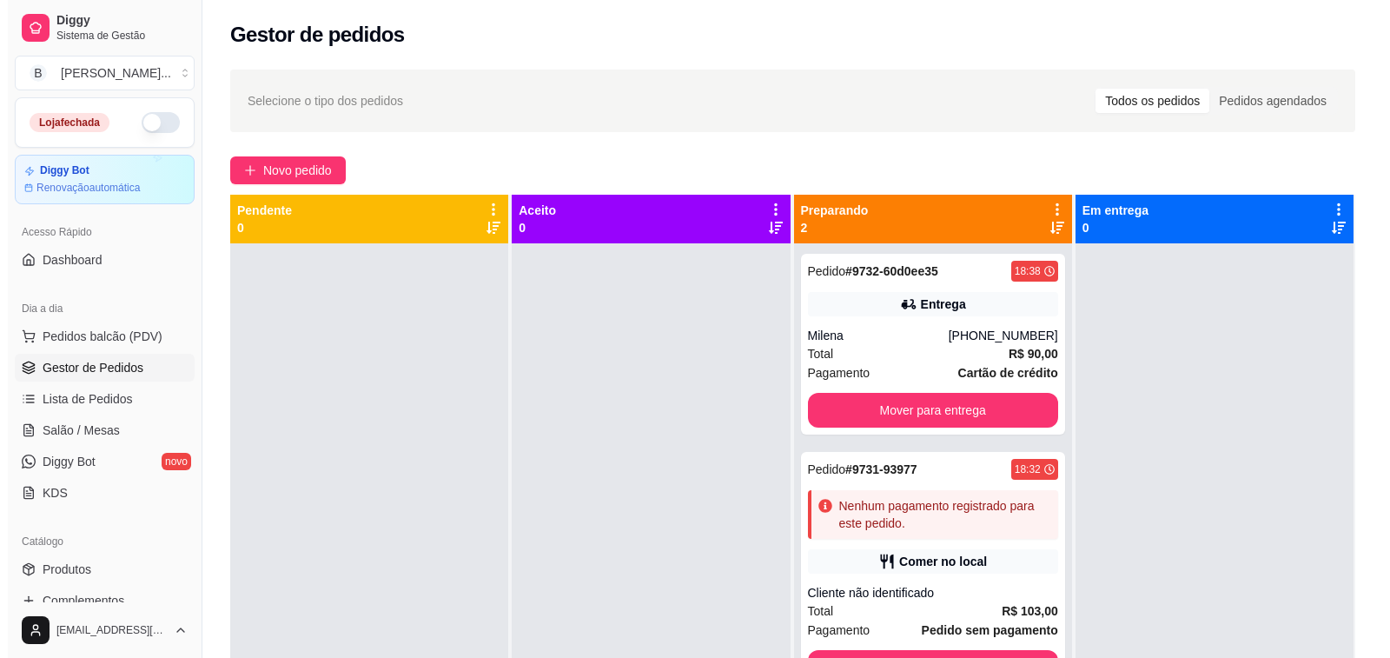
scroll to position [4, 0]
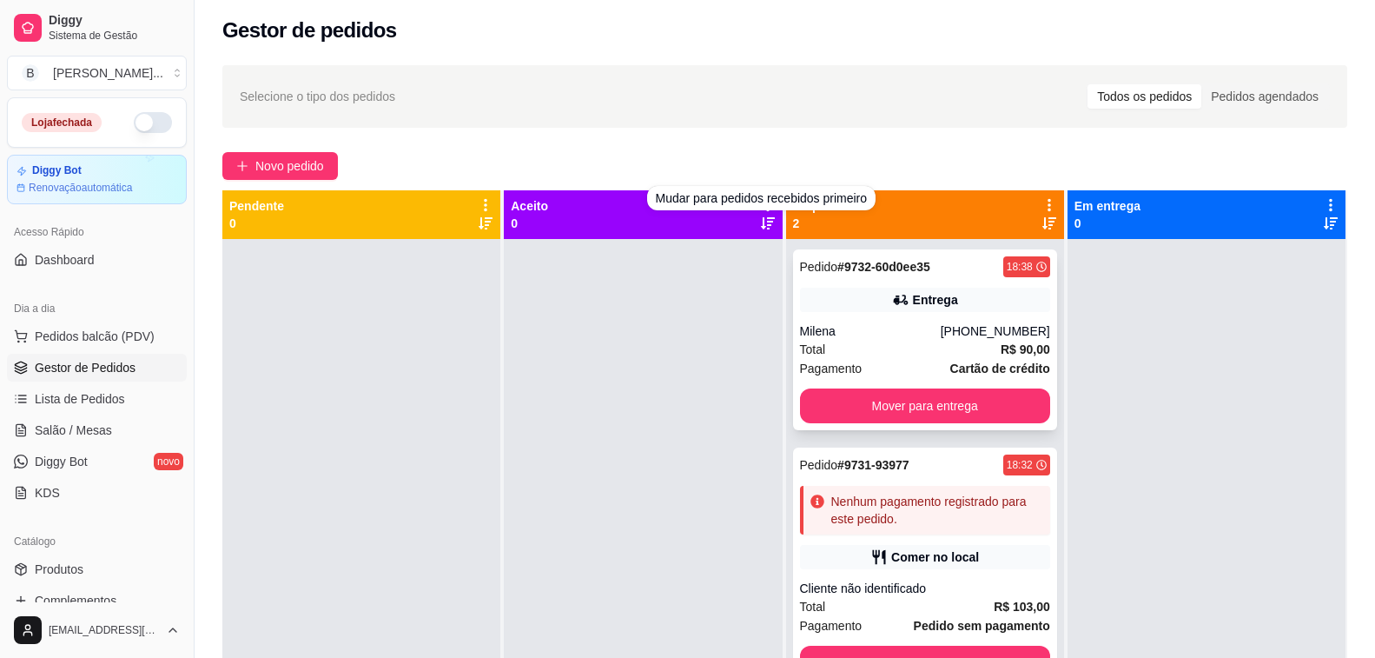
click at [951, 311] on div "Entrega" at bounding box center [925, 300] width 250 height 24
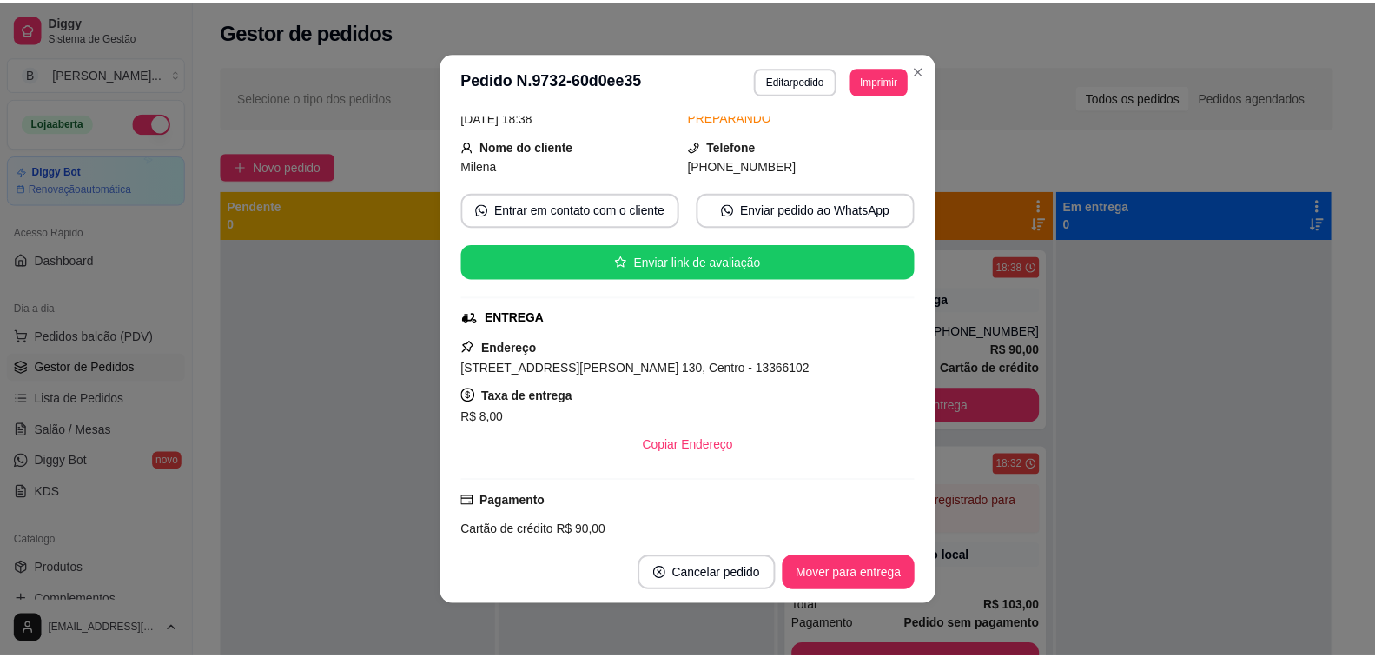
scroll to position [104, 0]
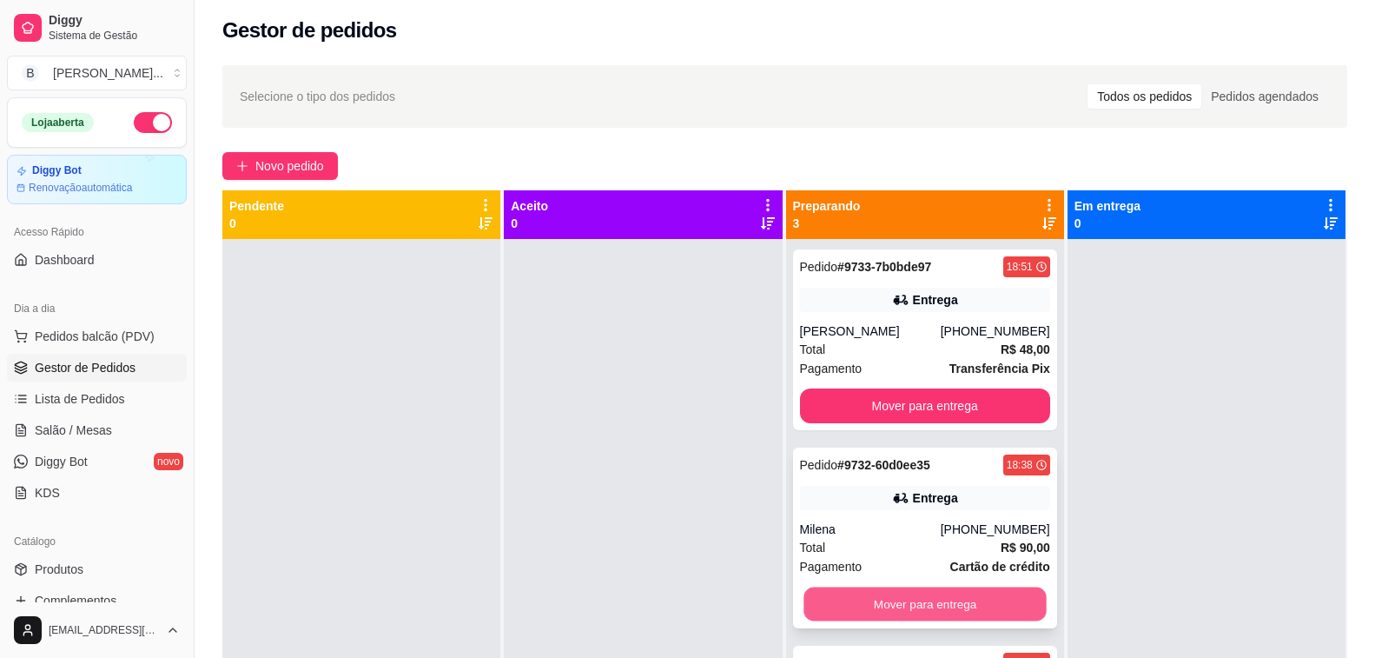
click at [923, 601] on button "Mover para entrega" at bounding box center [925, 604] width 243 height 34
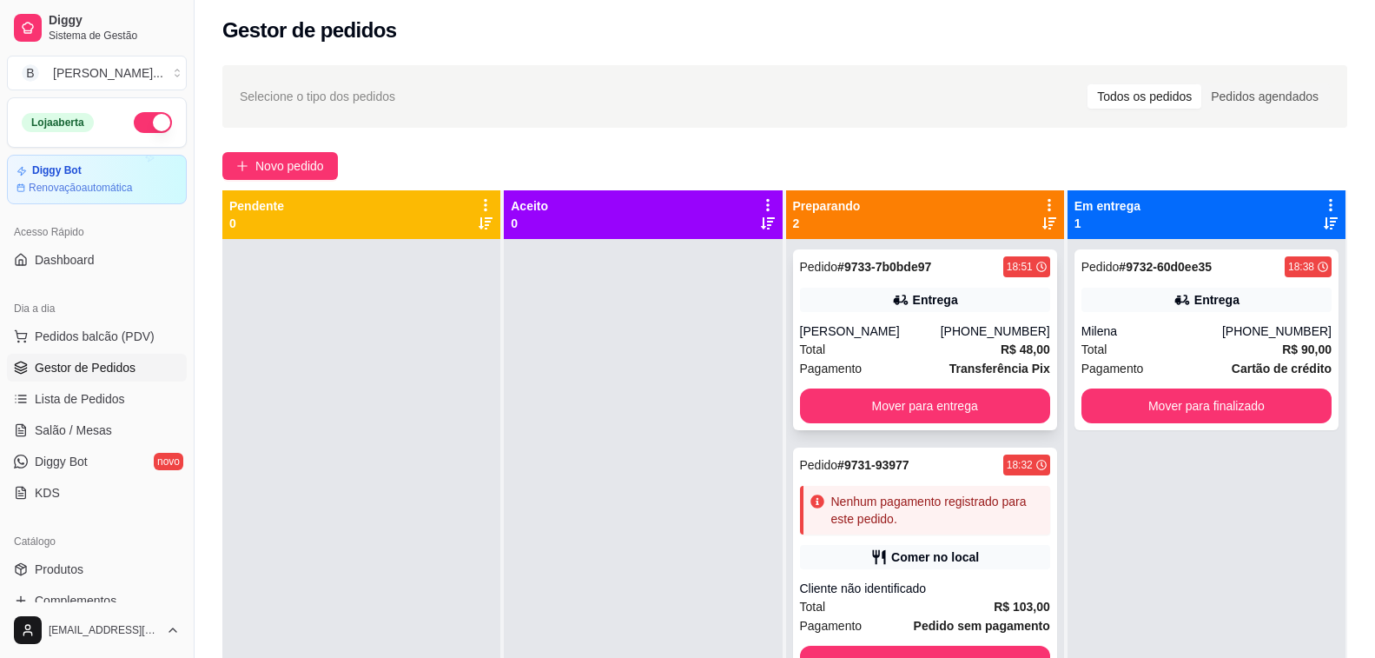
click at [949, 339] on div "[PHONE_NUMBER]" at bounding box center [995, 330] width 109 height 17
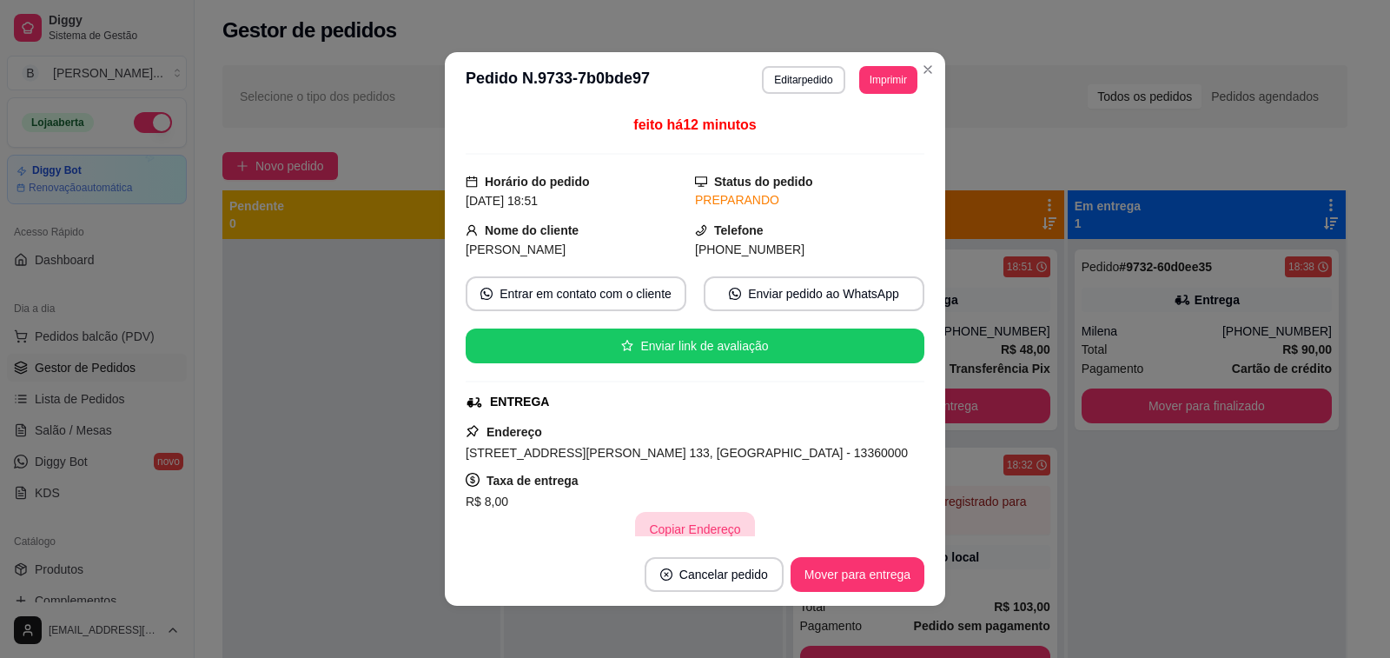
click at [699, 525] on button "Copiar Endereço" at bounding box center [694, 529] width 119 height 35
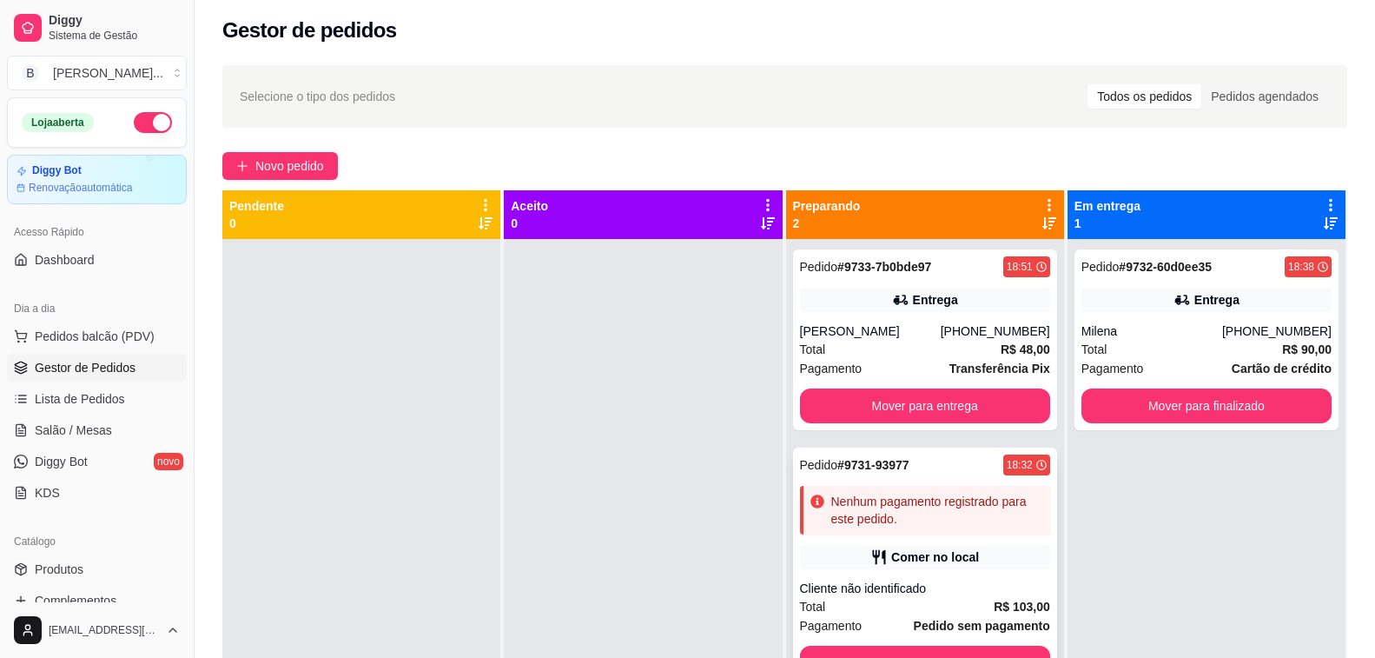
scroll to position [49, 0]
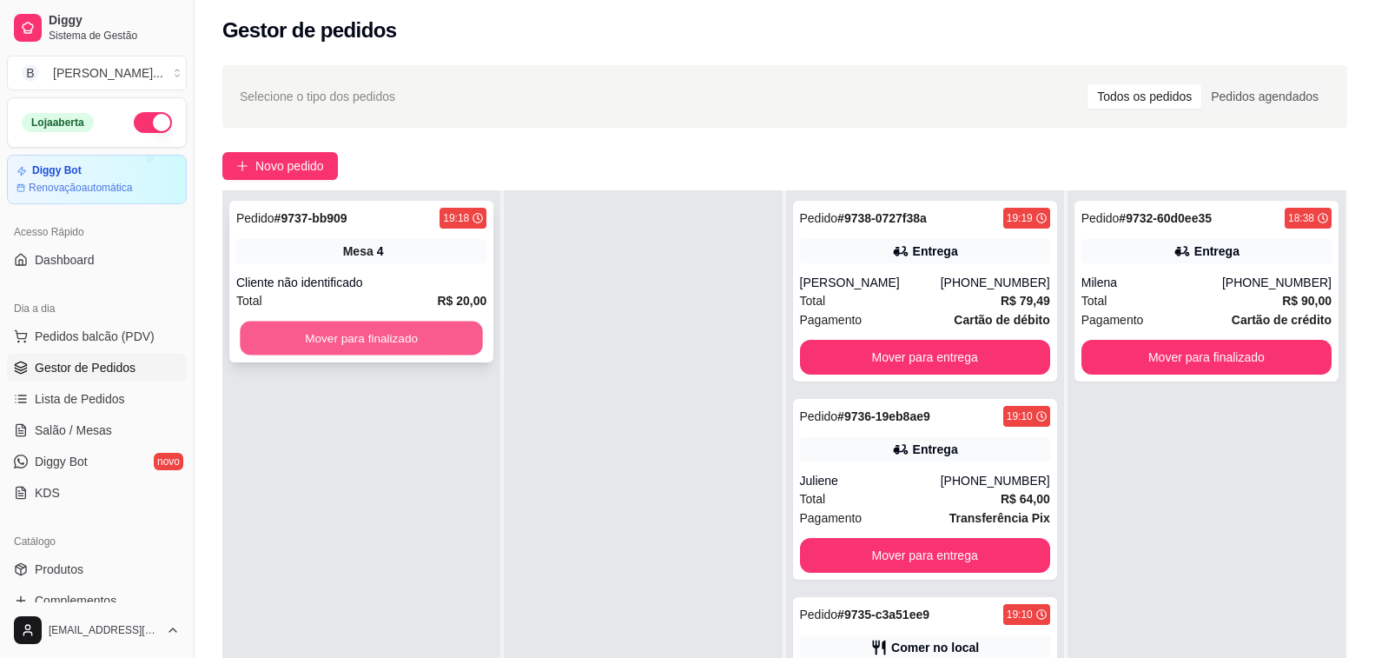
click at [403, 335] on button "Mover para finalizado" at bounding box center [361, 338] width 243 height 34
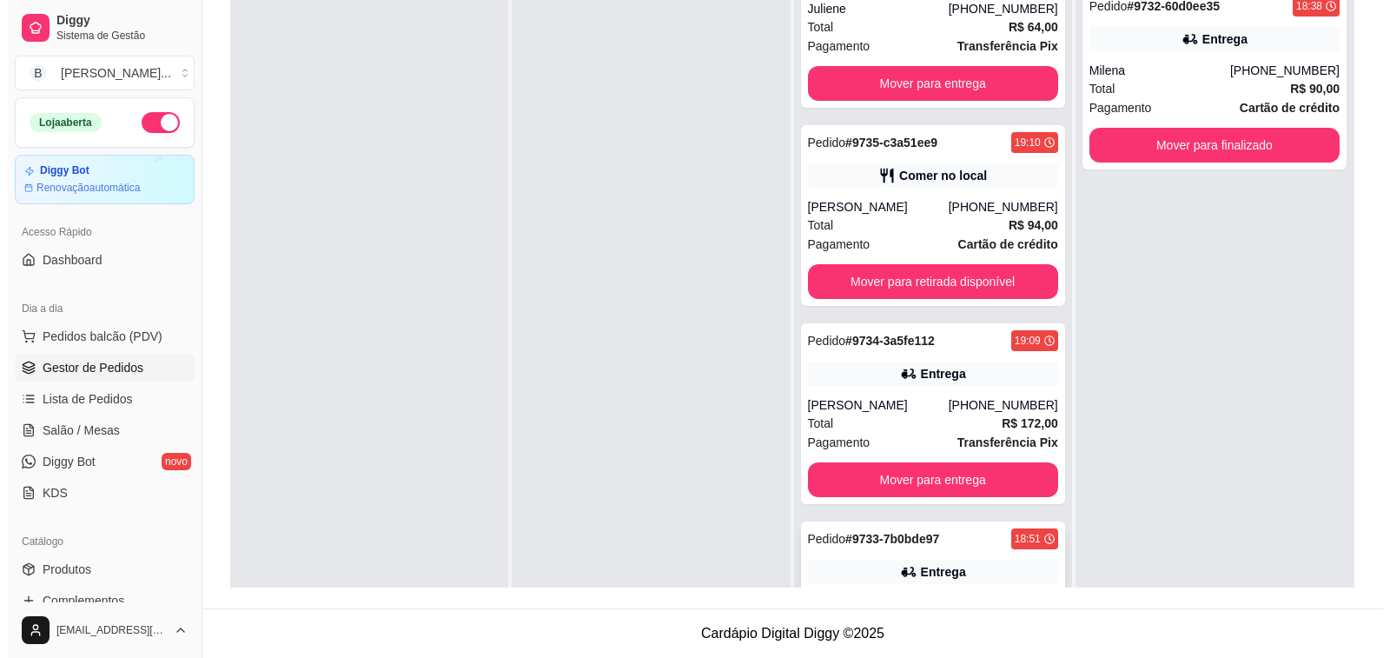
scroll to position [173, 0]
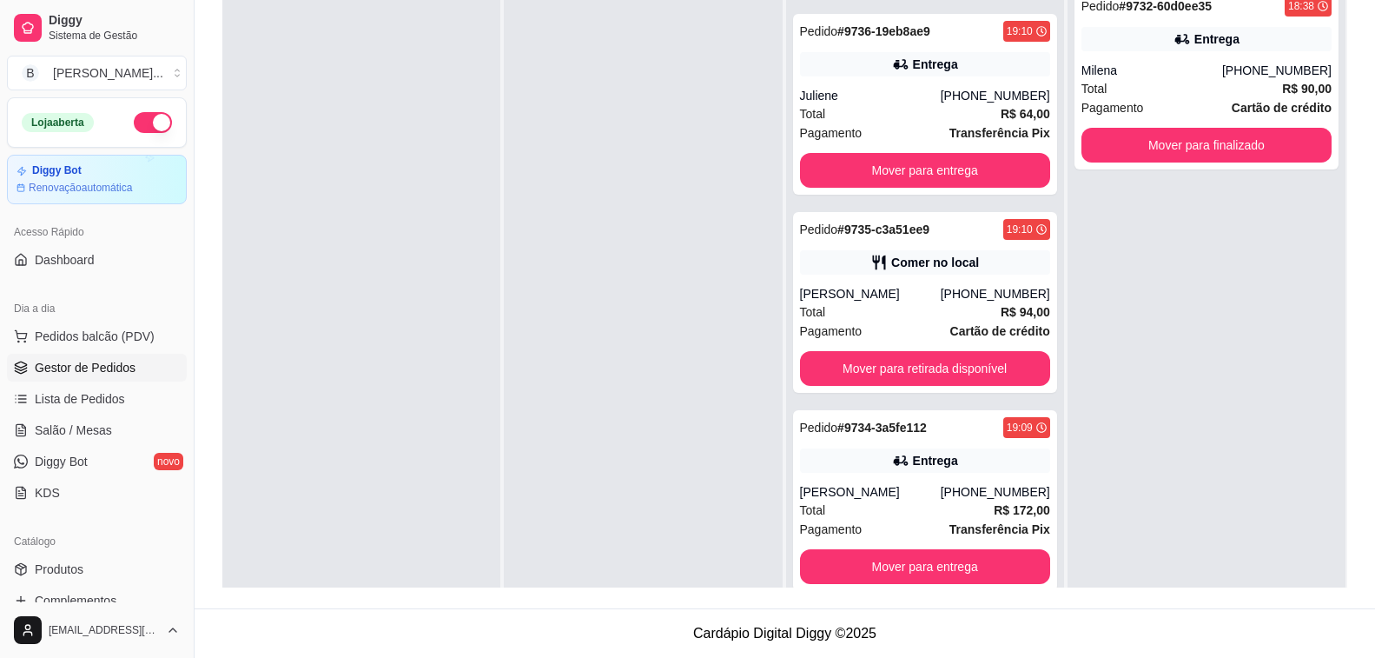
click at [909, 316] on div "Total R$ 94,00" at bounding box center [925, 311] width 250 height 19
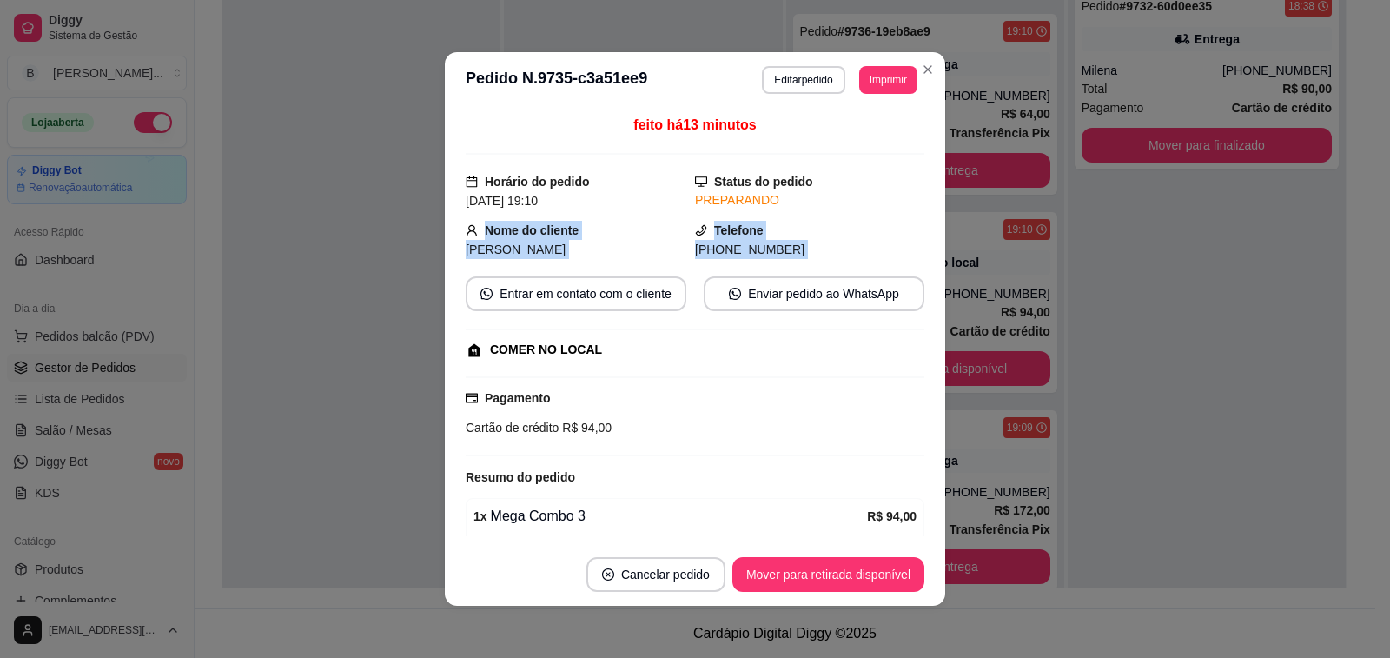
drag, startPoint x: 917, startPoint y: 194, endPoint x: 903, endPoint y: 286, distance: 93.1
click at [903, 286] on div "feito há 13 minutos Horário do pedido [DATE] 19:10 Status do pedido PREPARANDO …" at bounding box center [695, 325] width 459 height 421
drag, startPoint x: 815, startPoint y: 193, endPoint x: 838, endPoint y: 197, distance: 23.9
click at [816, 193] on div "PREPARANDO" at bounding box center [809, 200] width 229 height 18
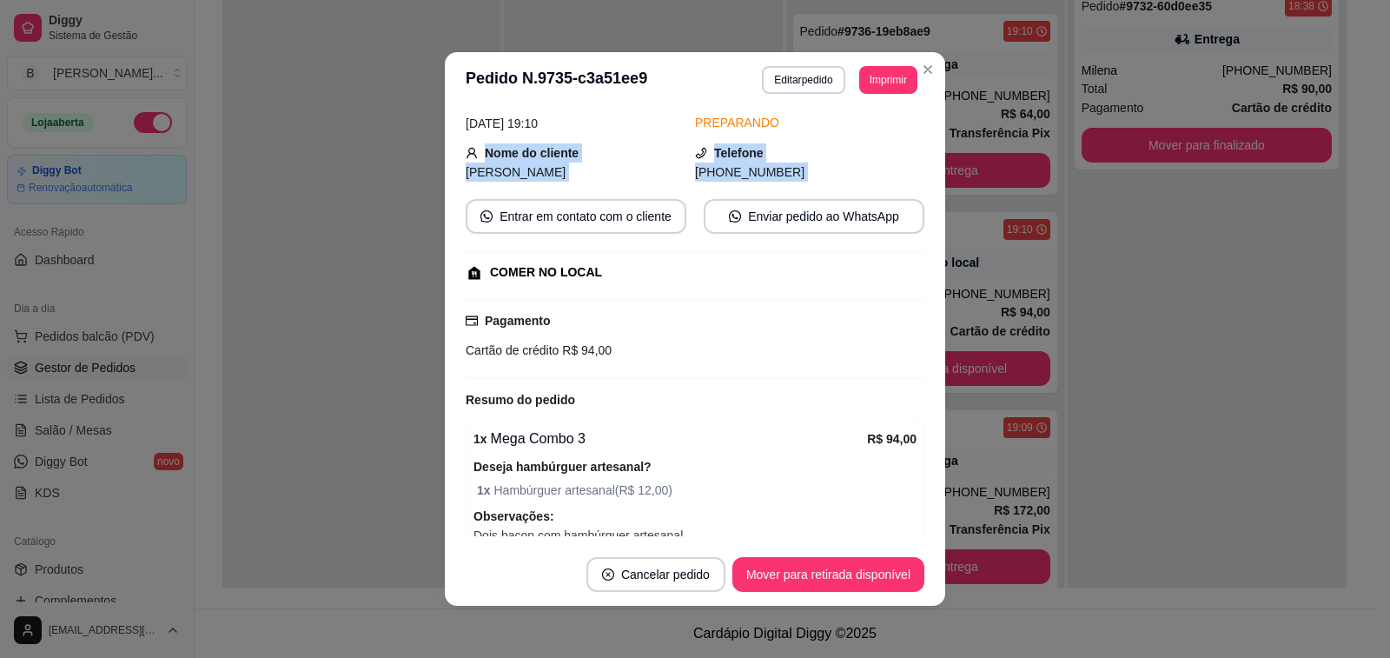
scroll to position [162, 0]
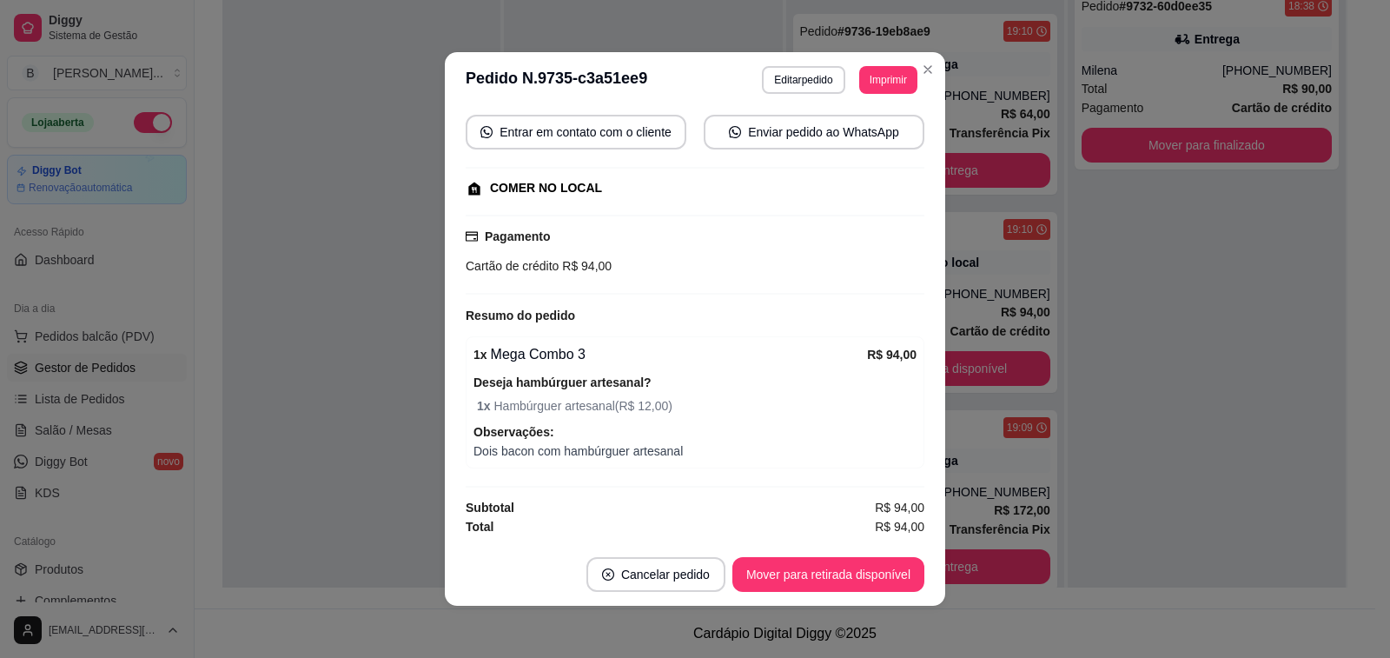
click at [826, 346] on div "1 x Mega Combo 3" at bounding box center [671, 354] width 394 height 21
click at [793, 90] on button "Editar pedido" at bounding box center [804, 79] width 81 height 27
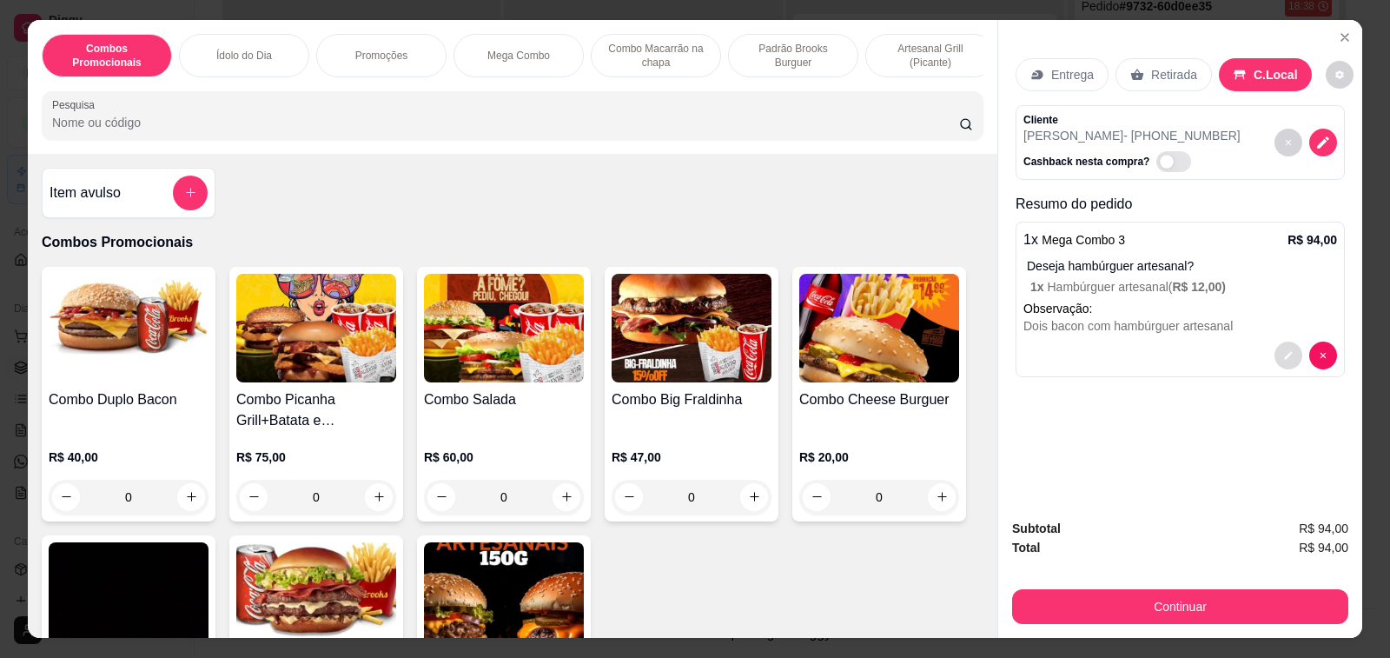
click at [1291, 341] on button "decrease-product-quantity" at bounding box center [1289, 355] width 28 height 28
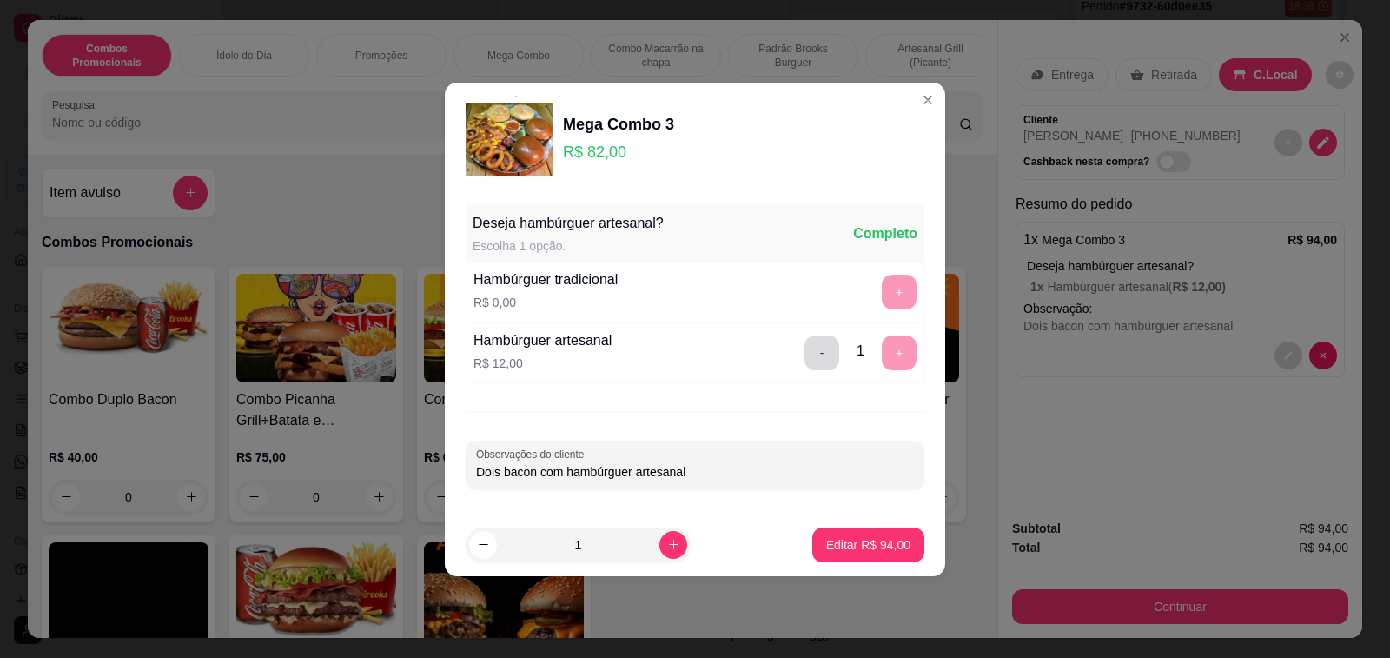
click at [807, 359] on button "-" at bounding box center [822, 352] width 35 height 35
click at [890, 288] on button "+" at bounding box center [900, 292] width 34 height 34
click at [826, 546] on p "Editar R$ 82,00" at bounding box center [868, 544] width 84 height 17
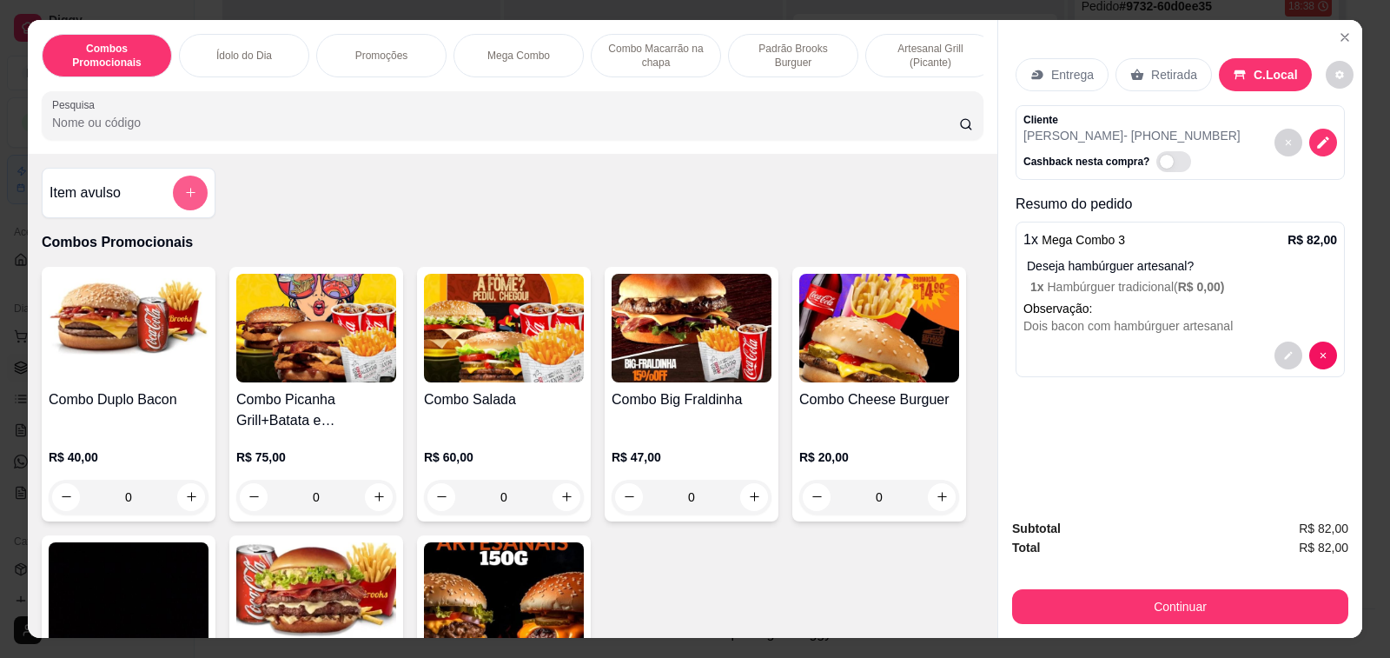
click at [181, 210] on button "add-separate-item" at bounding box center [190, 193] width 35 height 35
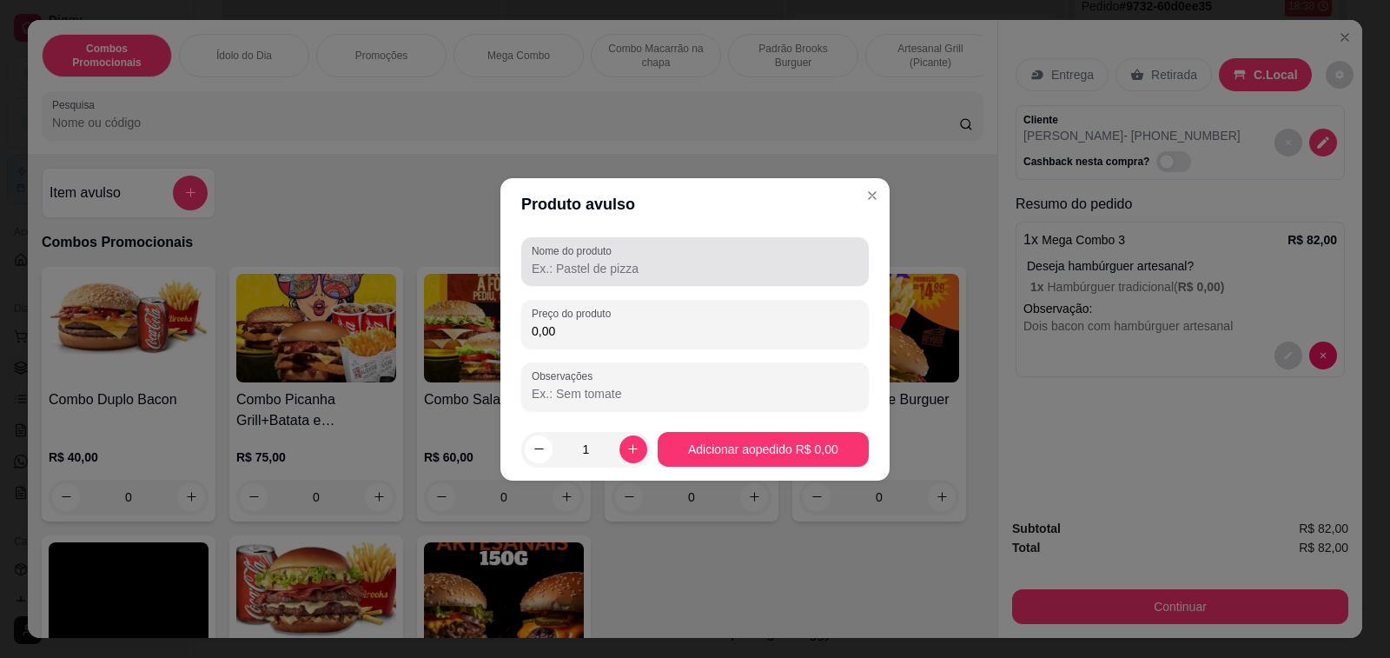
click at [678, 274] on input "Nome do produto" at bounding box center [695, 268] width 327 height 17
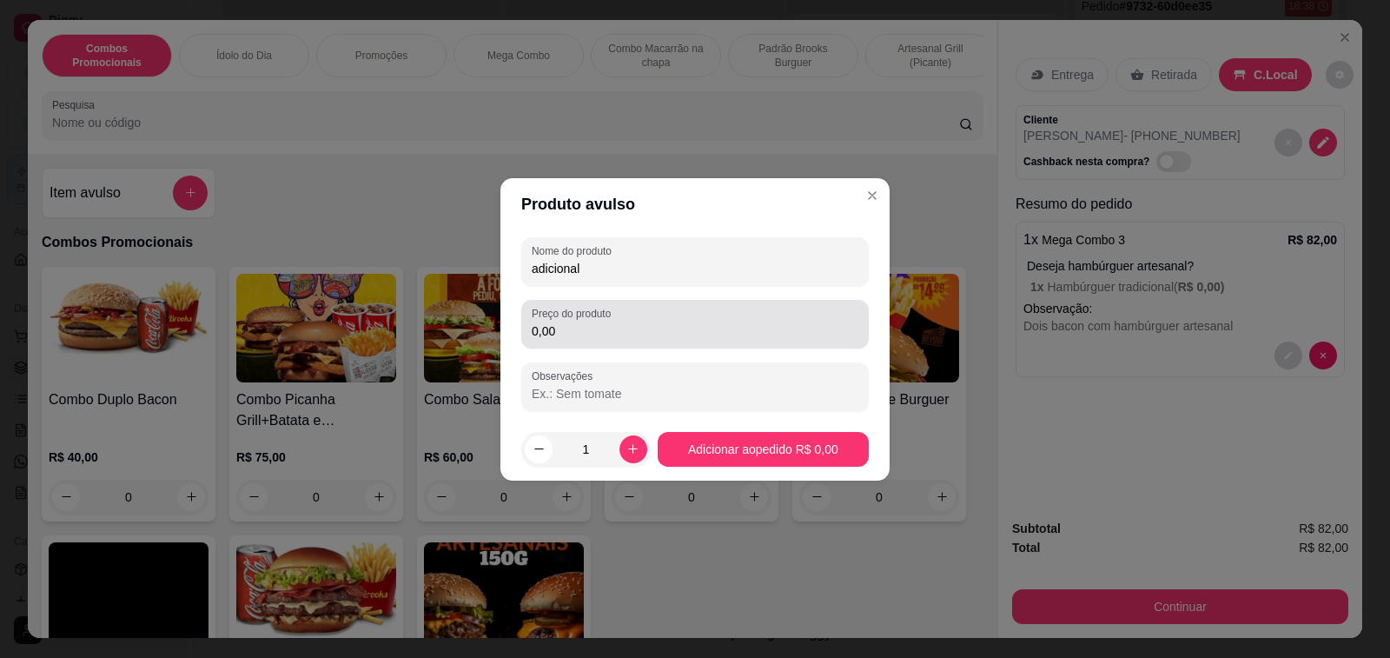
type input "adicional"
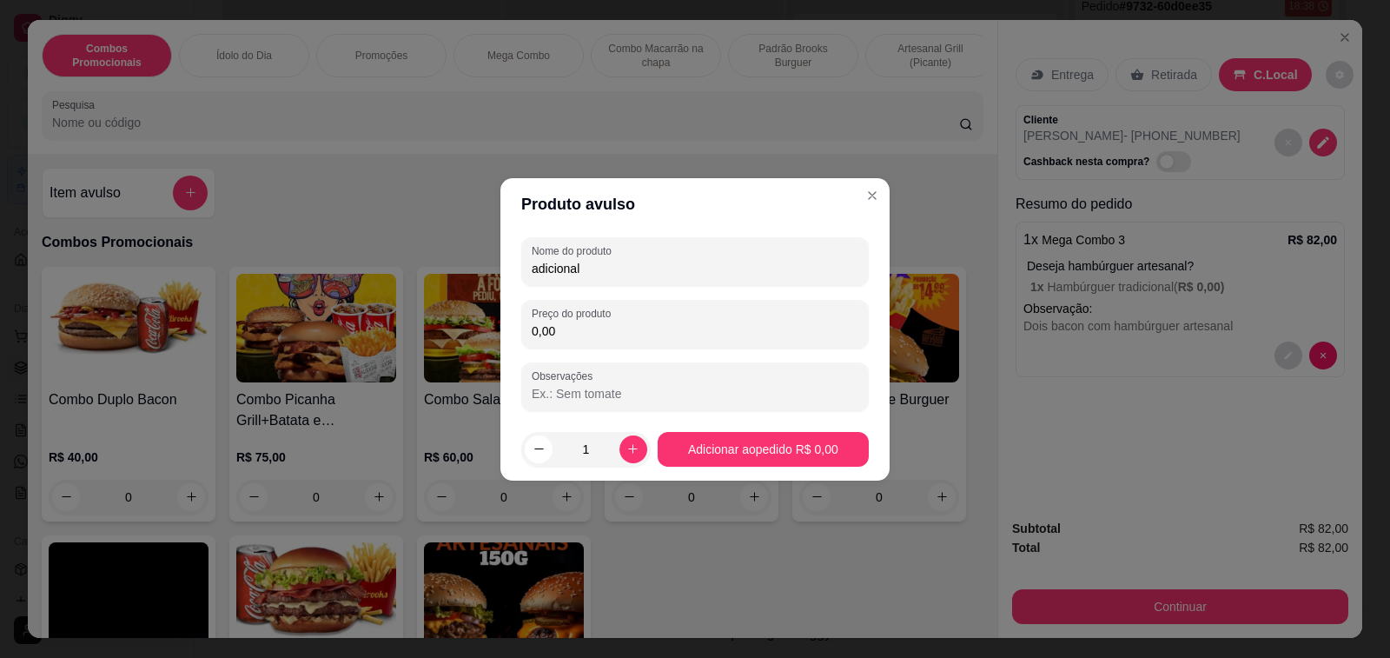
click at [664, 339] on input "0,00" at bounding box center [695, 330] width 327 height 17
type input "4,00"
click at [628, 456] on button "increase-product-quantity" at bounding box center [633, 449] width 28 height 28
type input "2"
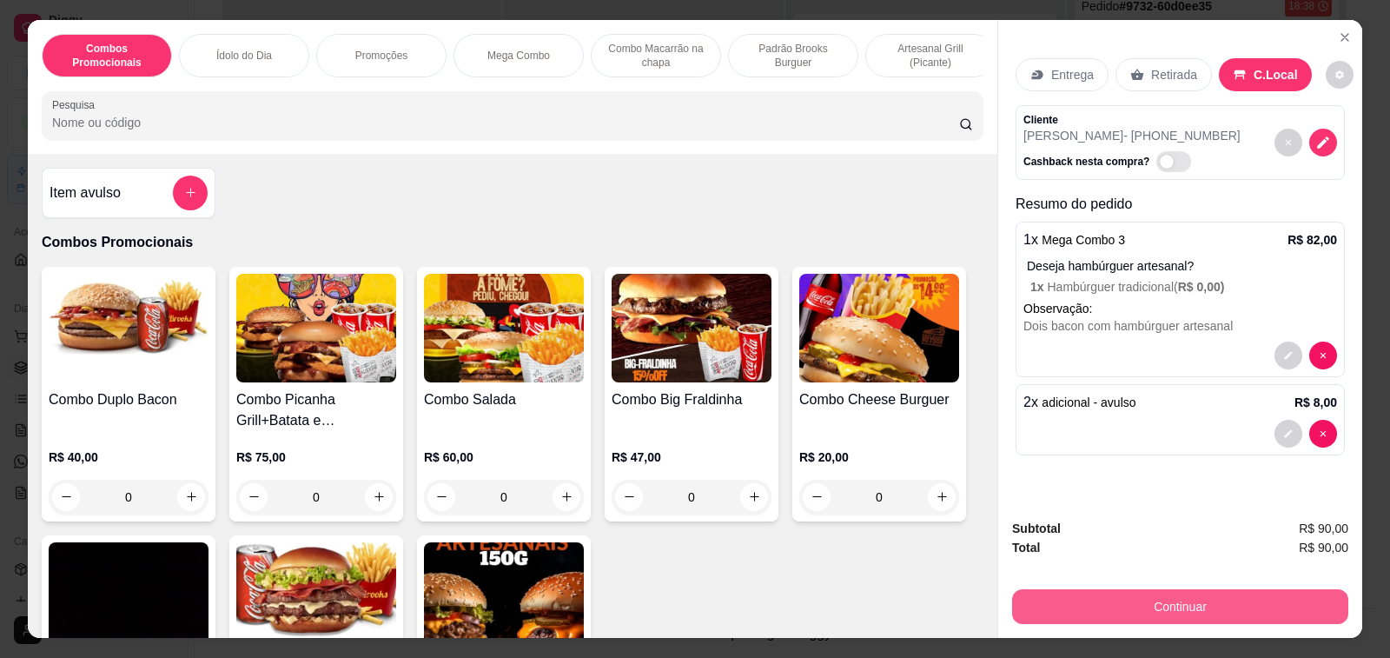
click at [1096, 593] on button "Continuar" at bounding box center [1180, 606] width 336 height 35
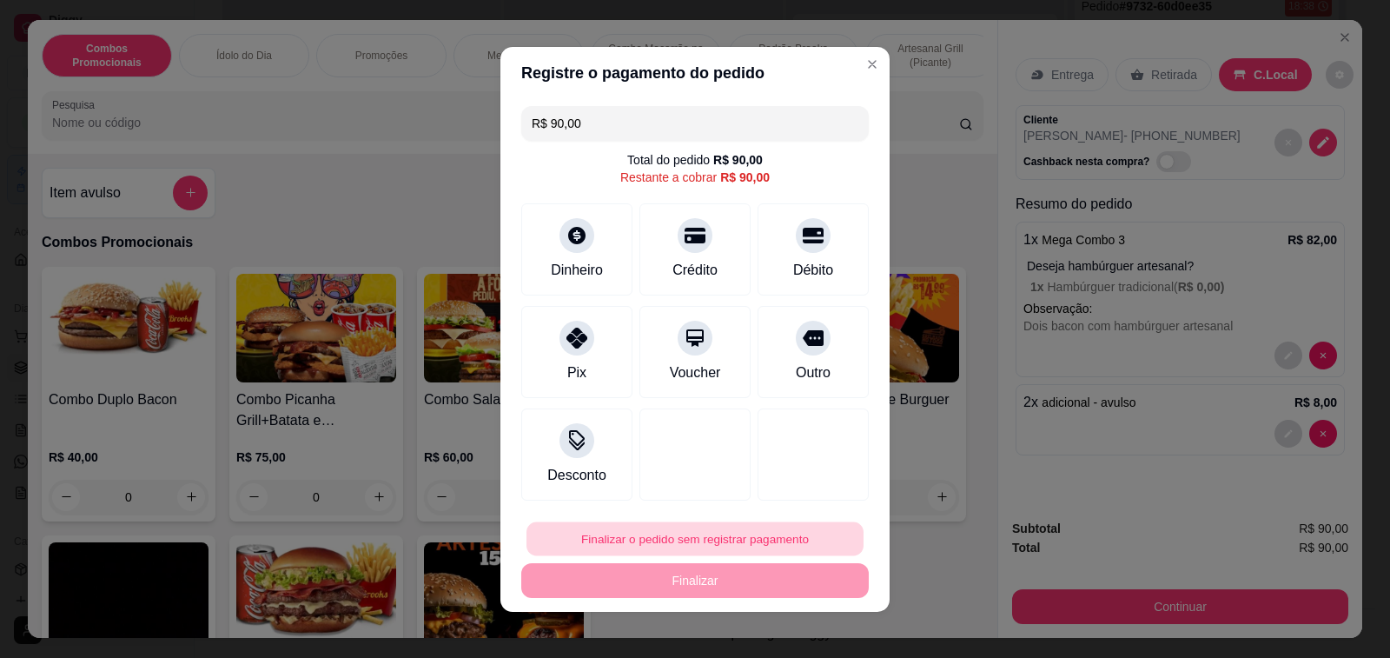
click at [759, 538] on button "Finalizar o pedido sem registrar pagamento" at bounding box center [695, 538] width 337 height 34
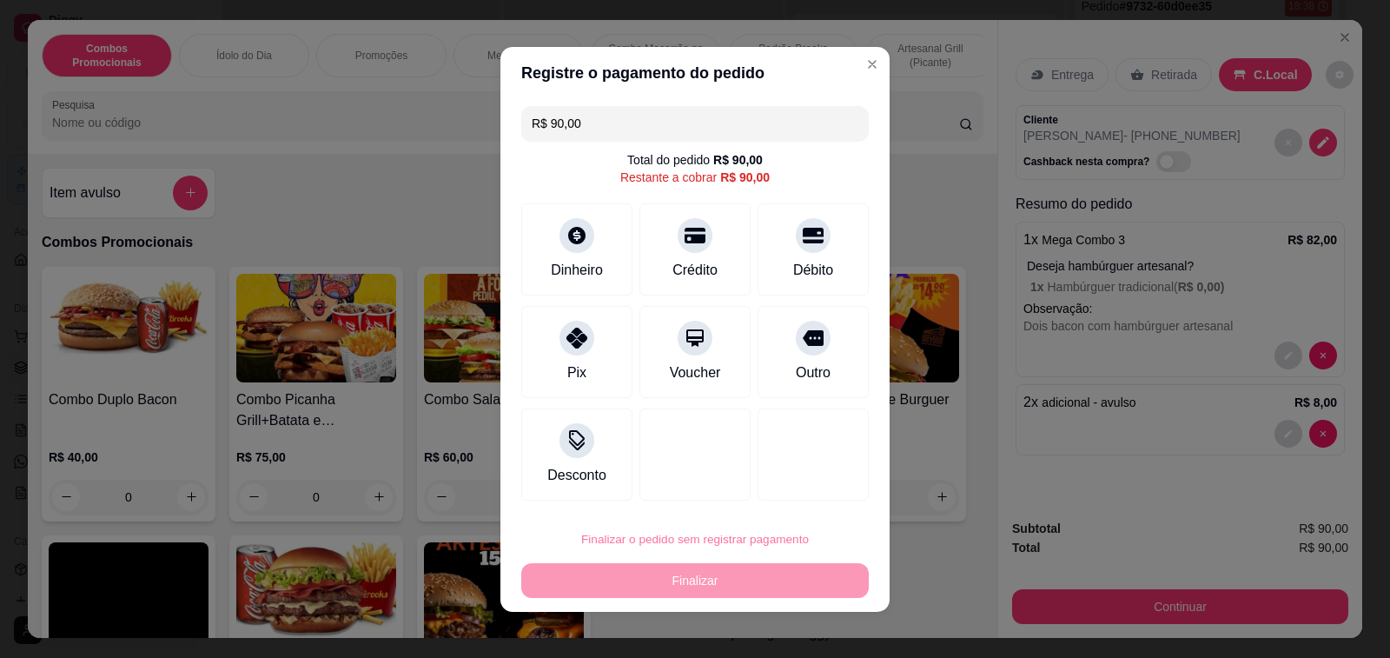
click at [784, 491] on button "Confirmar" at bounding box center [791, 489] width 64 height 27
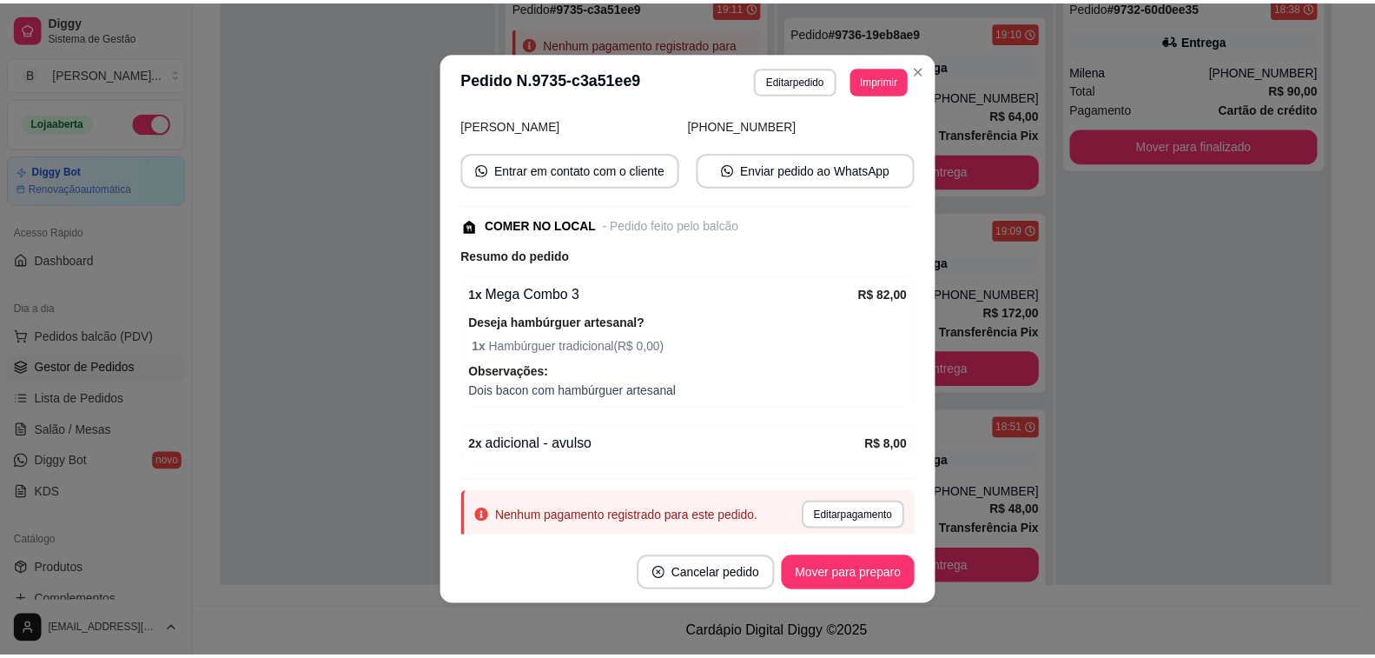
scroll to position [201, 0]
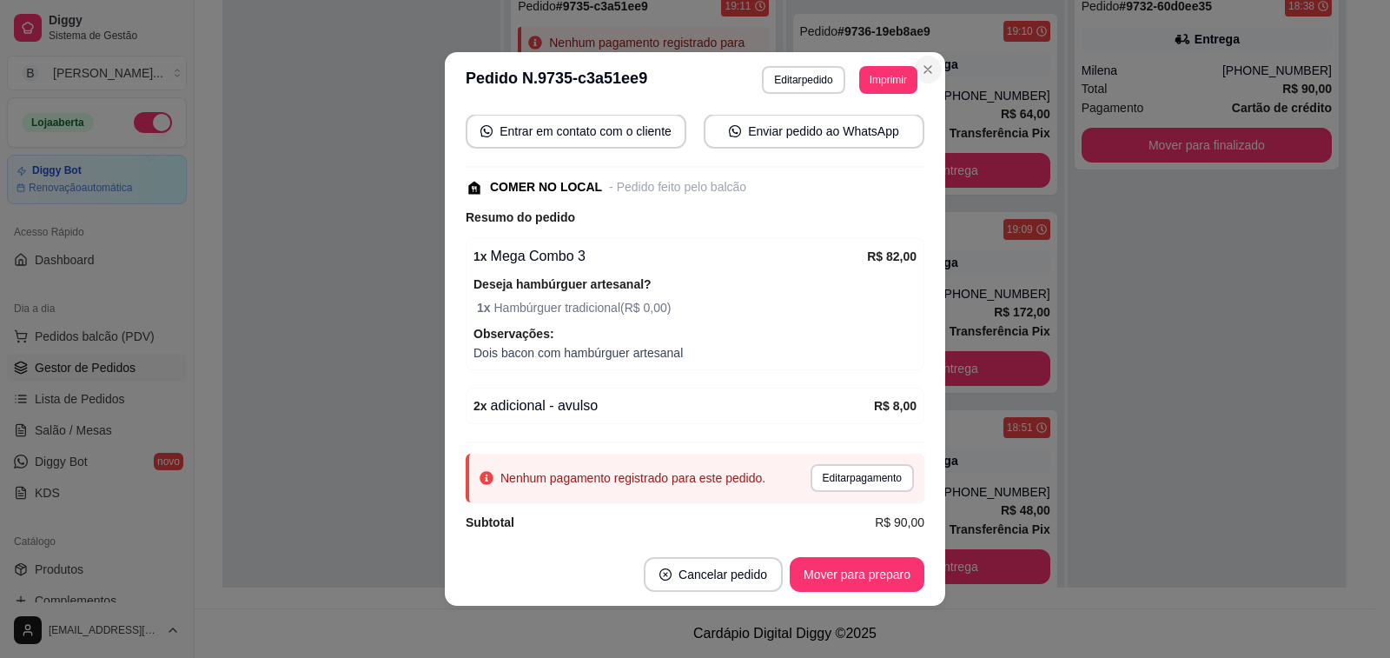
click at [921, 70] on div "Entrega" at bounding box center [935, 64] width 45 height 17
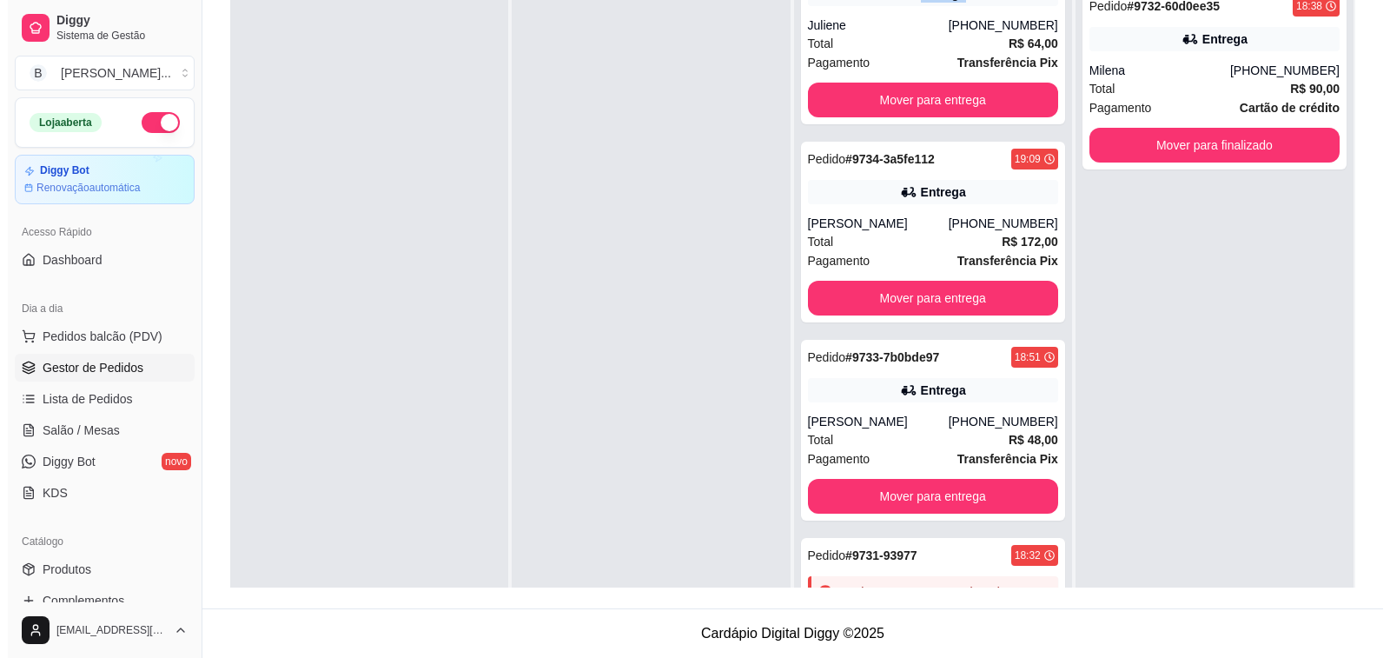
scroll to position [666, 0]
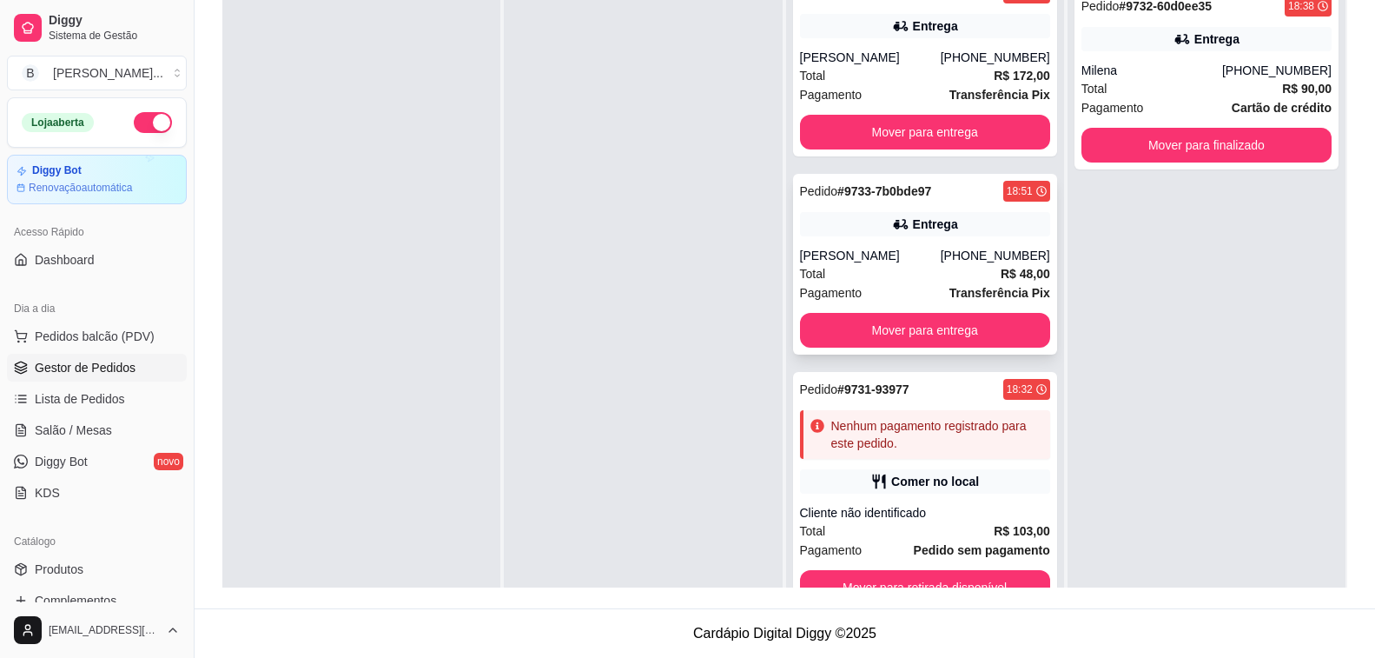
click at [913, 232] on div "Entrega" at bounding box center [935, 223] width 45 height 17
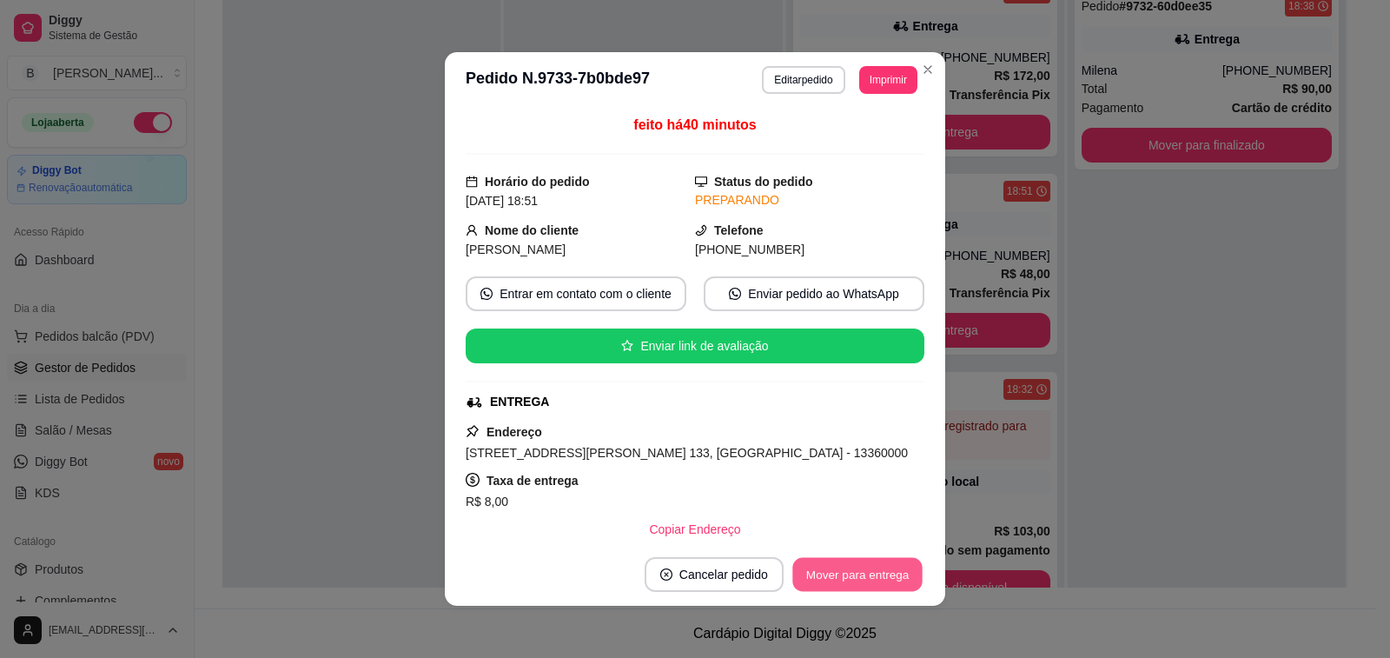
click at [847, 577] on button "Mover para entrega" at bounding box center [857, 575] width 130 height 34
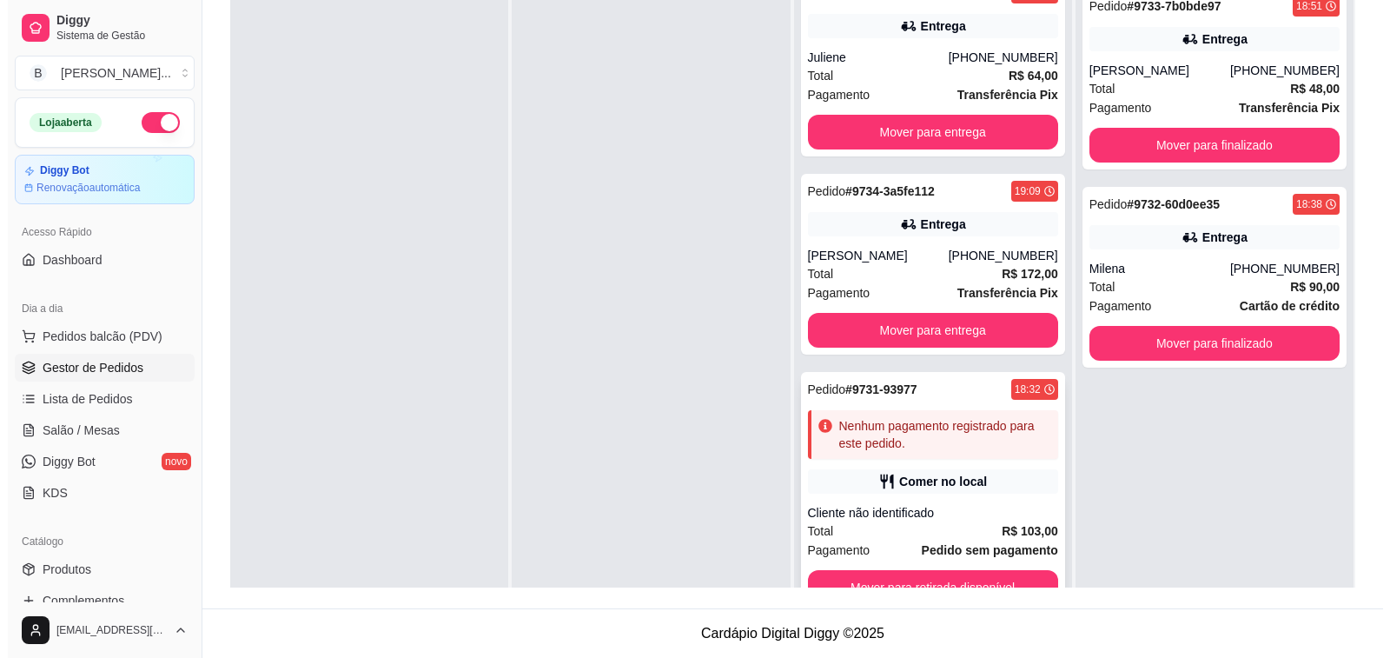
scroll to position [49, 0]
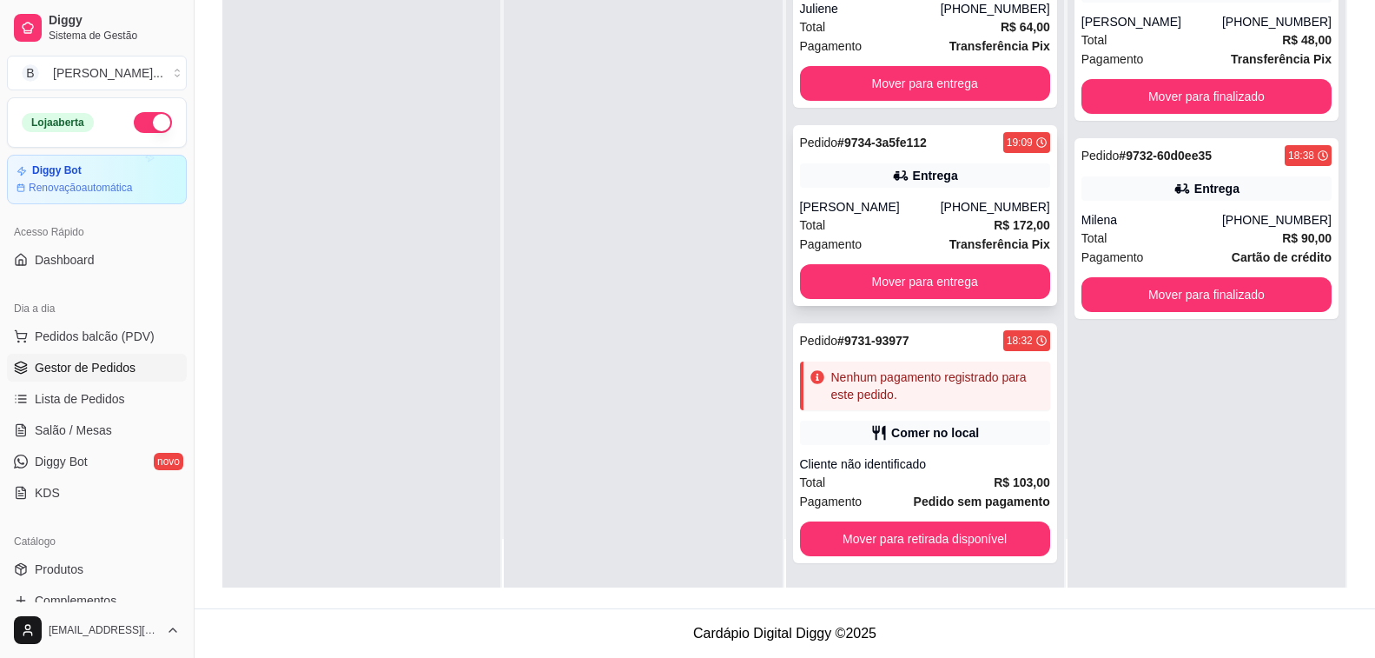
click at [928, 181] on div "Entrega" at bounding box center [935, 175] width 45 height 17
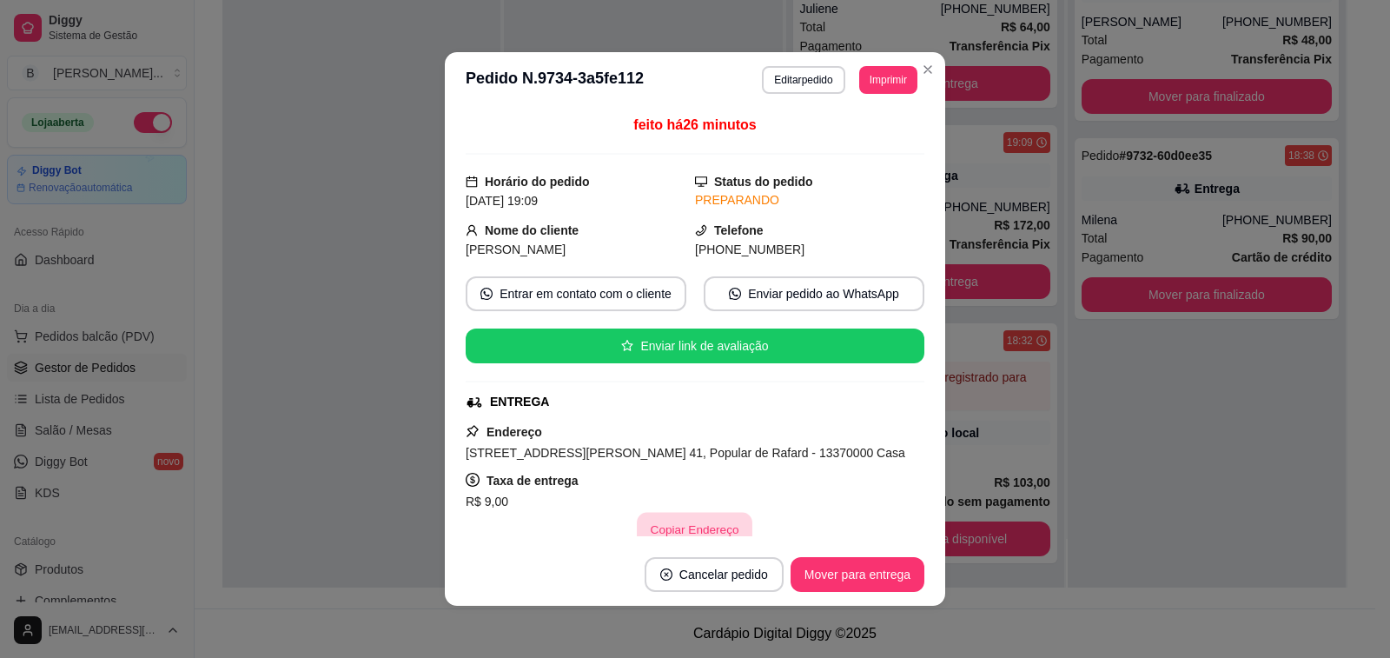
click at [710, 531] on button "Copiar Endereço" at bounding box center [696, 530] width 116 height 34
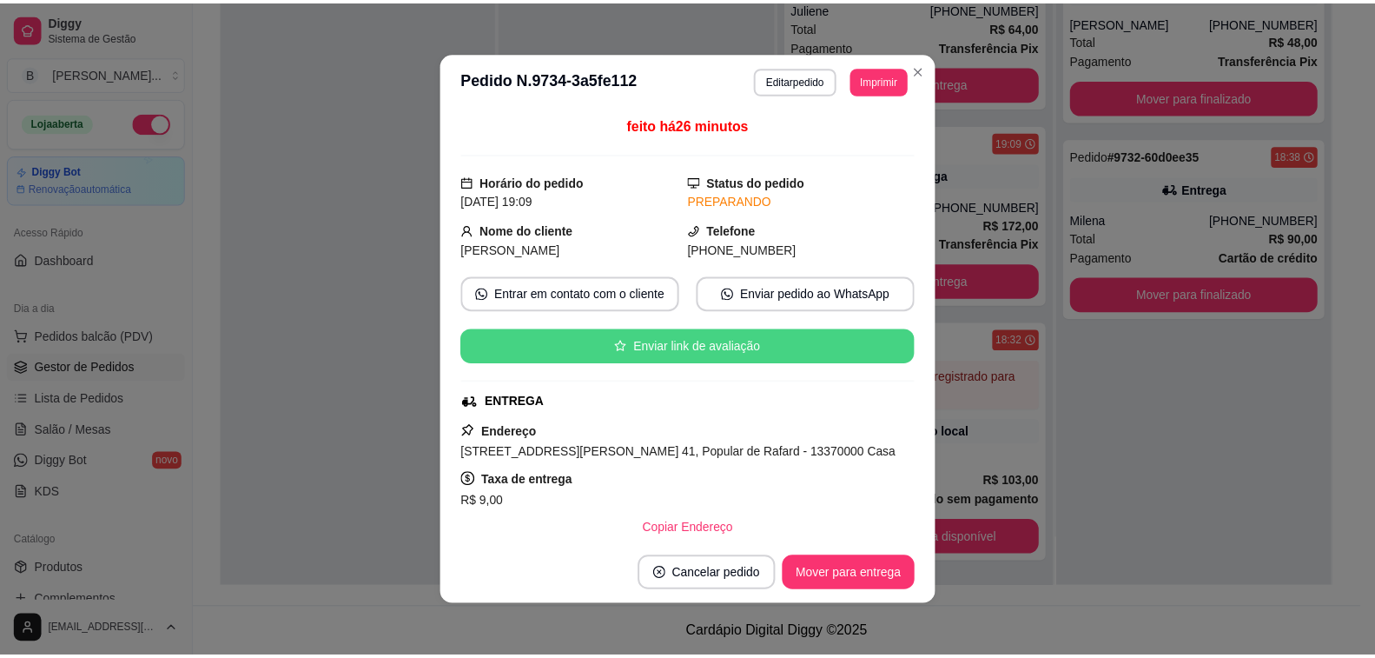
scroll to position [174, 0]
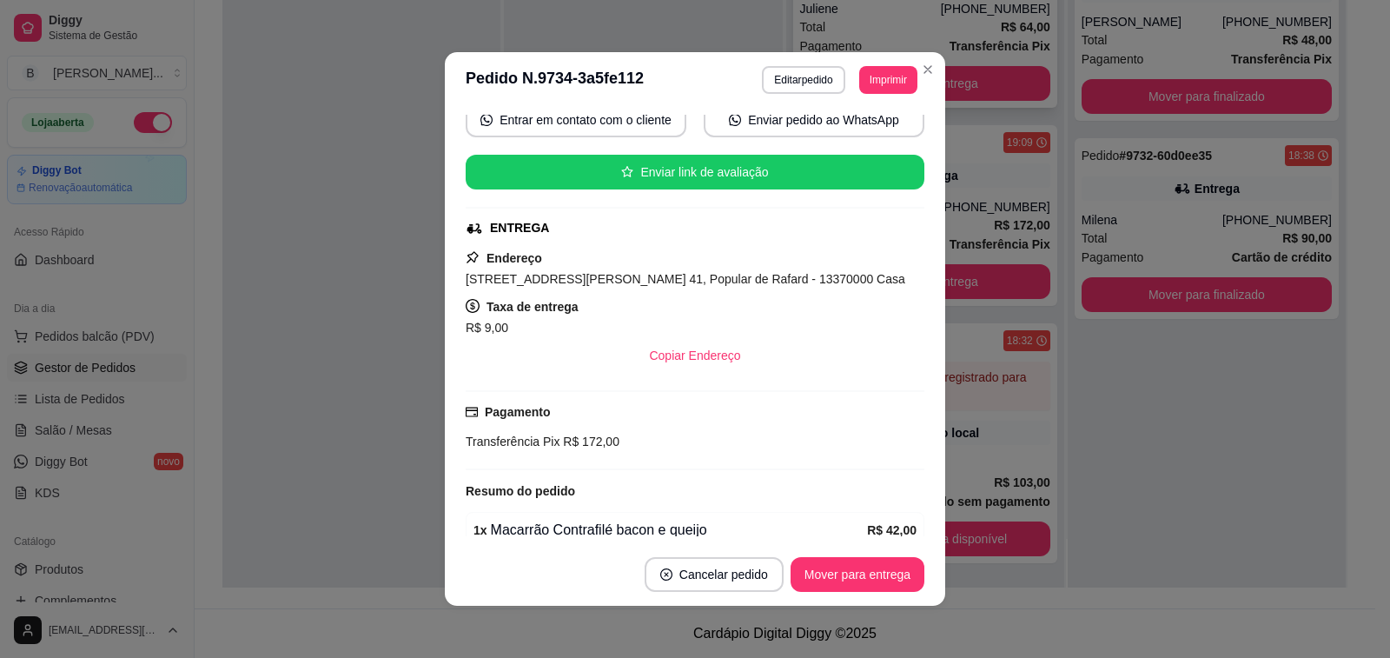
click at [913, 70] on button "Mover para entrega" at bounding box center [925, 83] width 250 height 35
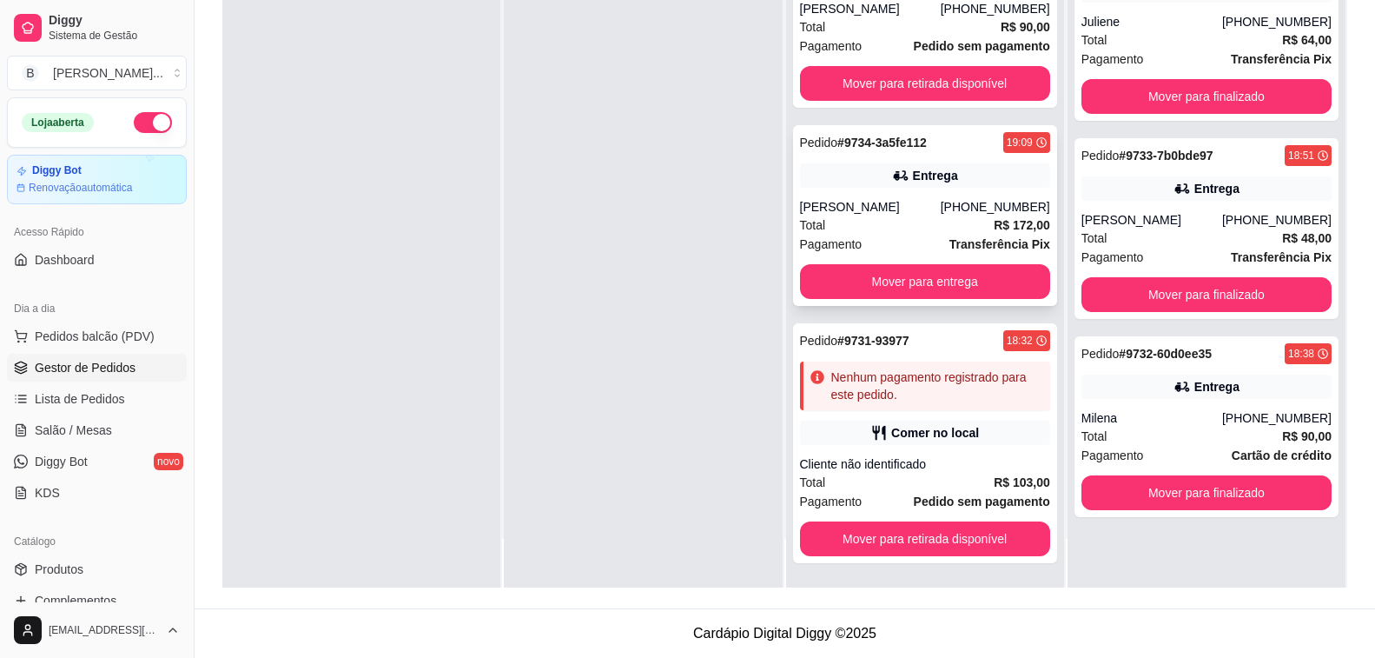
scroll to position [270, 0]
click at [938, 282] on button "Mover para entrega" at bounding box center [925, 282] width 243 height 34
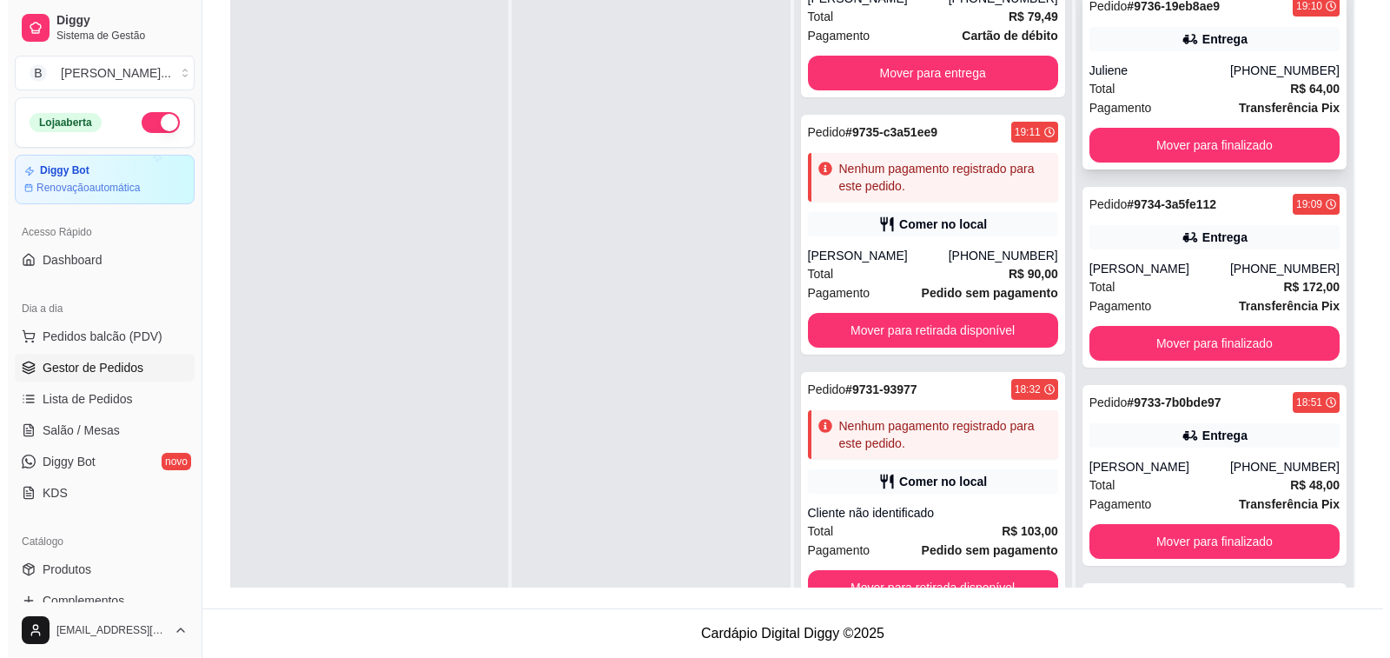
scroll to position [91, 0]
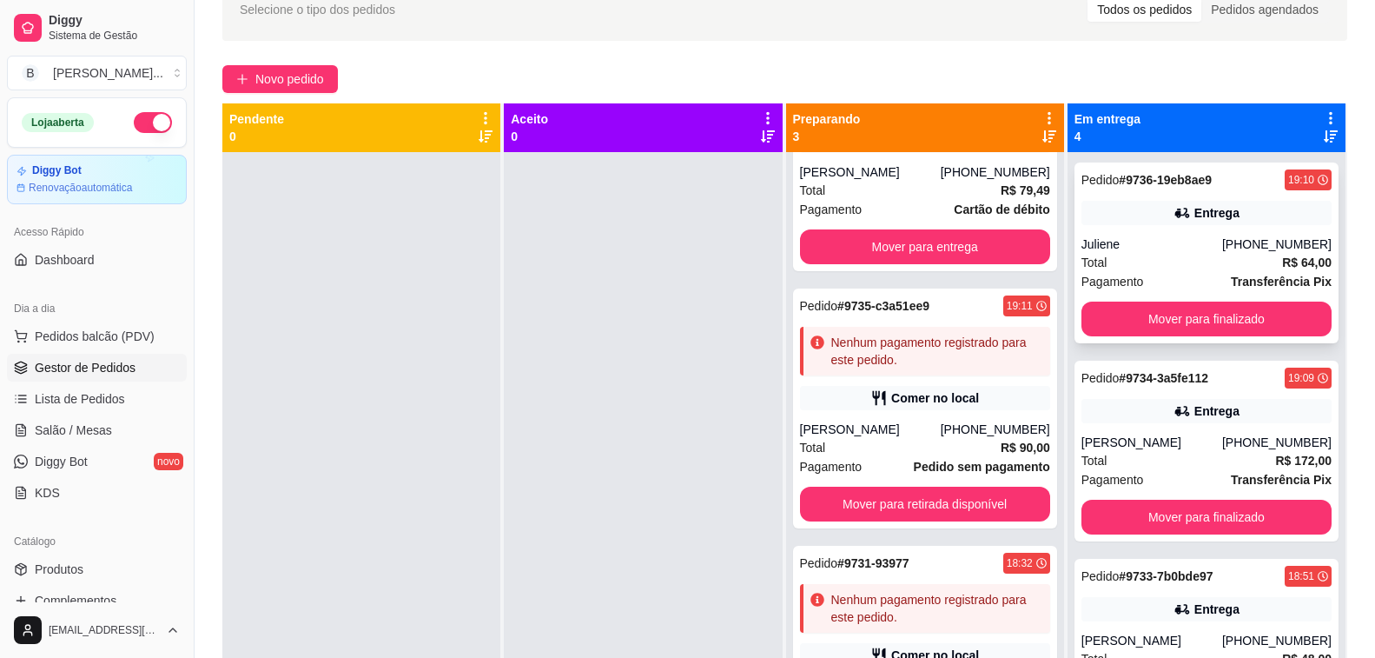
click at [1202, 229] on div "Pedido # 9736-19eb8ae9 19:10 Entrega Juliene [PHONE_NUMBER] Total R$ 64,00 Paga…" at bounding box center [1207, 252] width 264 height 181
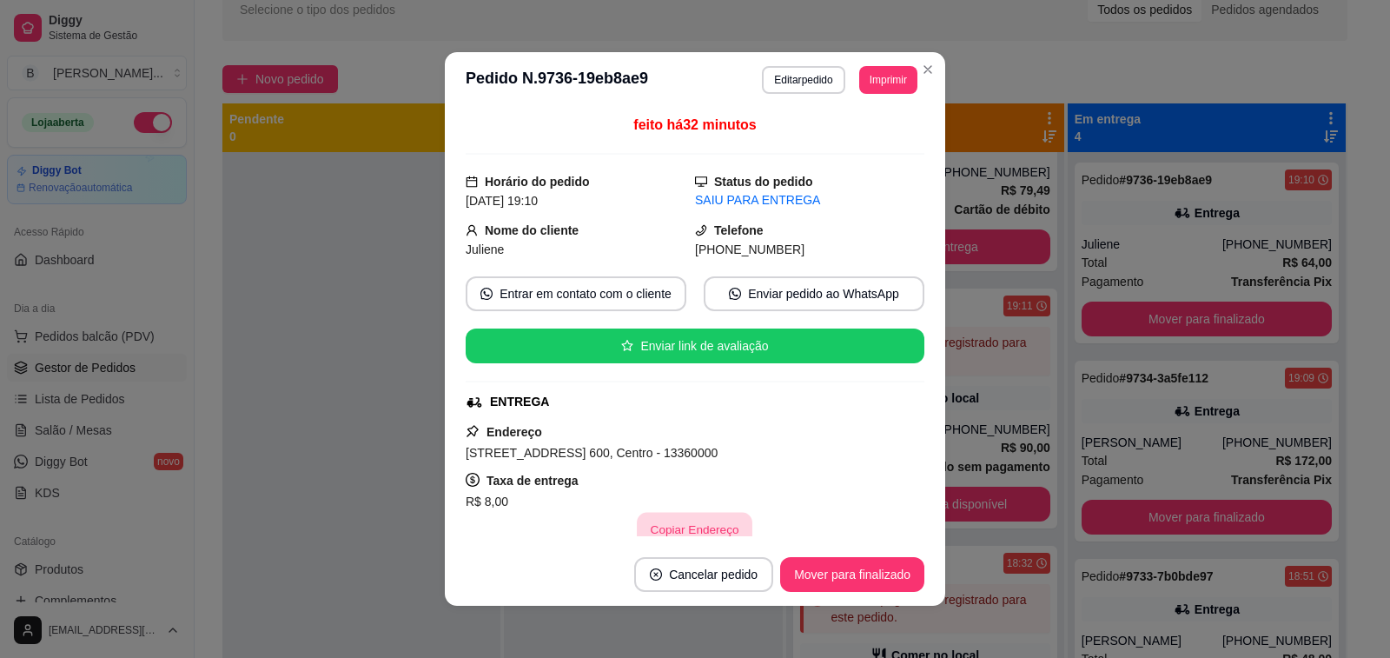
click at [648, 531] on button "Copiar Endereço" at bounding box center [696, 530] width 116 height 34
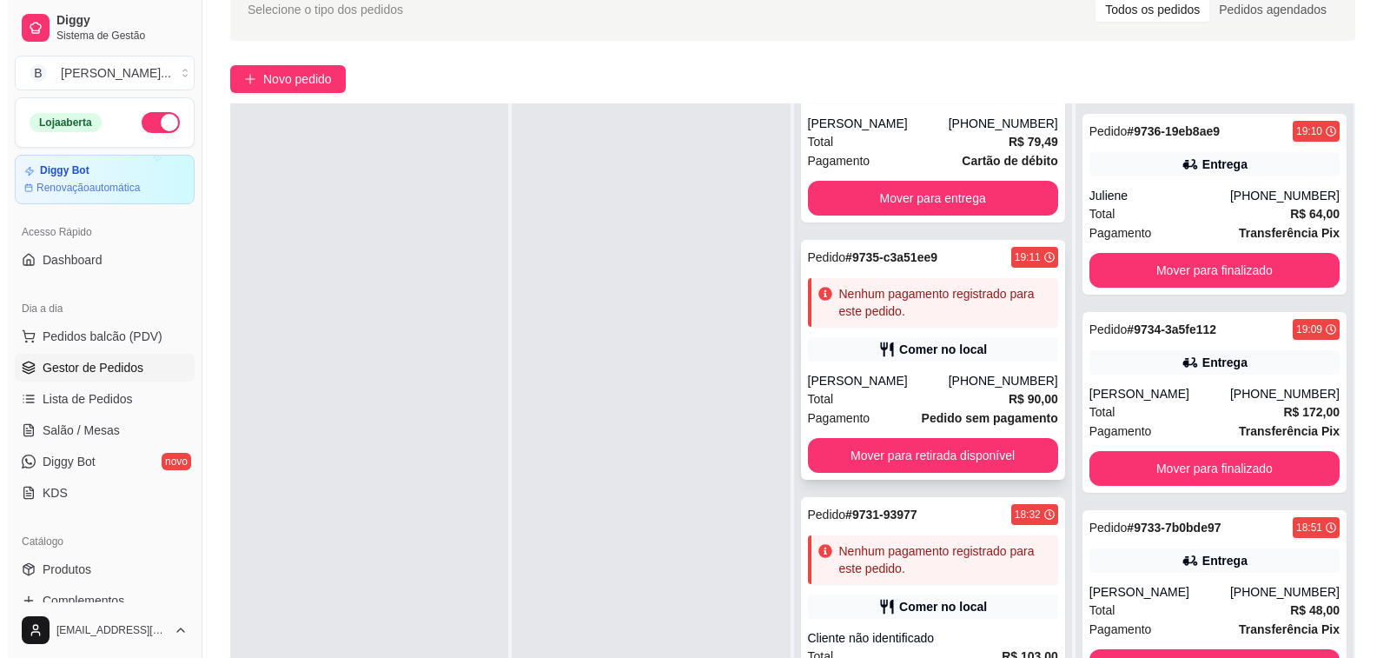
scroll to position [96, 0]
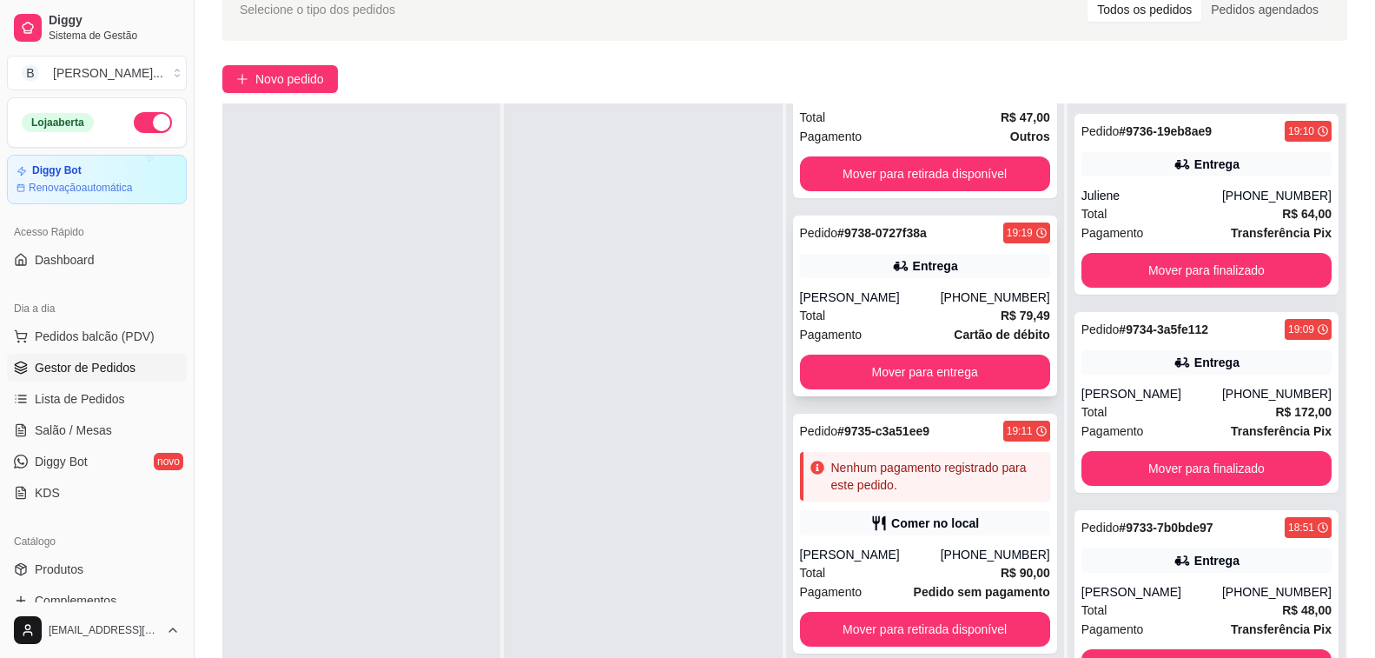
click at [868, 286] on div "Pedido # 9738-0727f38a 19:19 Entrega [PERSON_NAME] [PHONE_NUMBER] Total R$ 79,4…" at bounding box center [925, 305] width 264 height 181
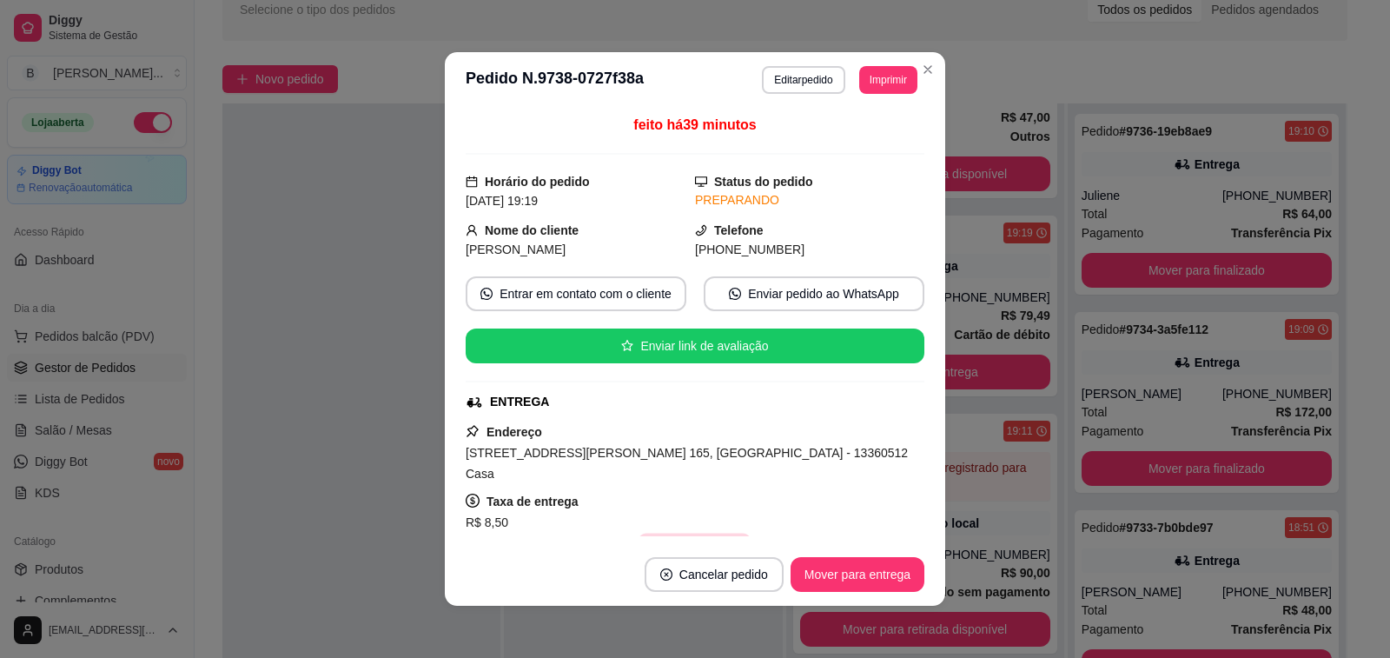
click at [692, 533] on button "Copiar Endereço" at bounding box center [696, 550] width 116 height 34
click at [891, 570] on button "Mover para entrega" at bounding box center [858, 574] width 134 height 35
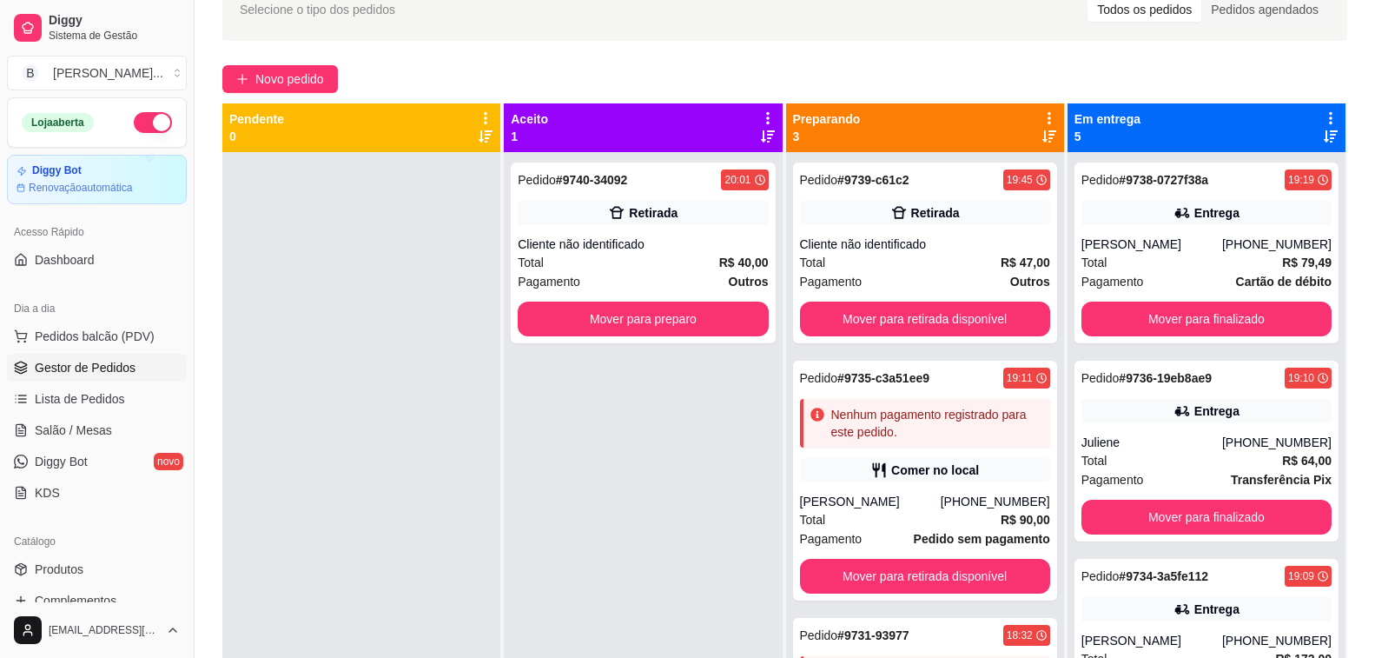
scroll to position [72, 0]
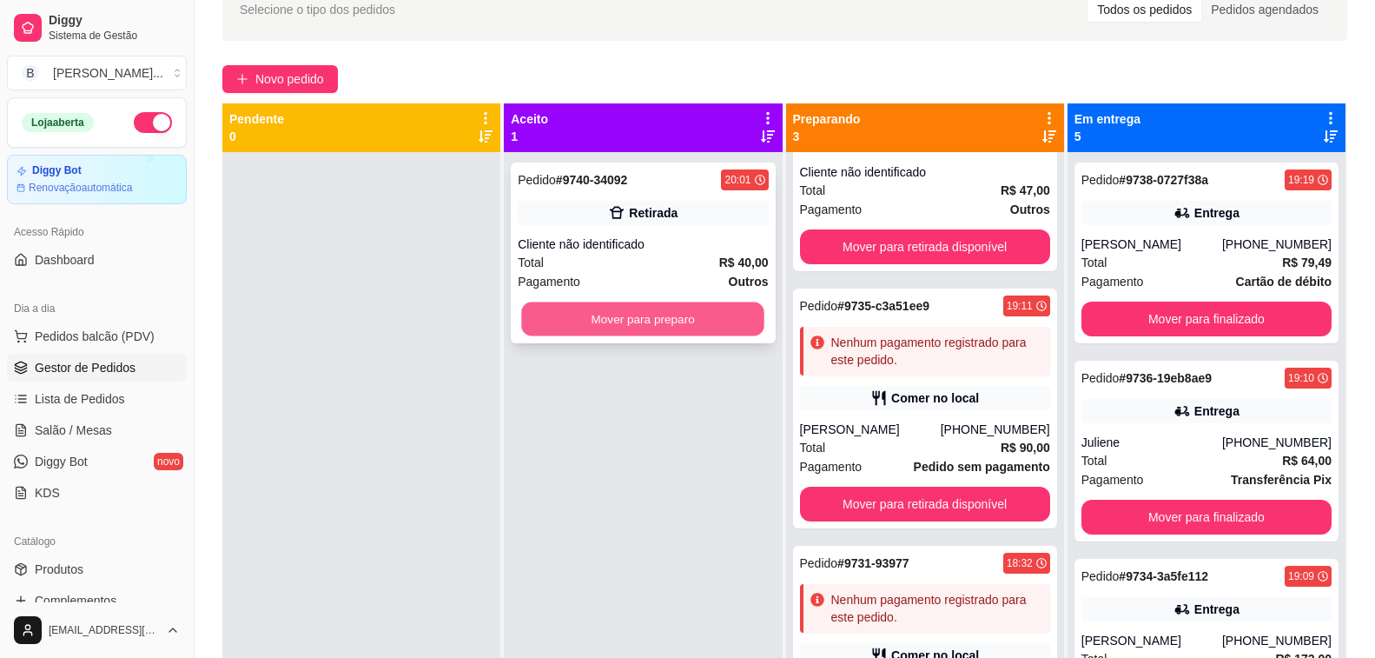
click at [725, 319] on button "Mover para preparo" at bounding box center [643, 319] width 243 height 34
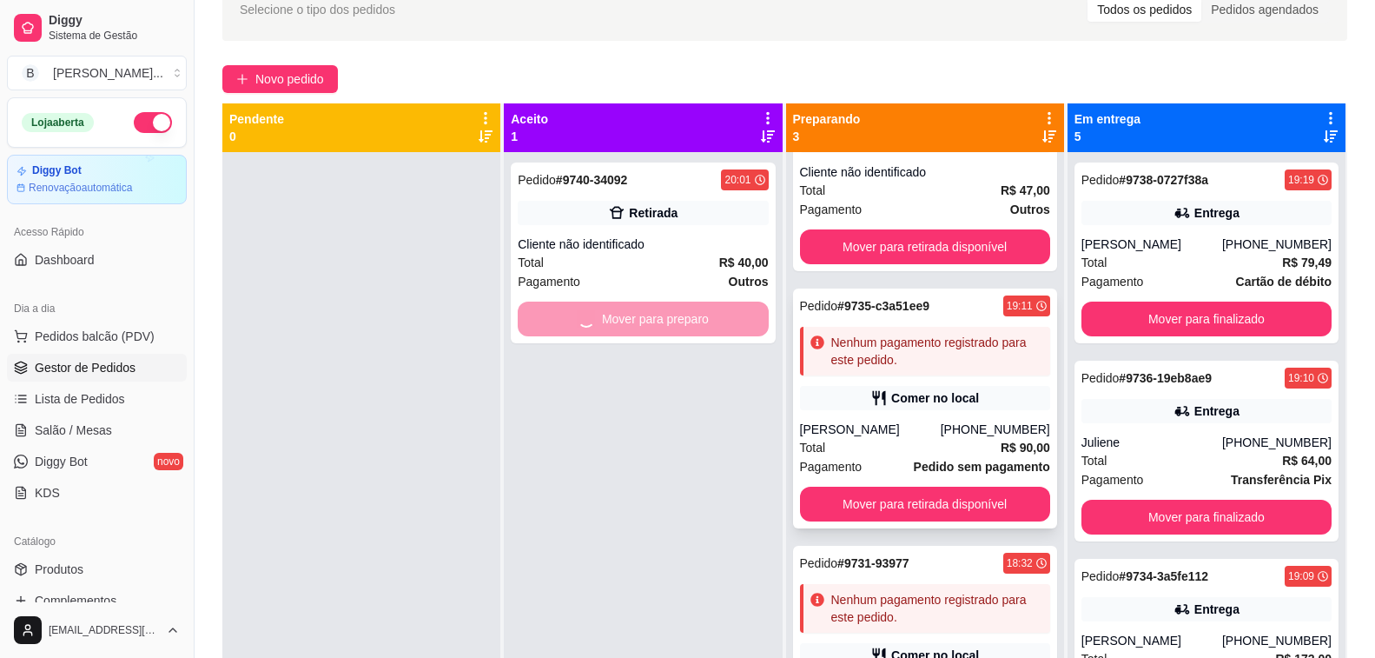
scroll to position [0, 0]
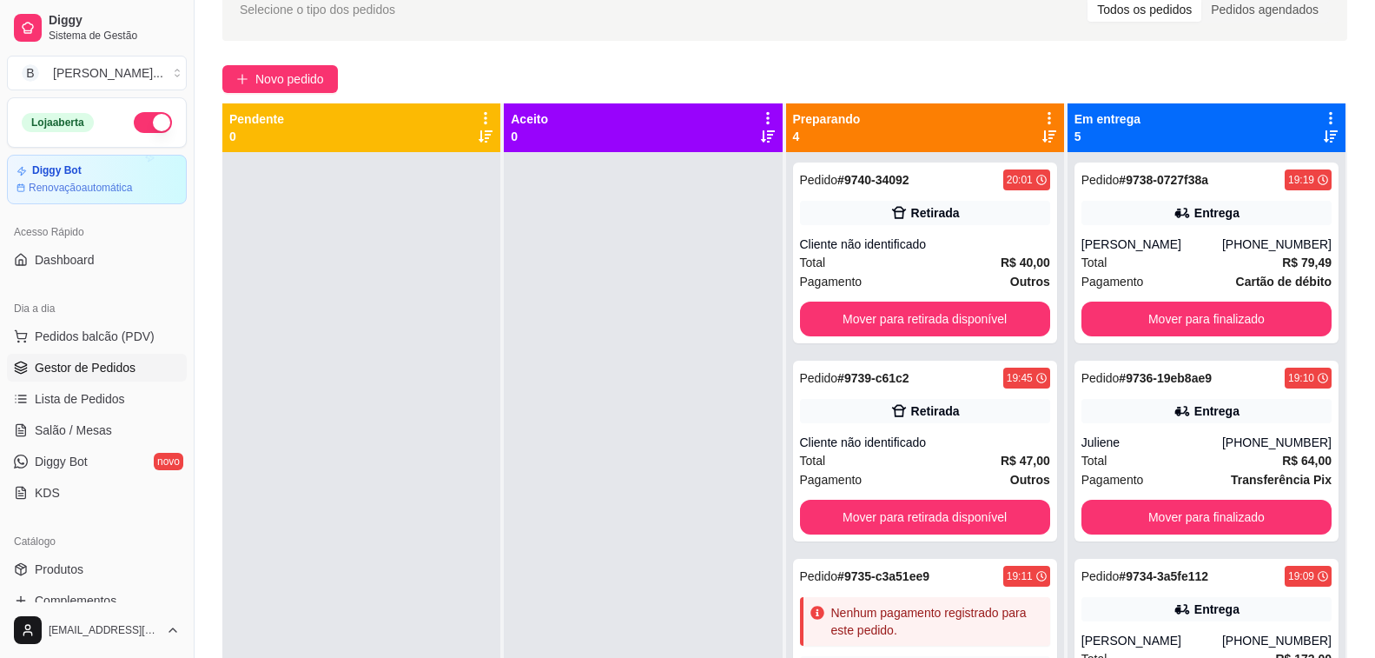
click at [509, 78] on div "Novo pedido" at bounding box center [784, 79] width 1125 height 28
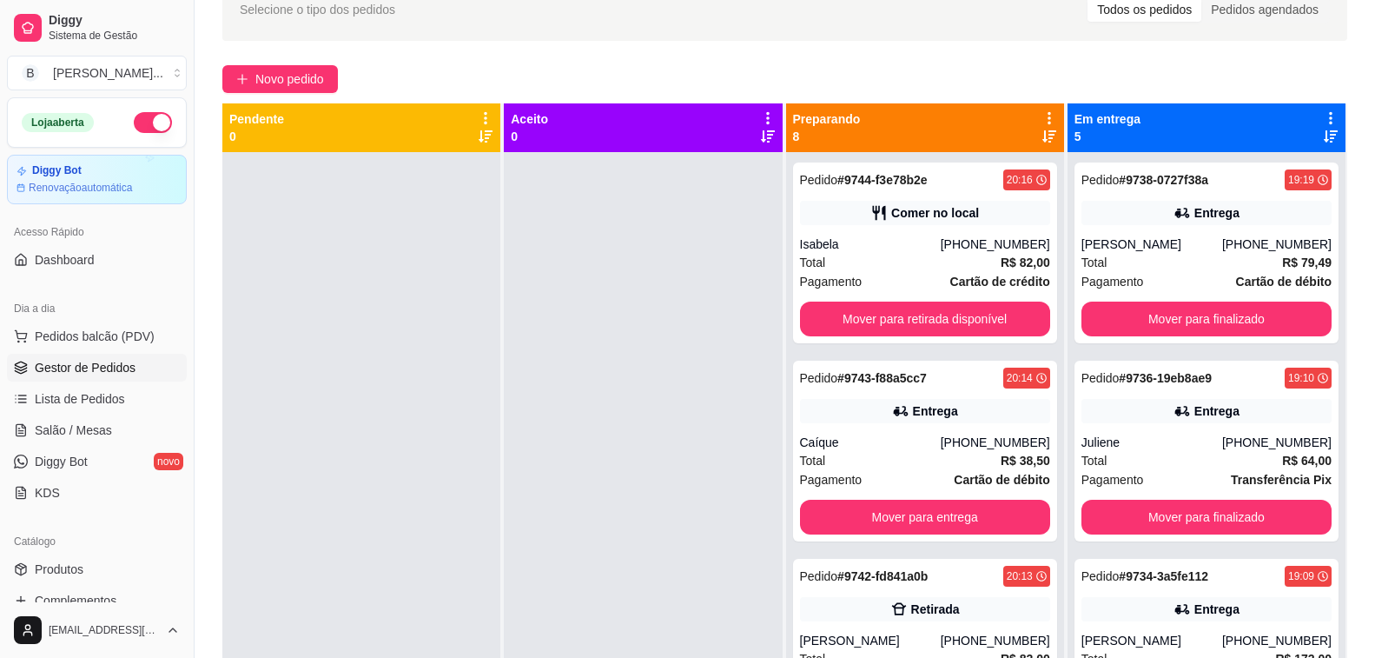
click at [1037, 160] on div "Pedido # 9744-f3e78b2e 20:16 Comer no local Isabela [PHONE_NUMBER] Total R$ 82,…" at bounding box center [925, 481] width 278 height 658
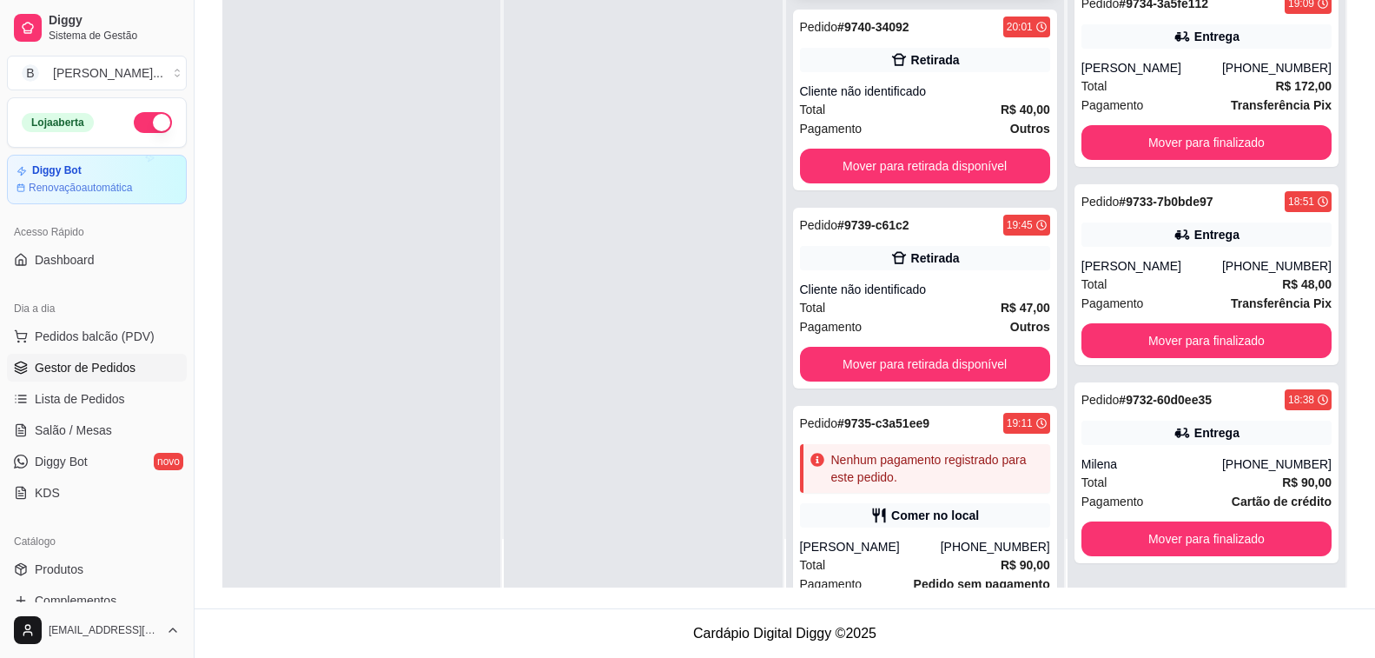
scroll to position [1122, 0]
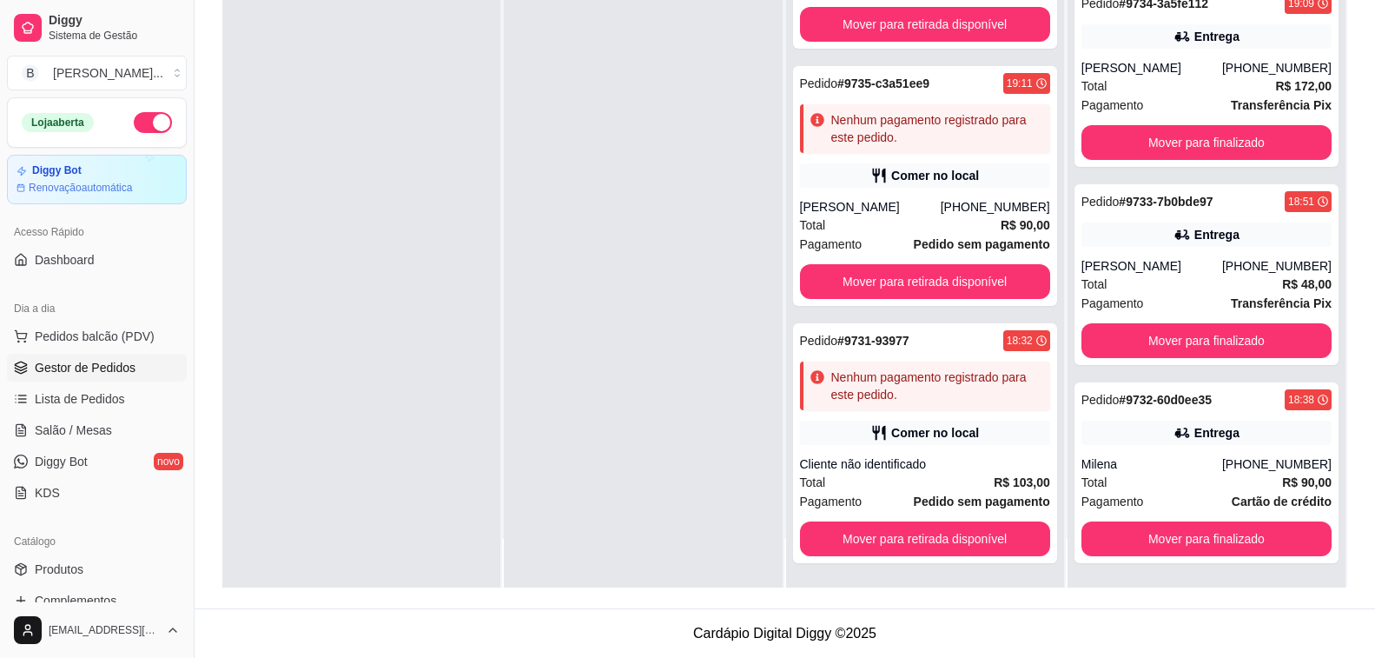
click at [1036, 429] on div "Pedido # 9744-f3e78b2e 20:16 Comer no local Isabela [PHONE_NUMBER] Total R$ 82,…" at bounding box center [925, 259] width 278 height 658
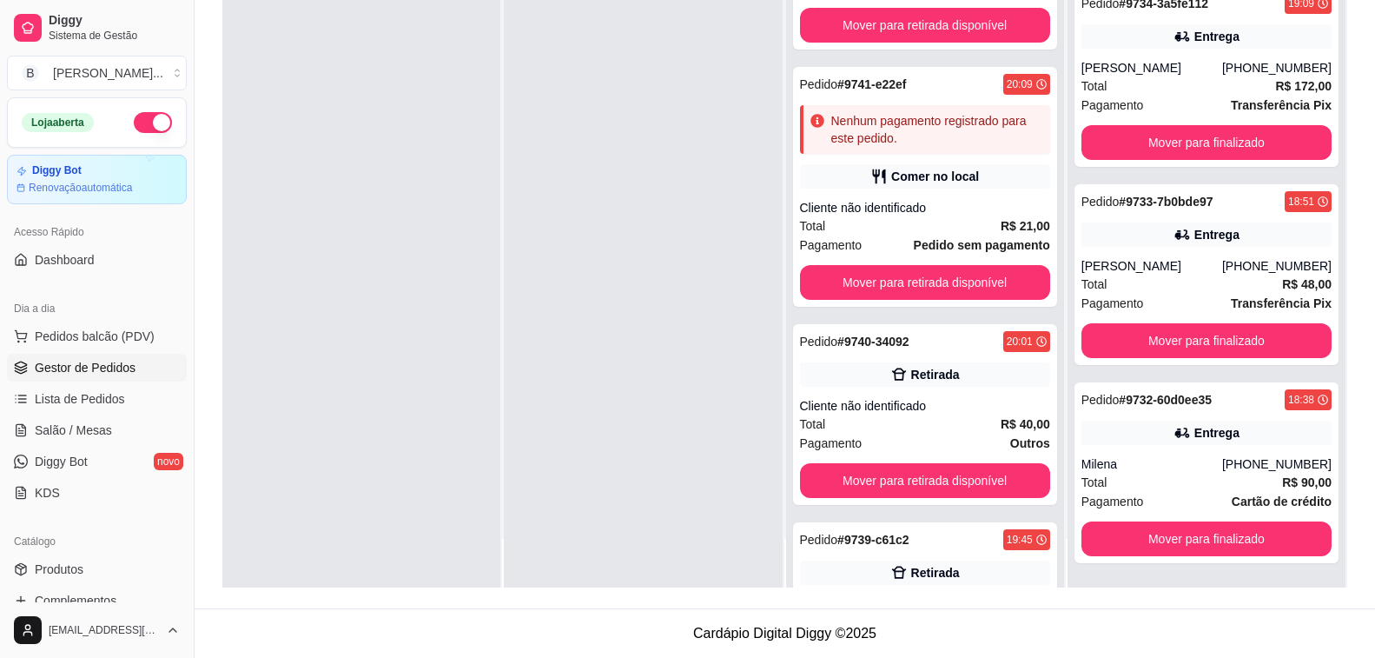
click at [1053, 195] on div "Preparando 8 Pedido # 9744-f3e78b2e 20:16 Comer no local [GEOGRAPHIC_DATA] [PHO…" at bounding box center [926, 234] width 280 height 706
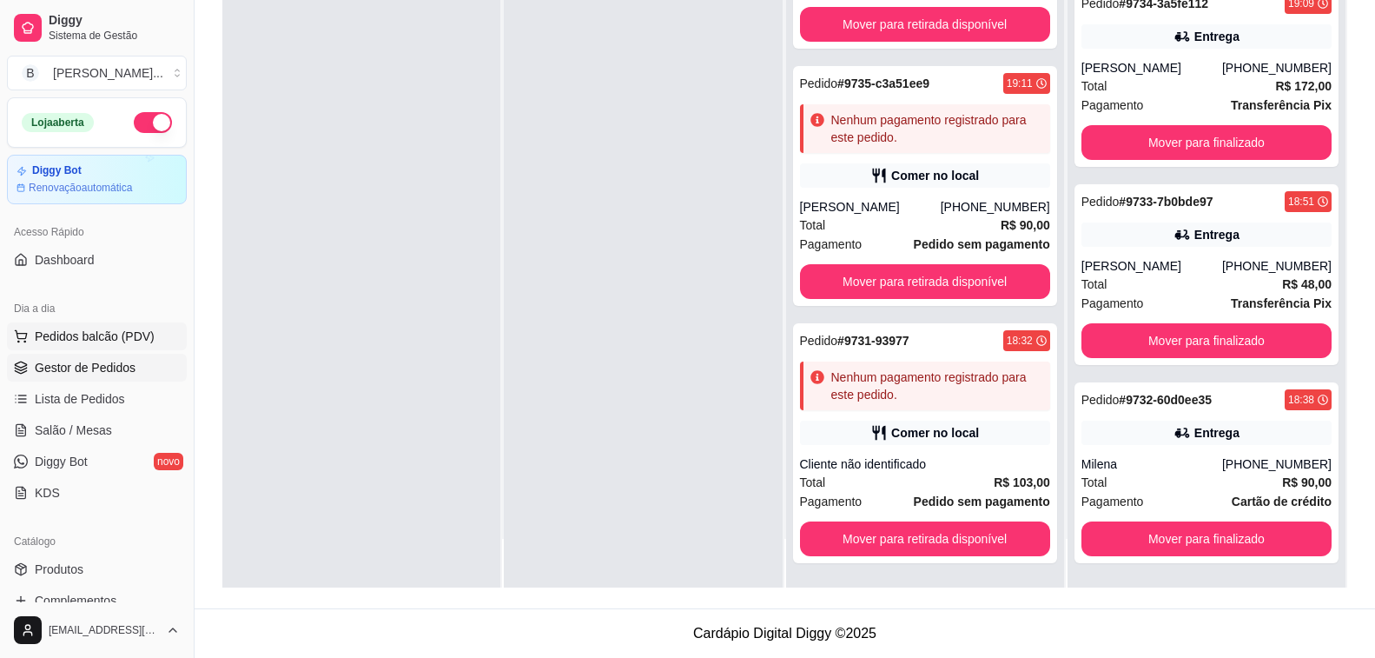
click at [97, 340] on span "Pedidos balcão (PDV)" at bounding box center [95, 336] width 120 height 17
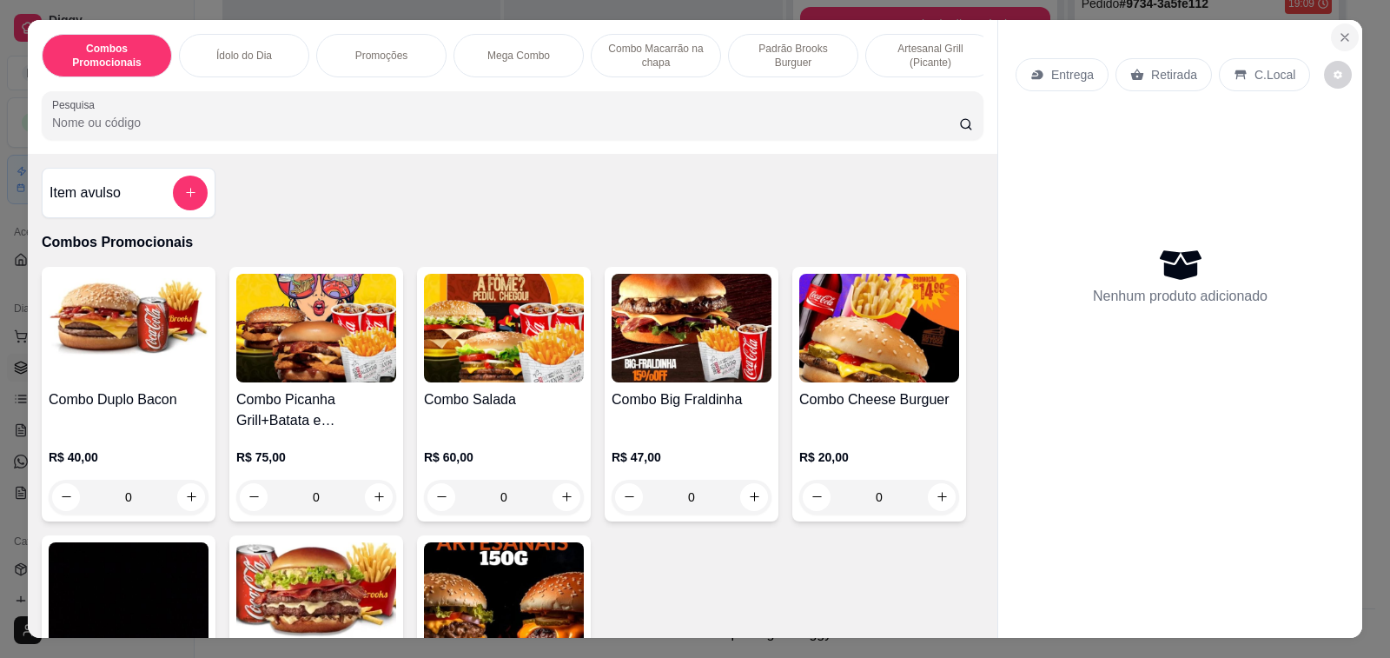
click at [1338, 34] on icon "Close" at bounding box center [1345, 37] width 14 height 14
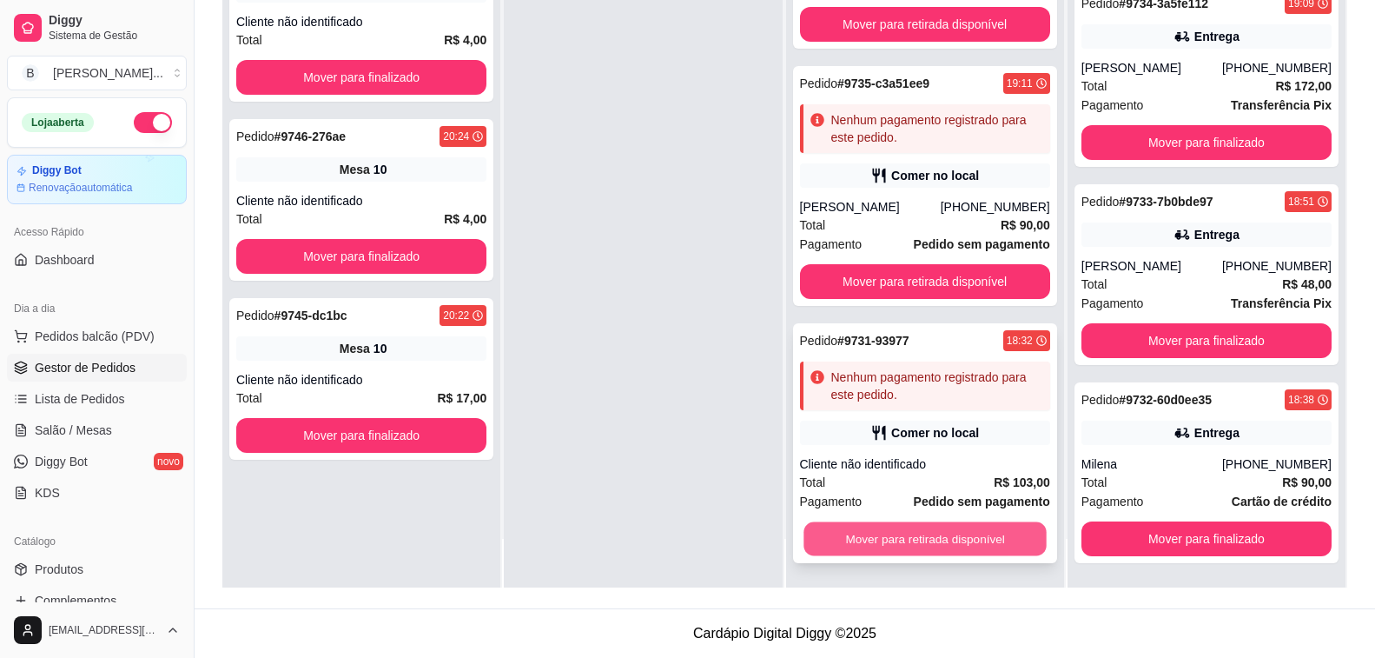
click at [907, 554] on button "Mover para retirada disponível" at bounding box center [925, 539] width 243 height 34
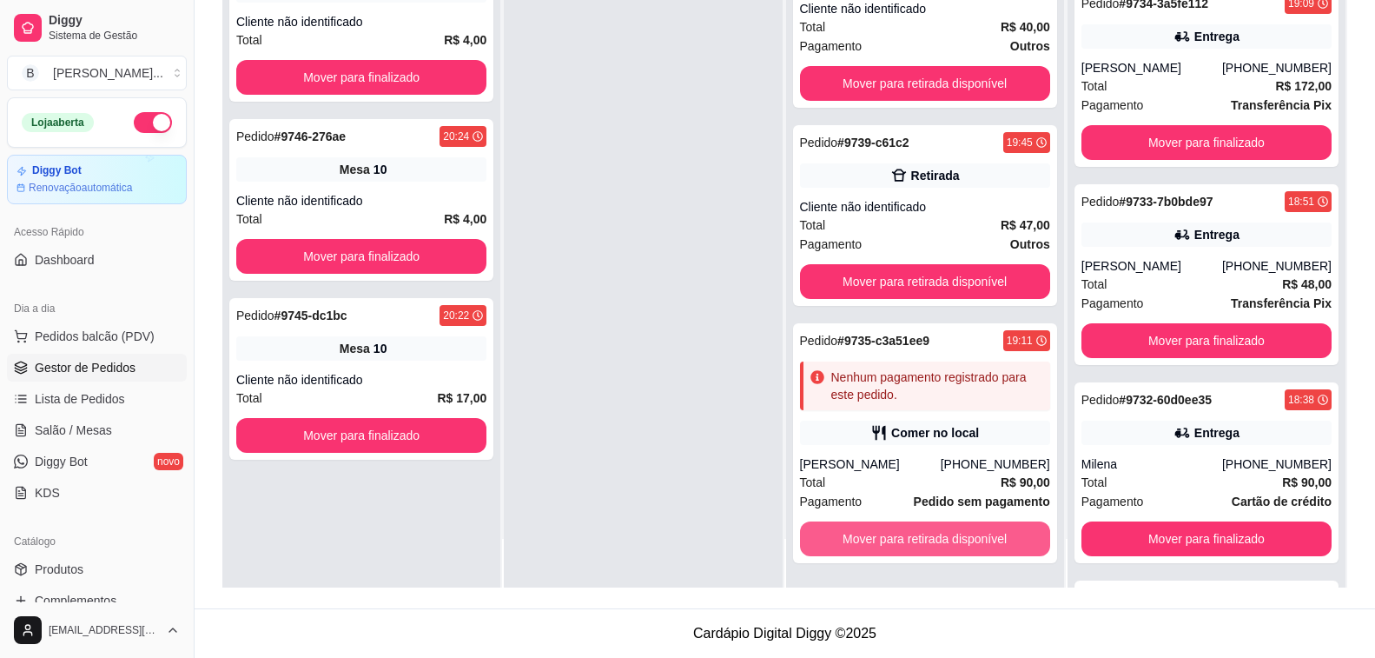
click at [907, 554] on button "Mover para retirada disponível" at bounding box center [925, 538] width 250 height 35
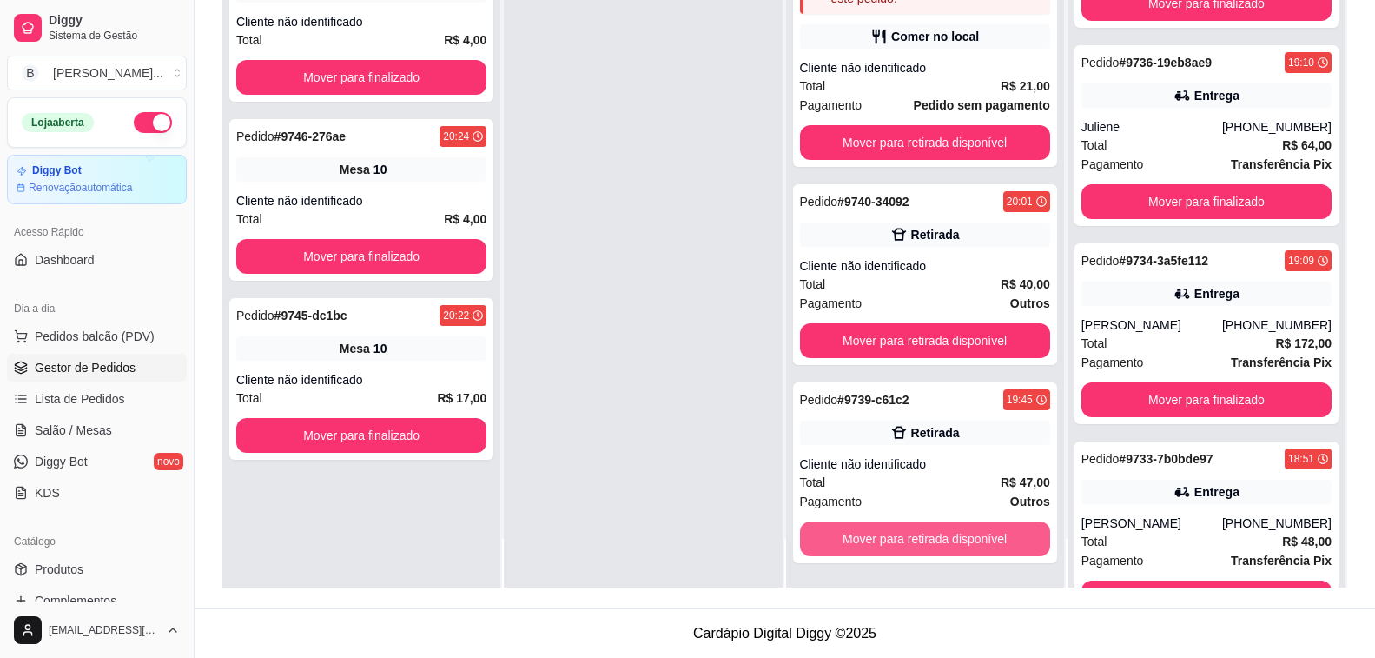
scroll to position [607, 0]
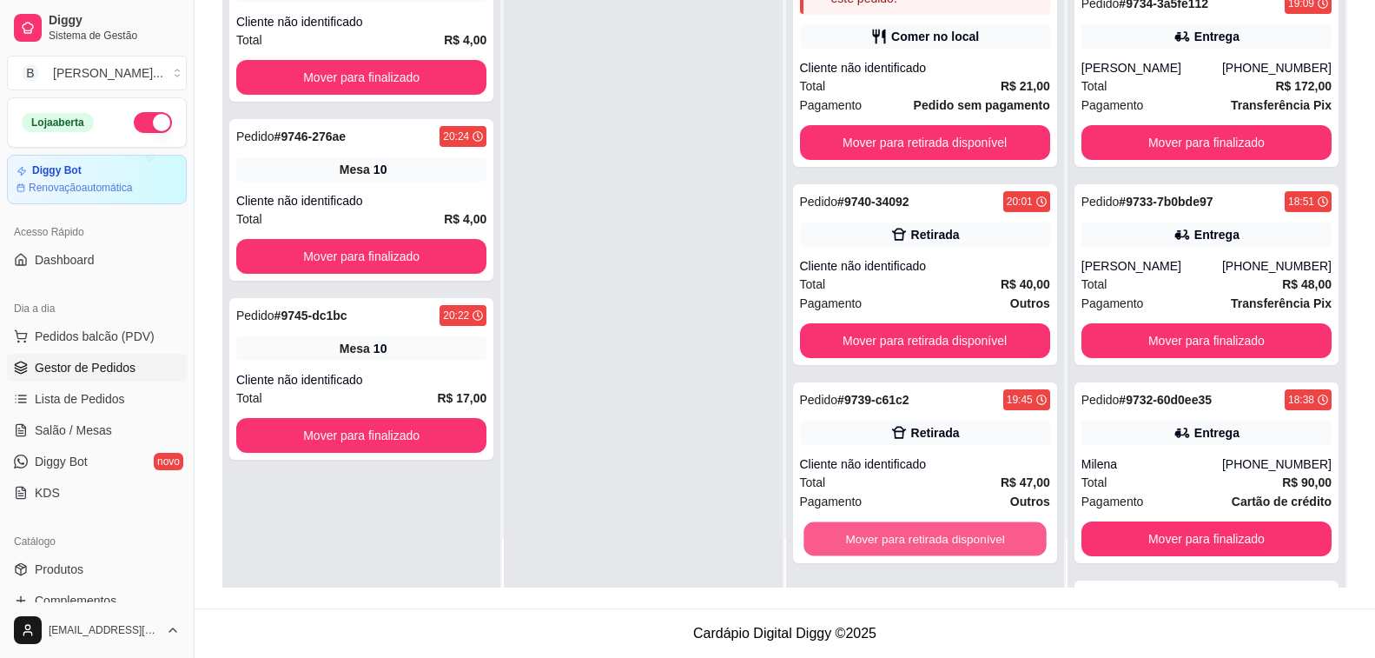
click at [907, 554] on button "Mover para retirada disponível" at bounding box center [925, 539] width 243 height 34
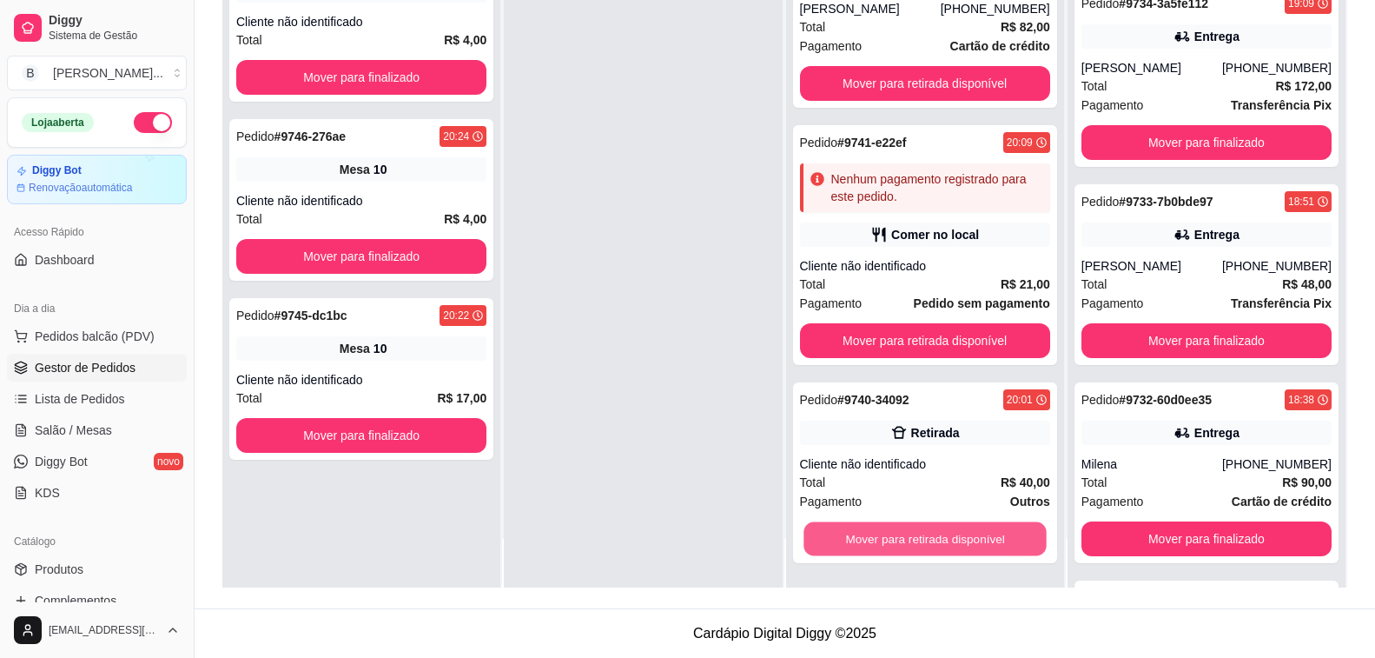
click at [907, 554] on button "Mover para retirada disponível" at bounding box center [925, 539] width 243 height 34
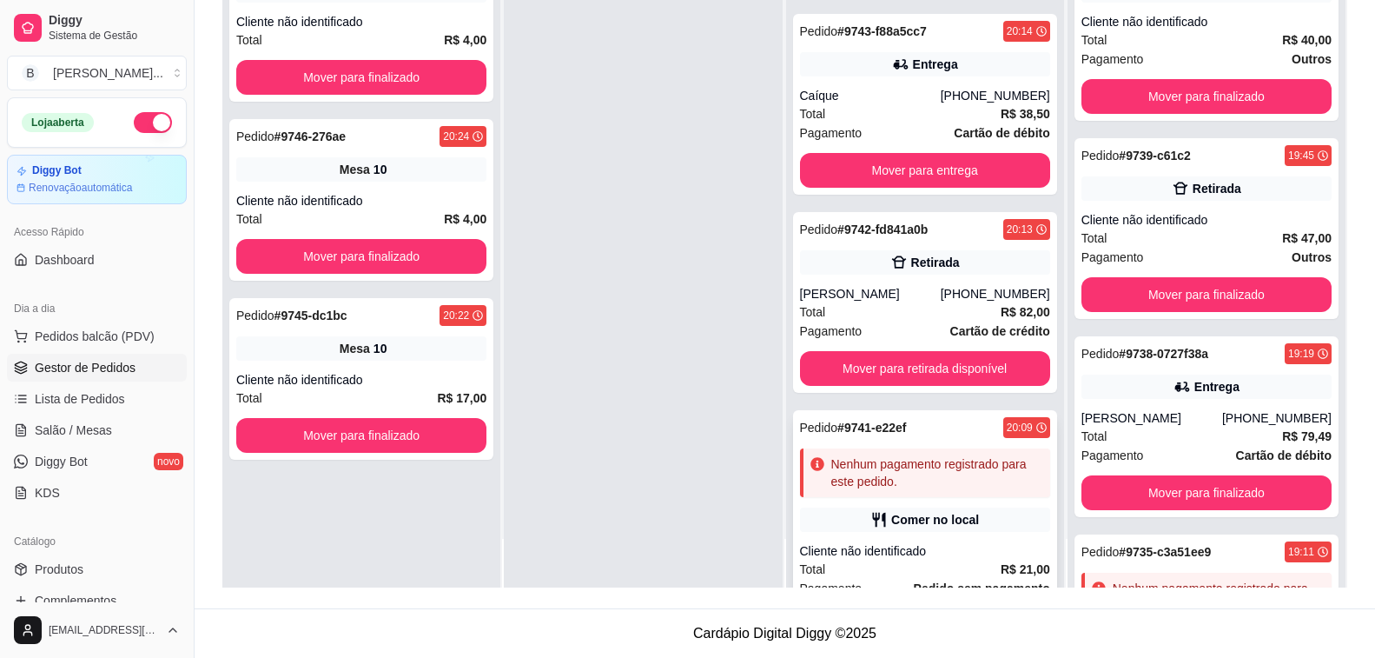
scroll to position [211, 0]
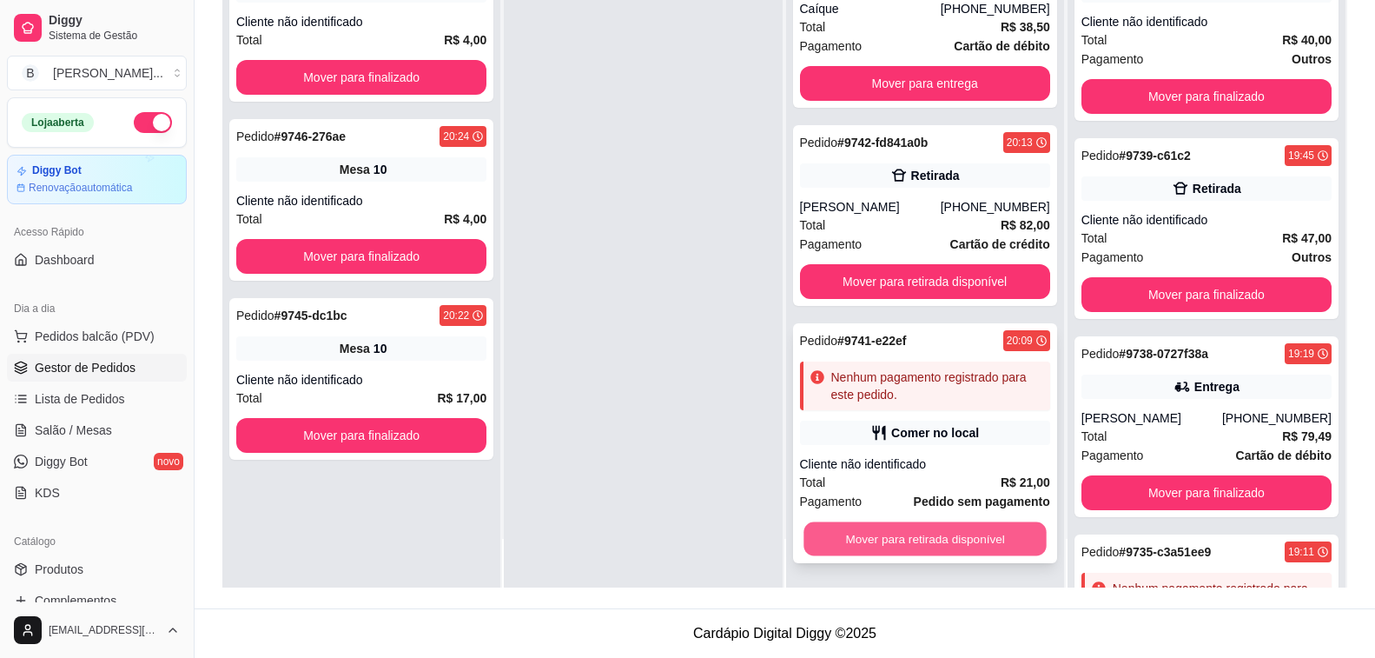
click at [979, 551] on button "Mover para retirada disponível" at bounding box center [925, 539] width 243 height 34
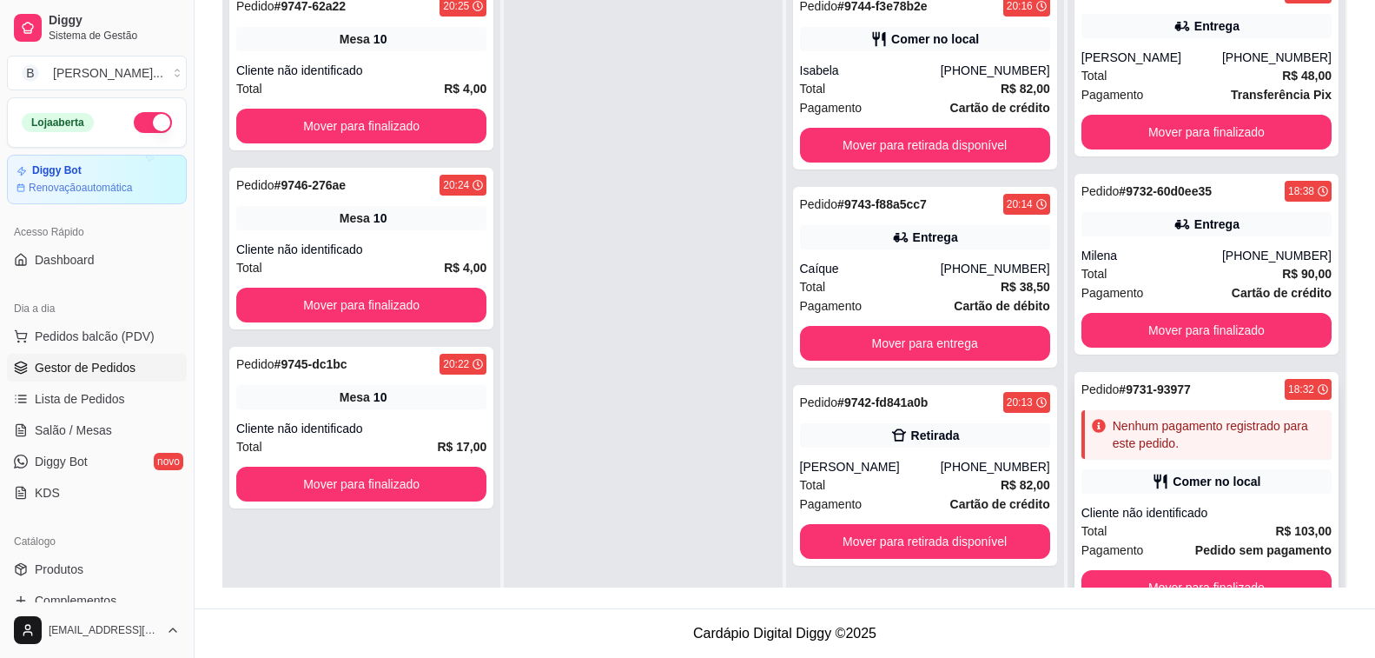
scroll to position [49, 0]
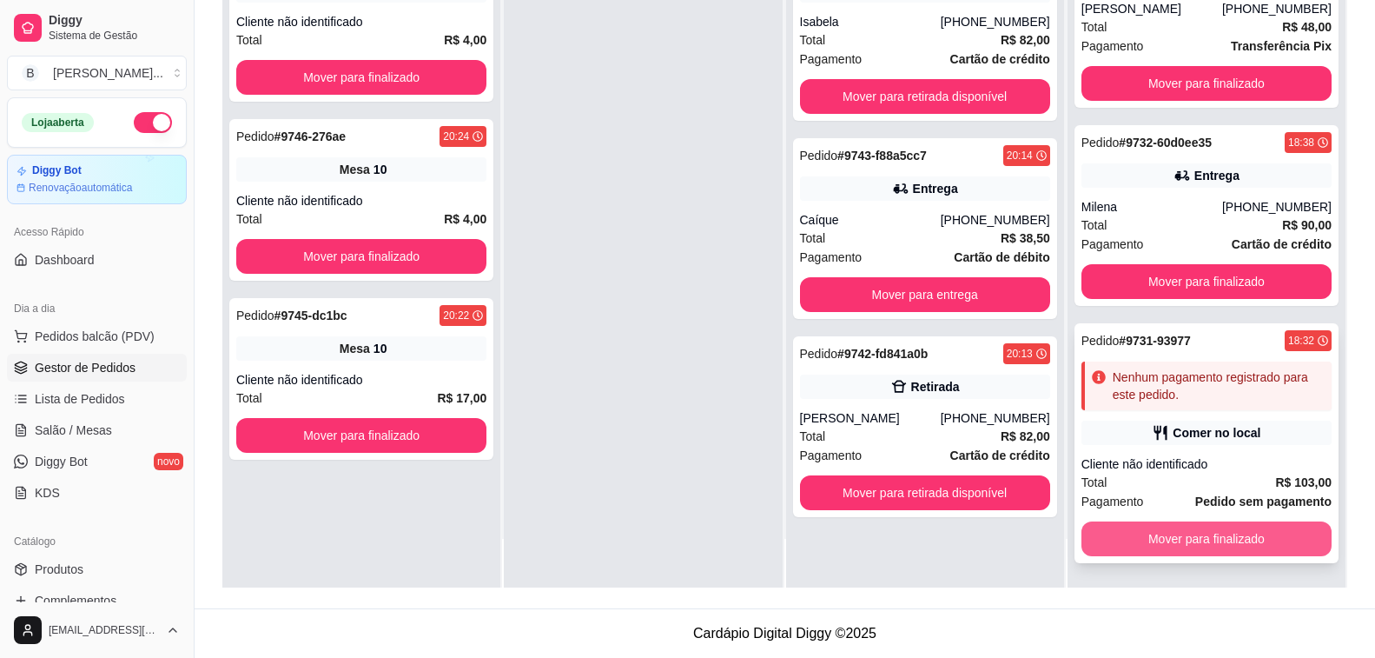
click at [1241, 546] on button "Mover para finalizado" at bounding box center [1207, 538] width 250 height 35
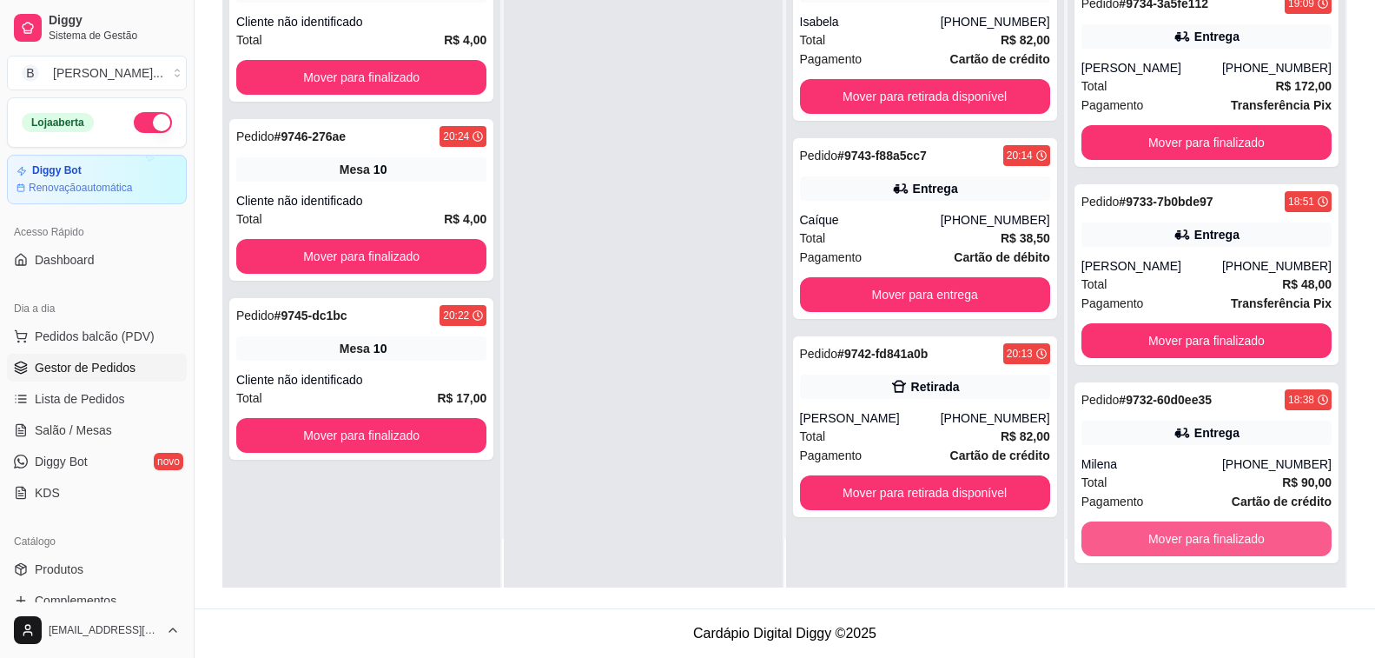
click at [1241, 546] on button "Mover para finalizado" at bounding box center [1207, 538] width 250 height 35
click at [1241, 546] on button "Mover para finalizado" at bounding box center [1206, 539] width 243 height 34
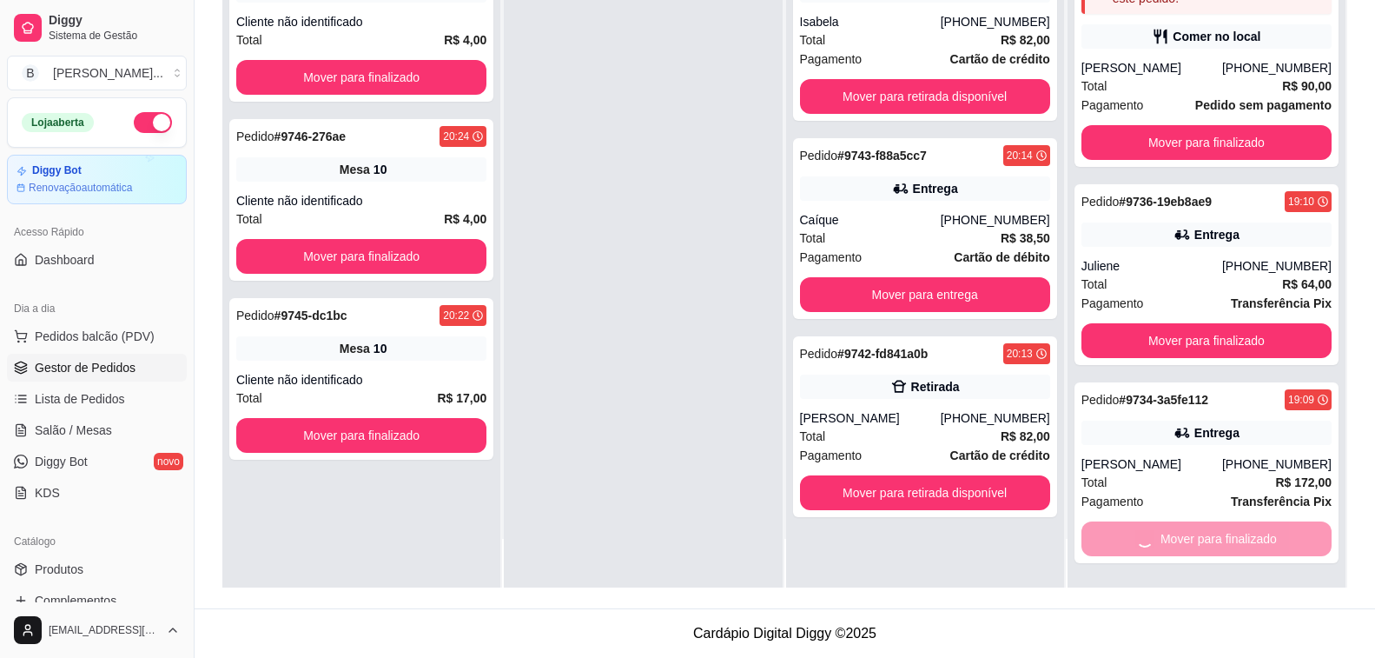
scroll to position [666, 0]
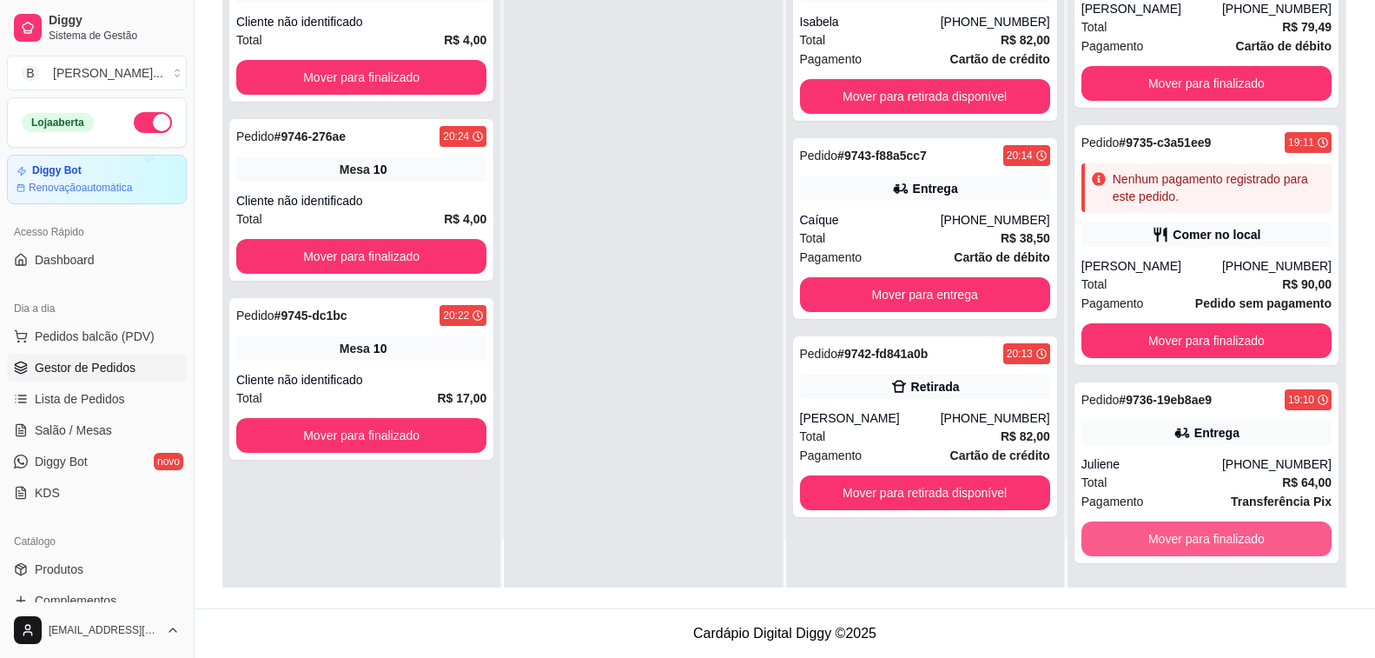
click at [1241, 546] on button "Mover para finalizado" at bounding box center [1207, 538] width 250 height 35
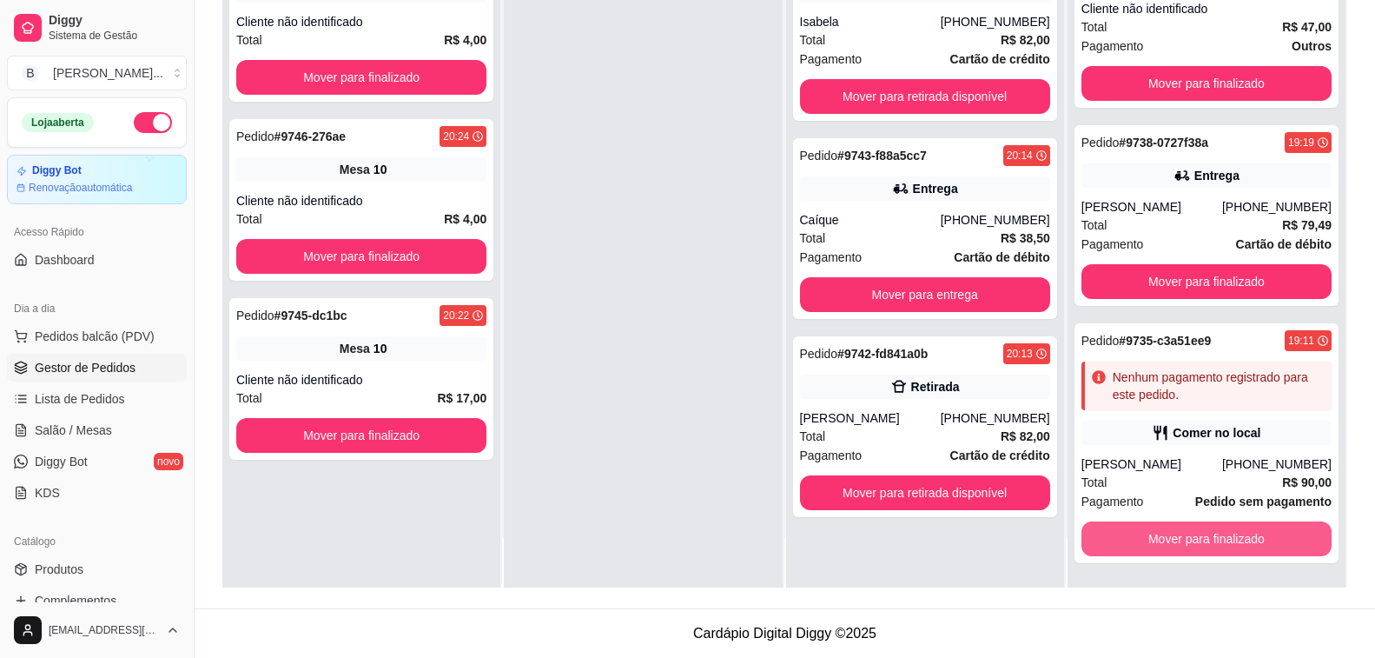
scroll to position [468, 0]
click at [1241, 546] on button "Mover para finalizado" at bounding box center [1207, 538] width 250 height 35
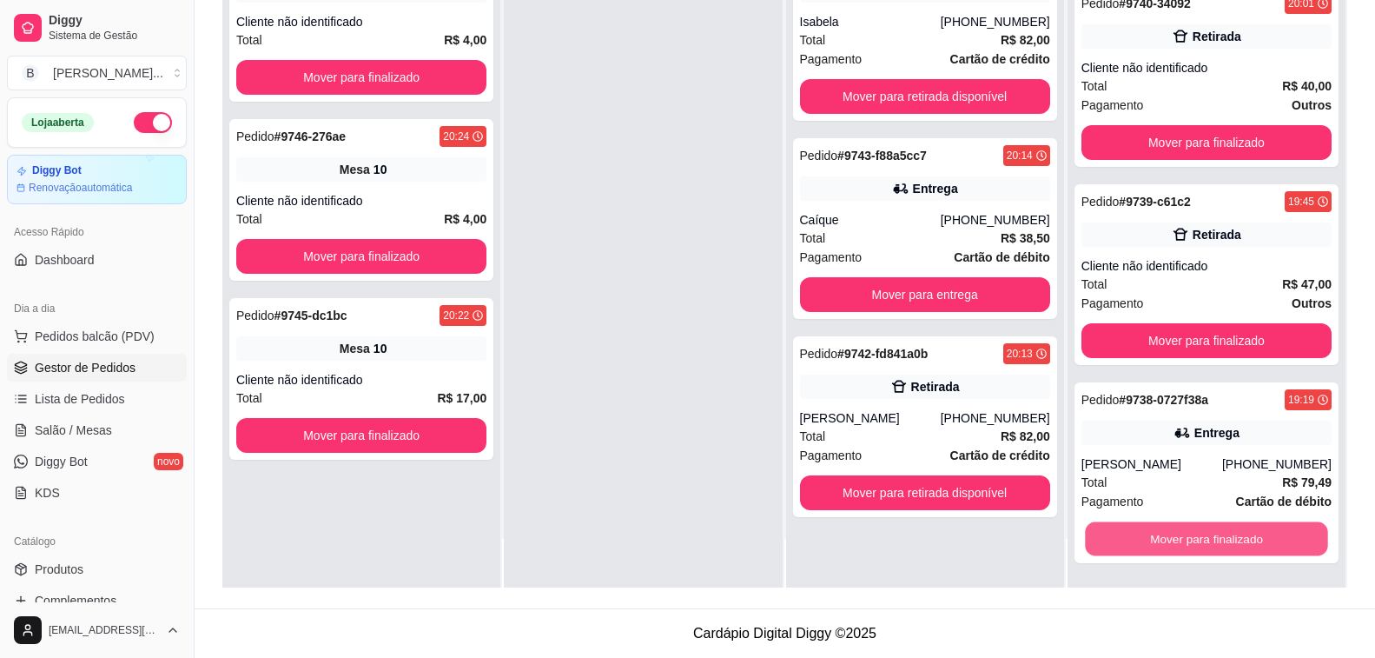
click at [1241, 546] on button "Mover para finalizado" at bounding box center [1206, 539] width 243 height 34
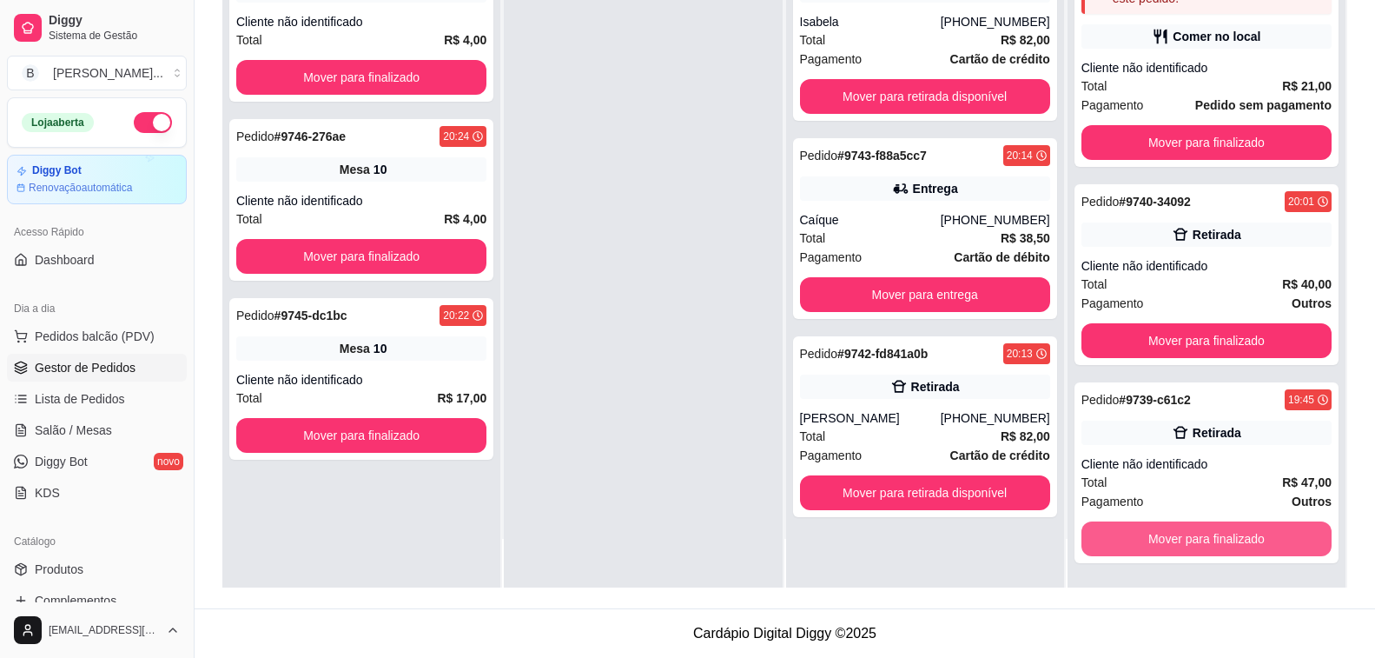
click at [1241, 546] on button "Mover para finalizado" at bounding box center [1207, 538] width 250 height 35
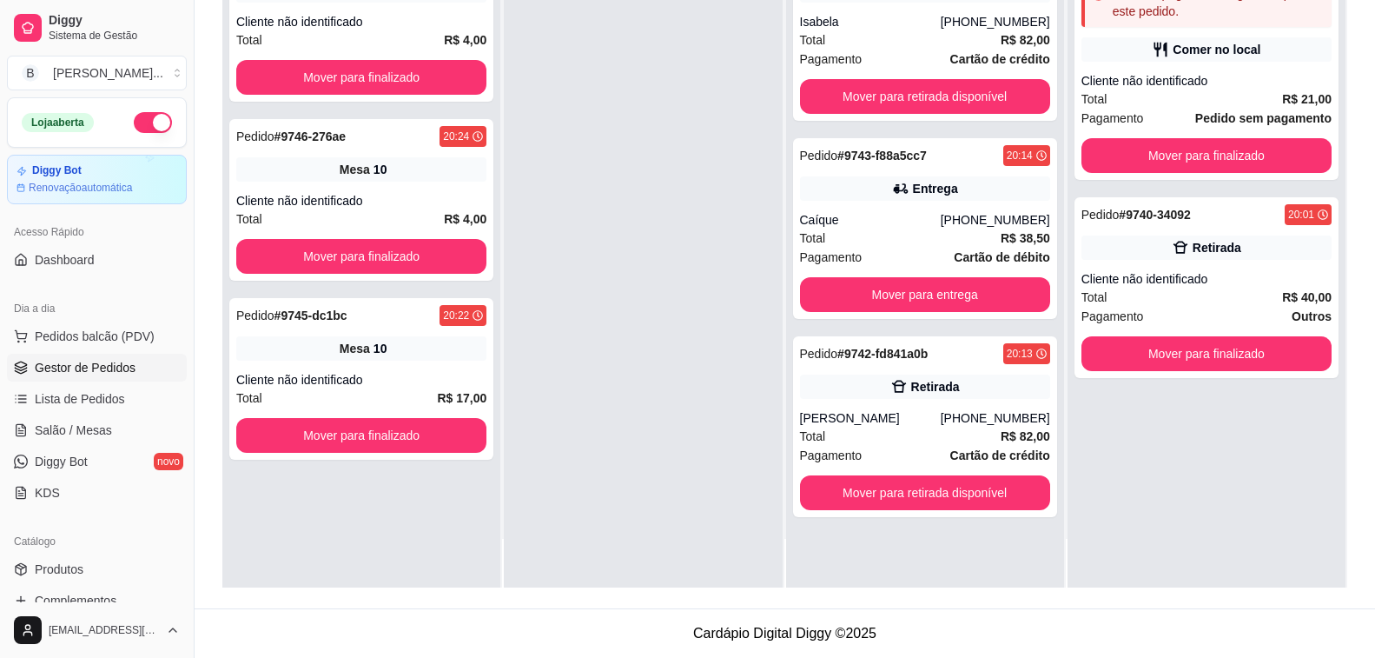
scroll to position [0, 0]
click at [1252, 341] on button "Mover para finalizado" at bounding box center [1206, 354] width 243 height 34
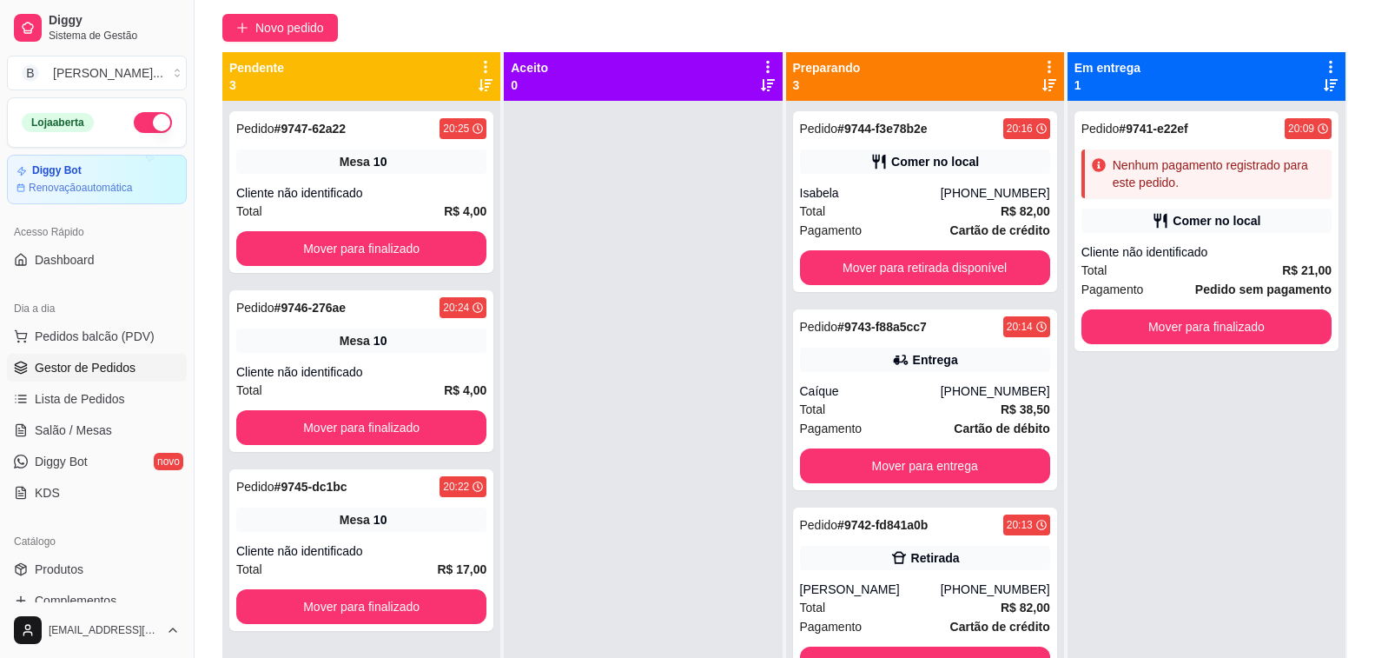
scroll to position [46, 0]
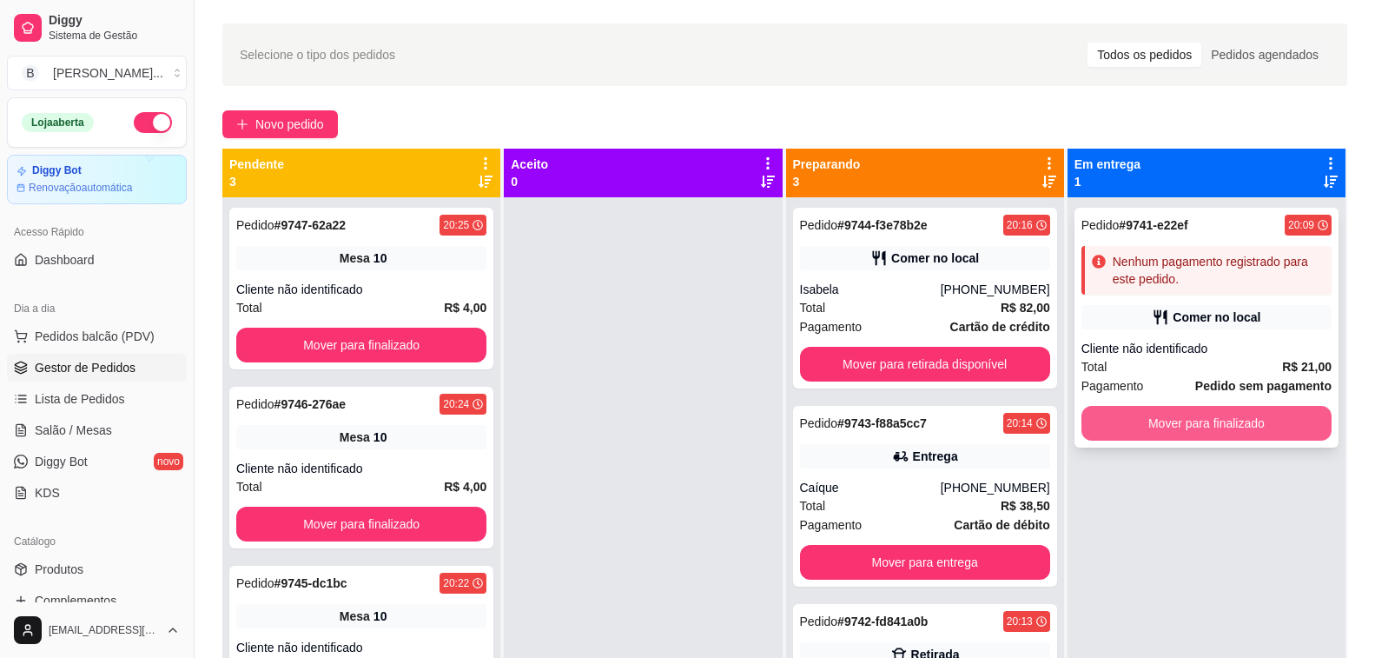
click at [1241, 424] on button "Mover para finalizado" at bounding box center [1207, 423] width 250 height 35
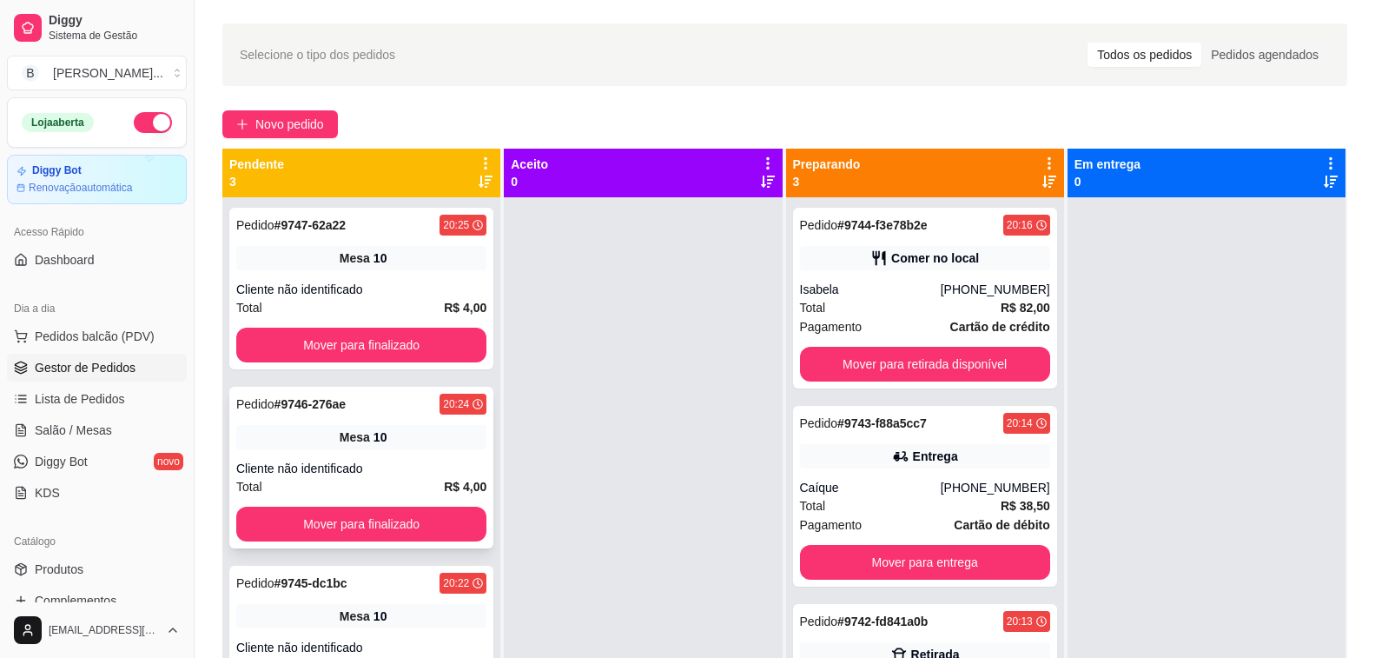
scroll to position [220, 0]
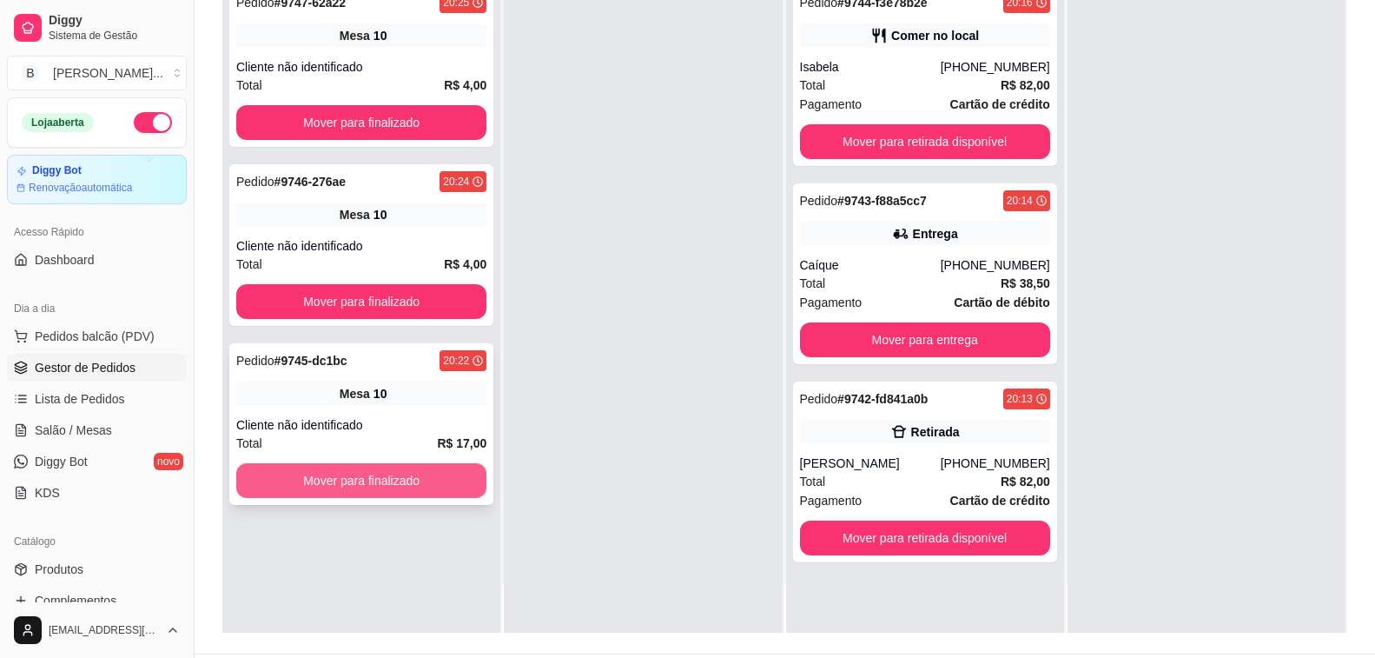
click at [351, 486] on button "Mover para finalizado" at bounding box center [361, 480] width 250 height 35
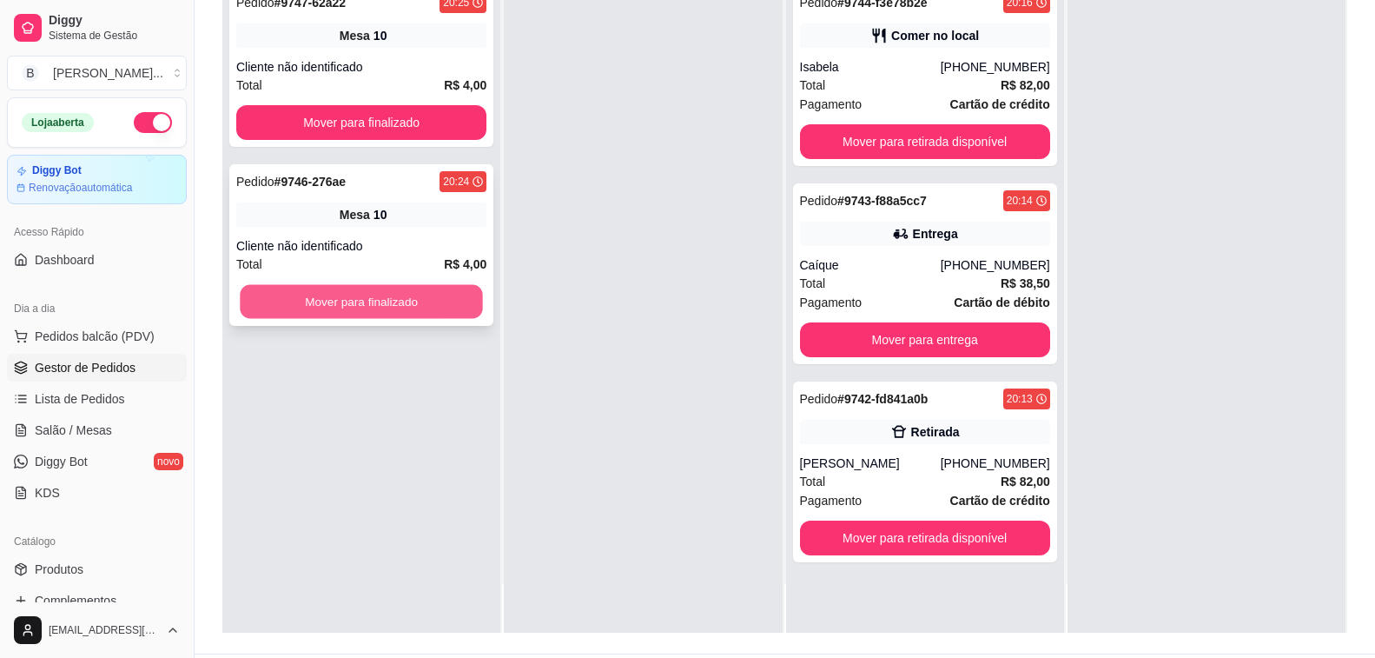
click at [375, 298] on button "Mover para finalizado" at bounding box center [361, 302] width 243 height 34
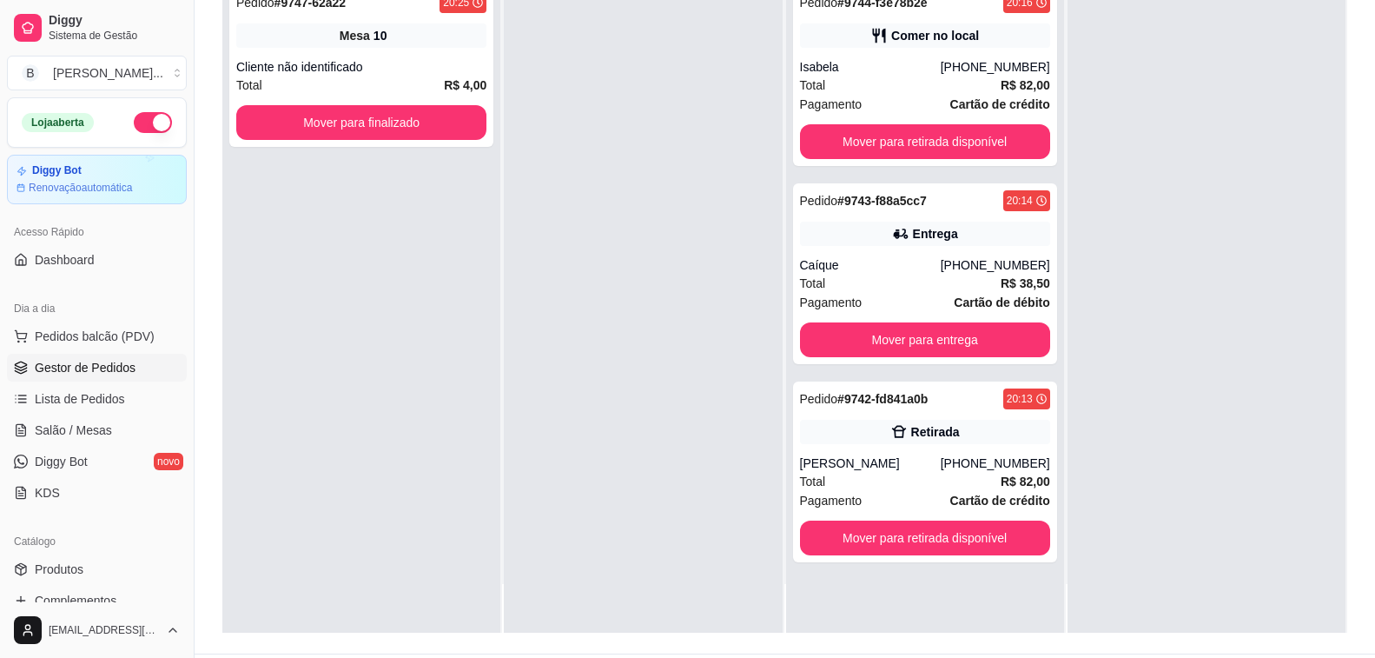
scroll to position [0, 0]
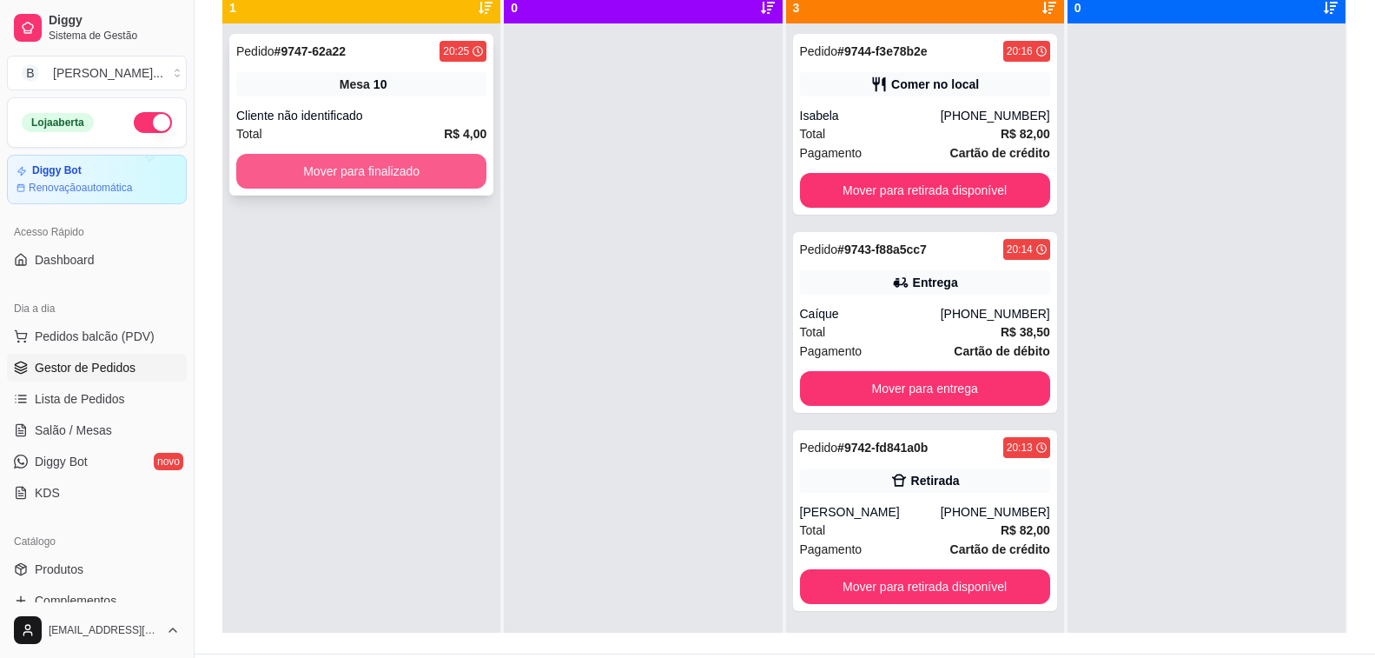
click at [384, 178] on button "Mover para finalizado" at bounding box center [361, 171] width 250 height 35
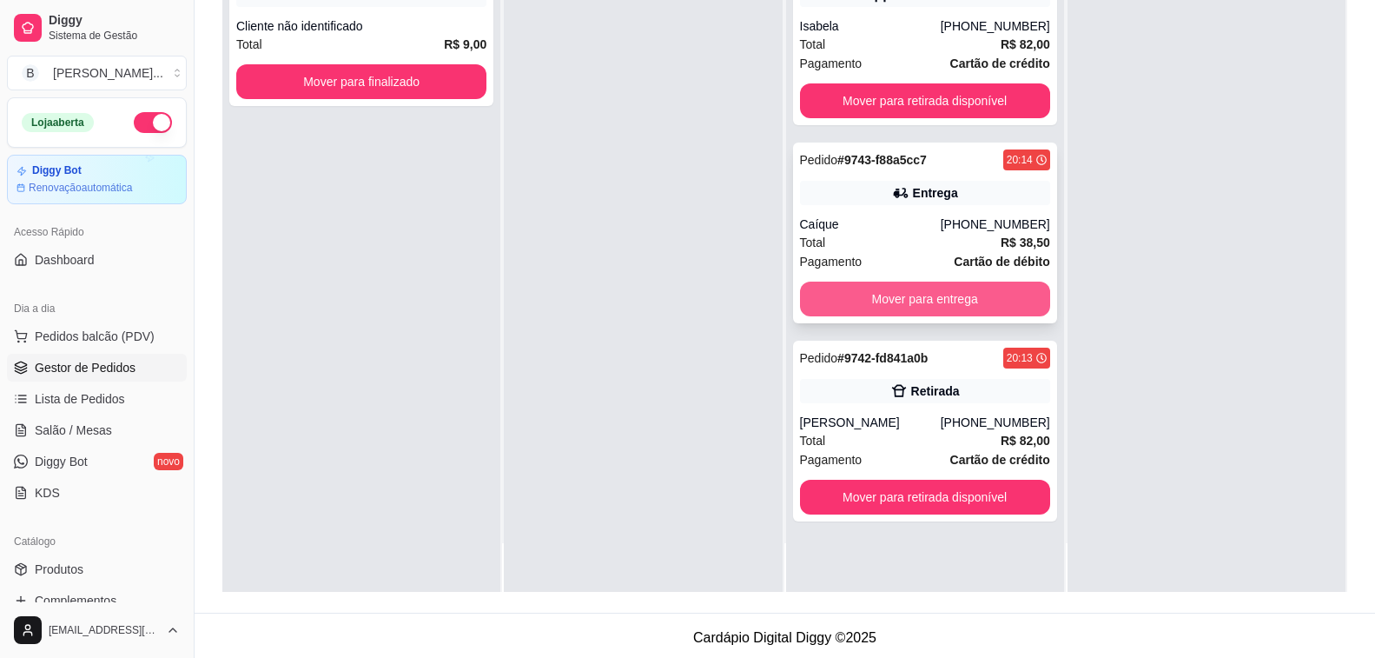
scroll to position [265, 0]
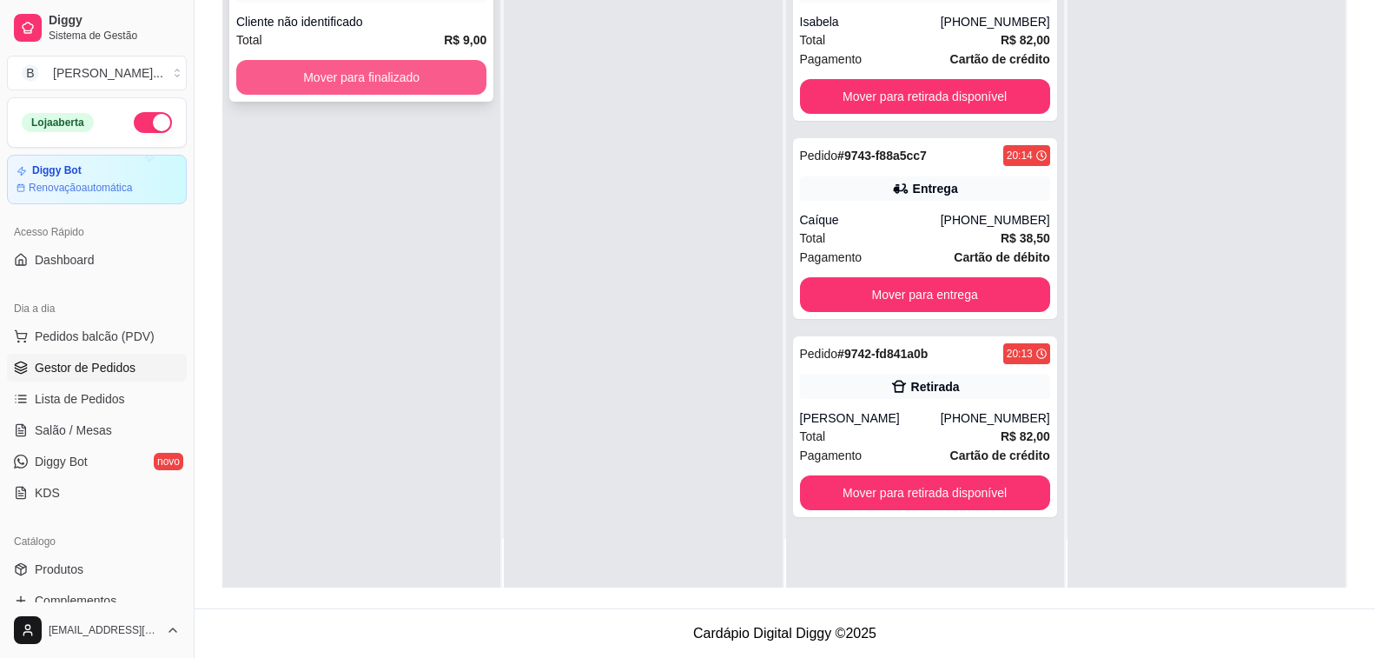
click at [357, 74] on button "Mover para finalizado" at bounding box center [361, 77] width 250 height 35
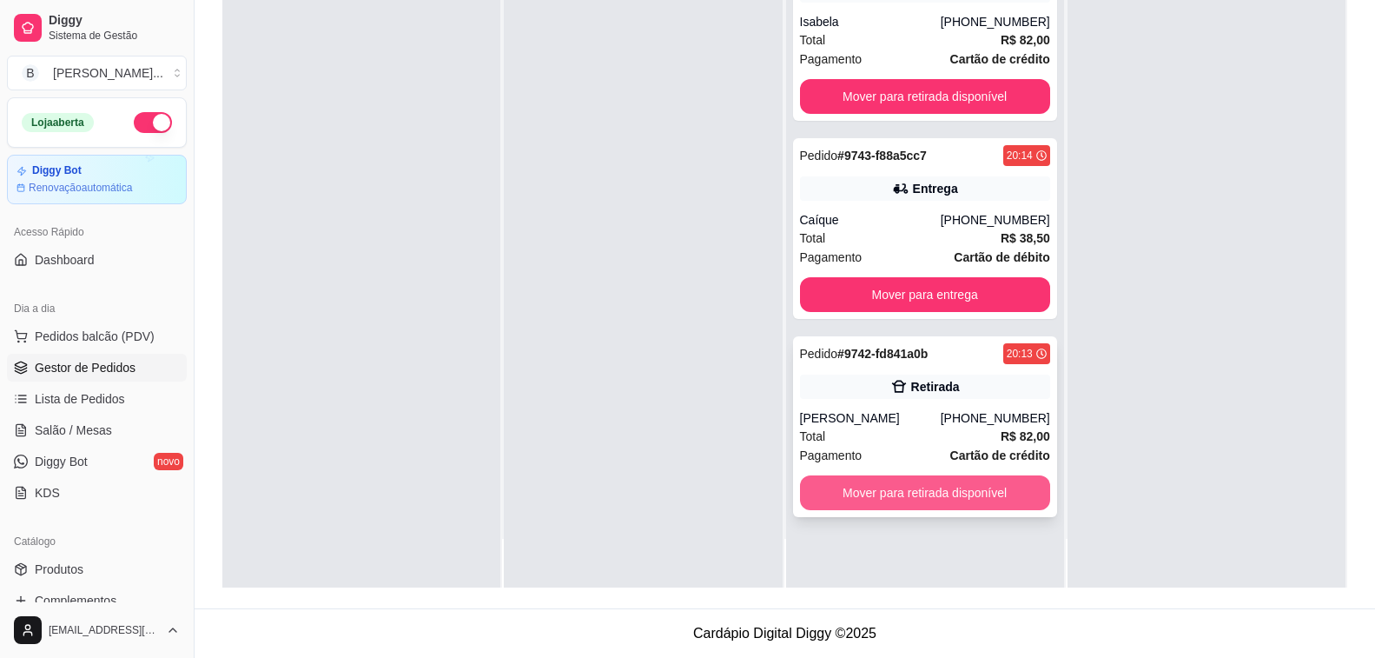
click at [998, 489] on button "Mover para retirada disponível" at bounding box center [925, 492] width 250 height 35
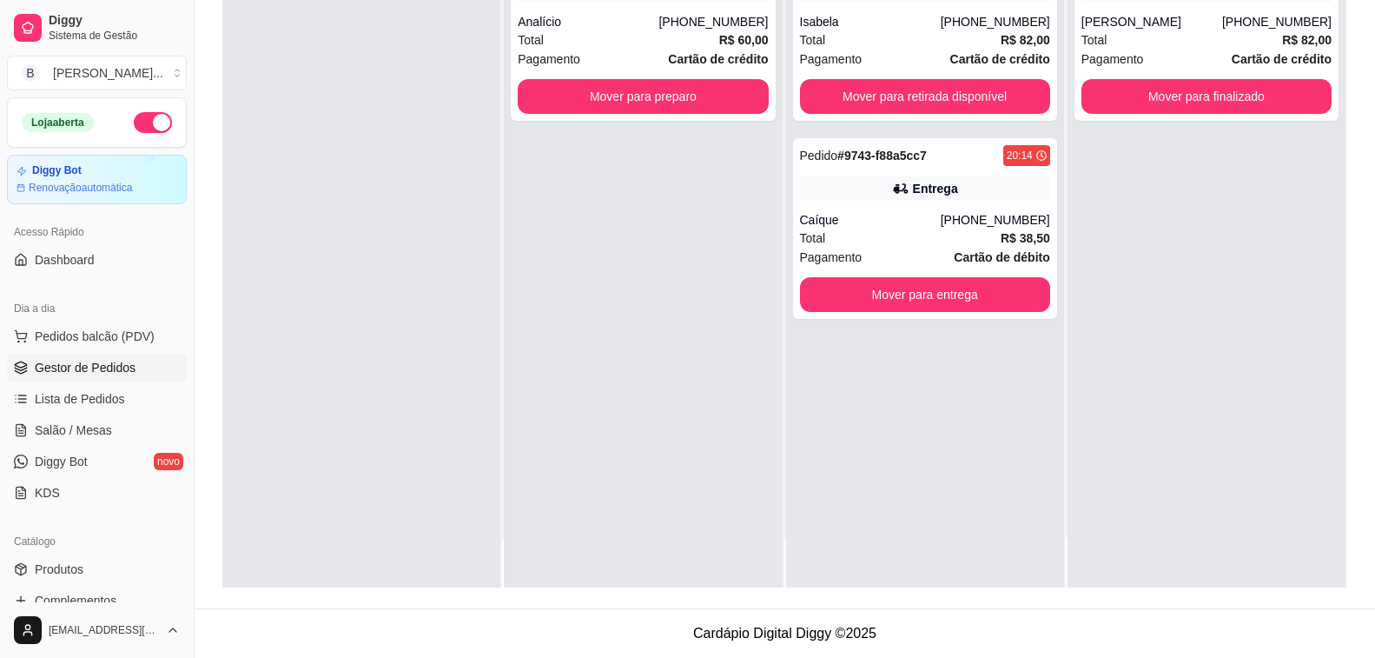
scroll to position [0, 0]
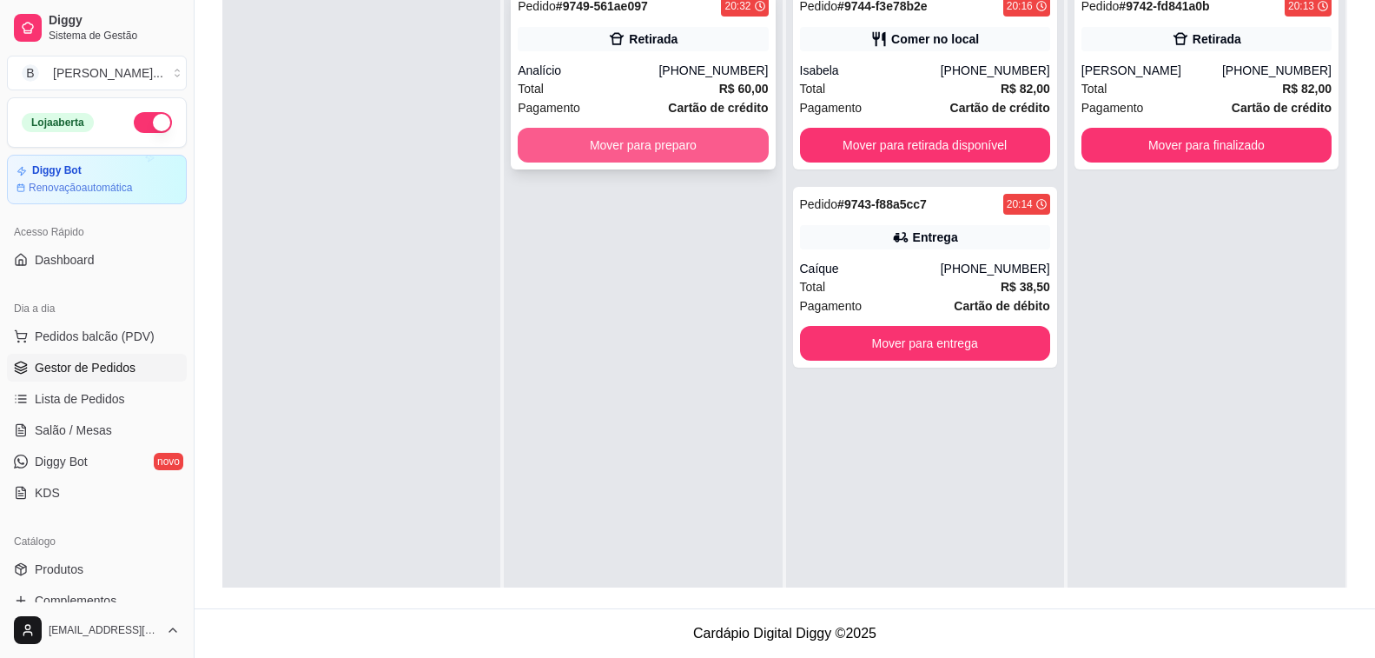
click at [691, 139] on button "Mover para preparo" at bounding box center [643, 145] width 250 height 35
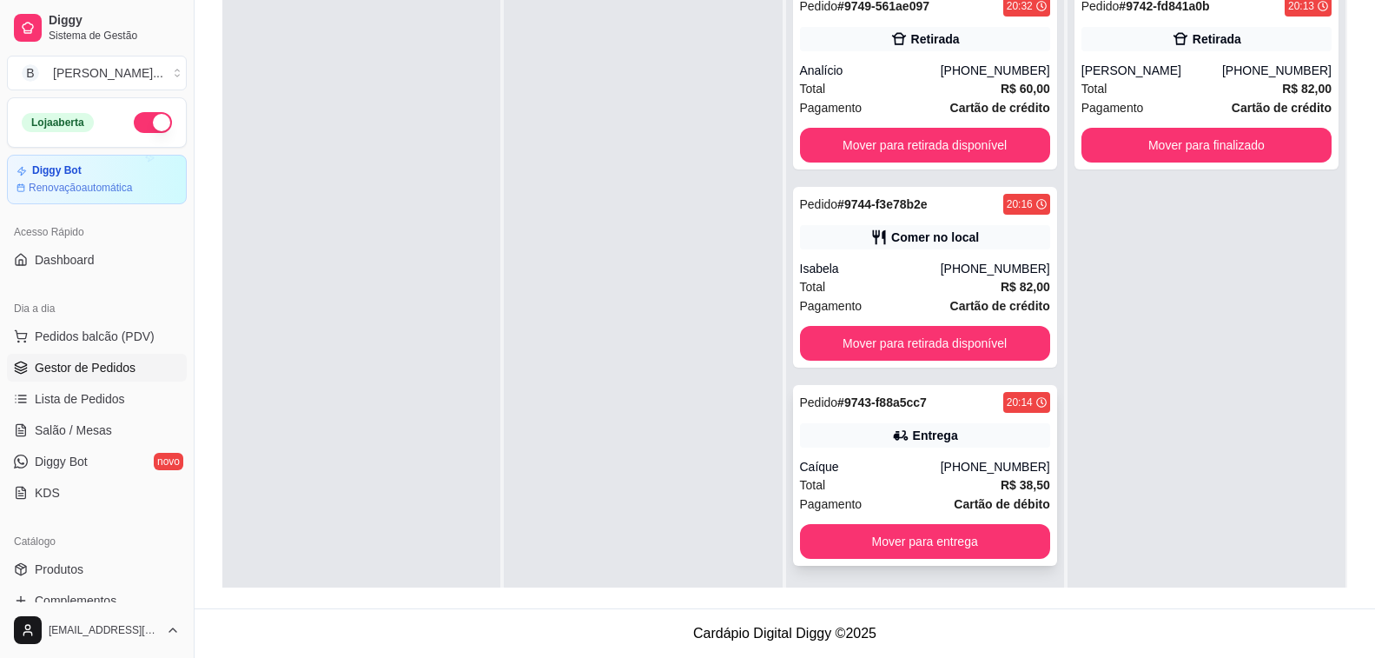
click at [924, 474] on div "Caíque" at bounding box center [870, 466] width 141 height 17
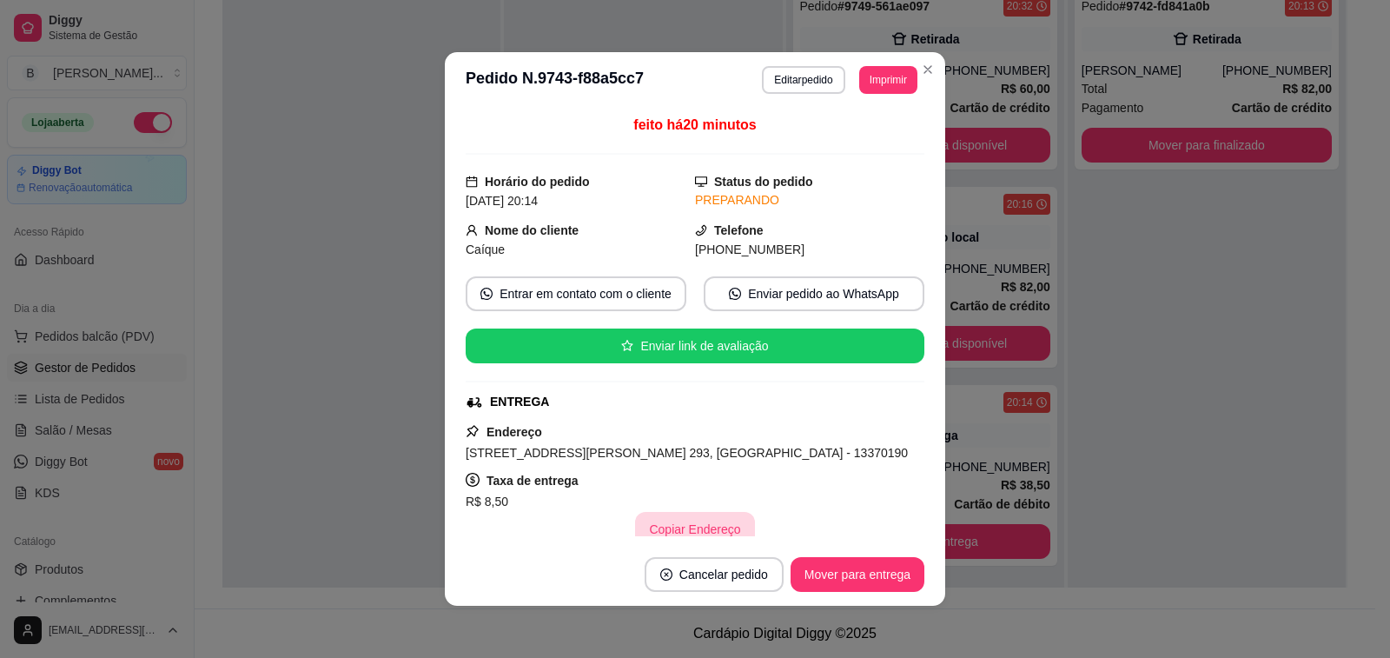
click at [668, 533] on button "Copiar Endereço" at bounding box center [694, 529] width 119 height 35
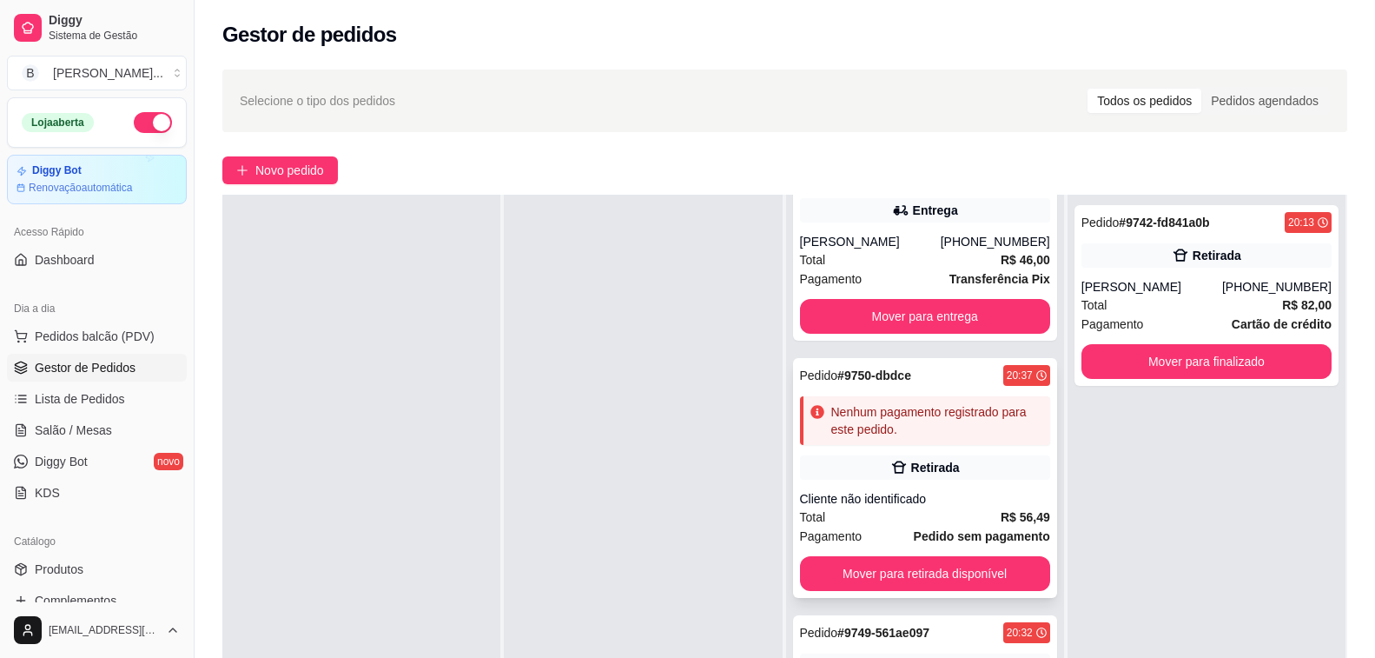
scroll to position [607, 0]
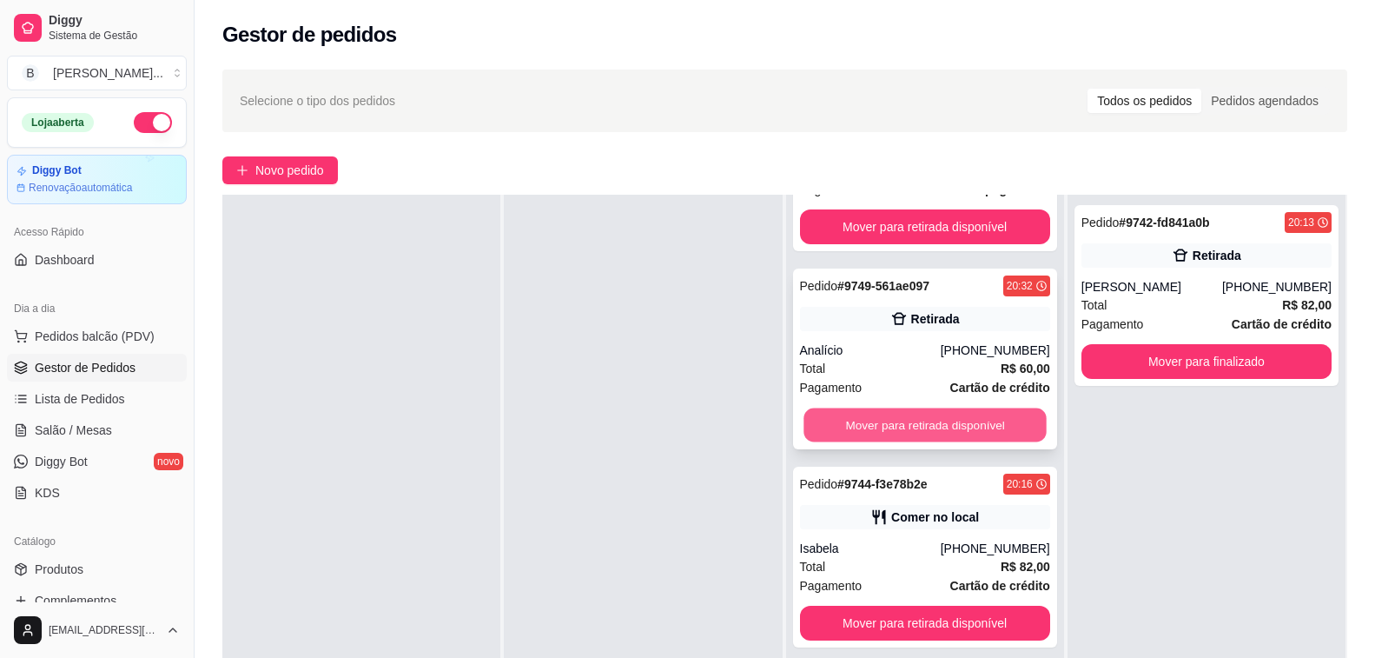
click at [937, 408] on button "Mover para retirada disponível" at bounding box center [925, 425] width 243 height 34
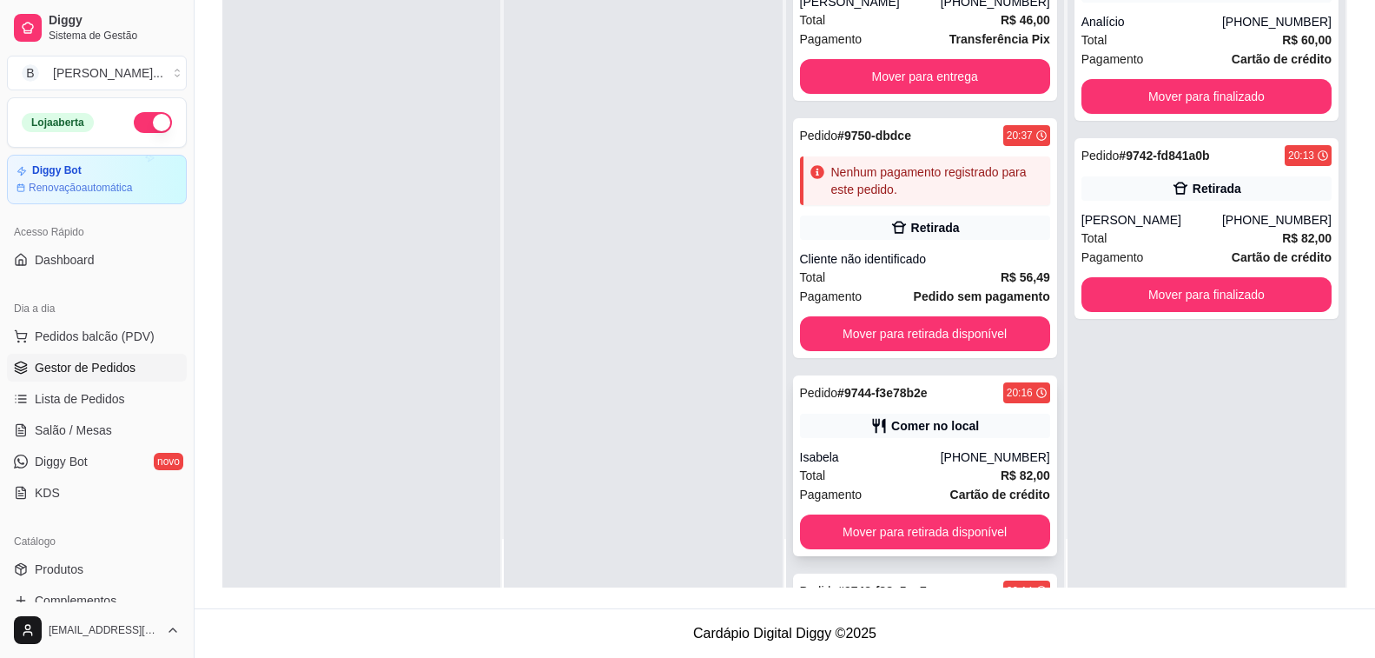
scroll to position [149, 0]
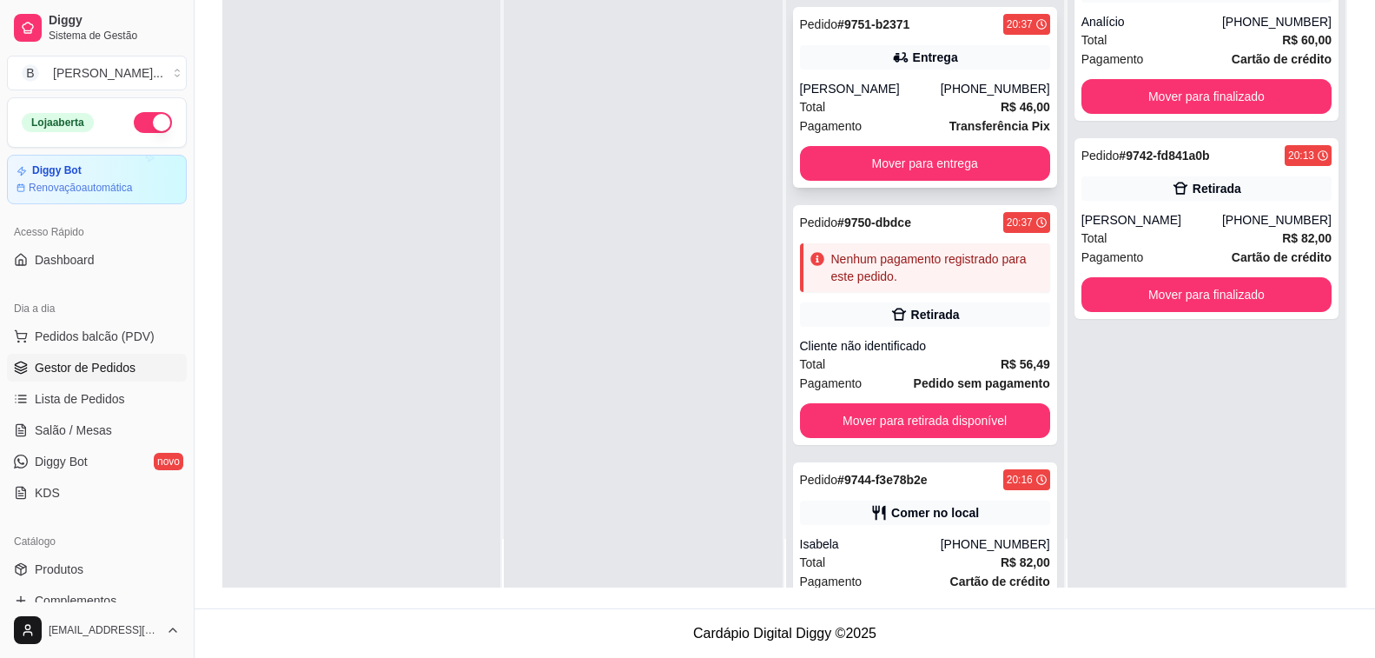
click at [922, 97] on div "Total R$ 46,00" at bounding box center [925, 106] width 250 height 19
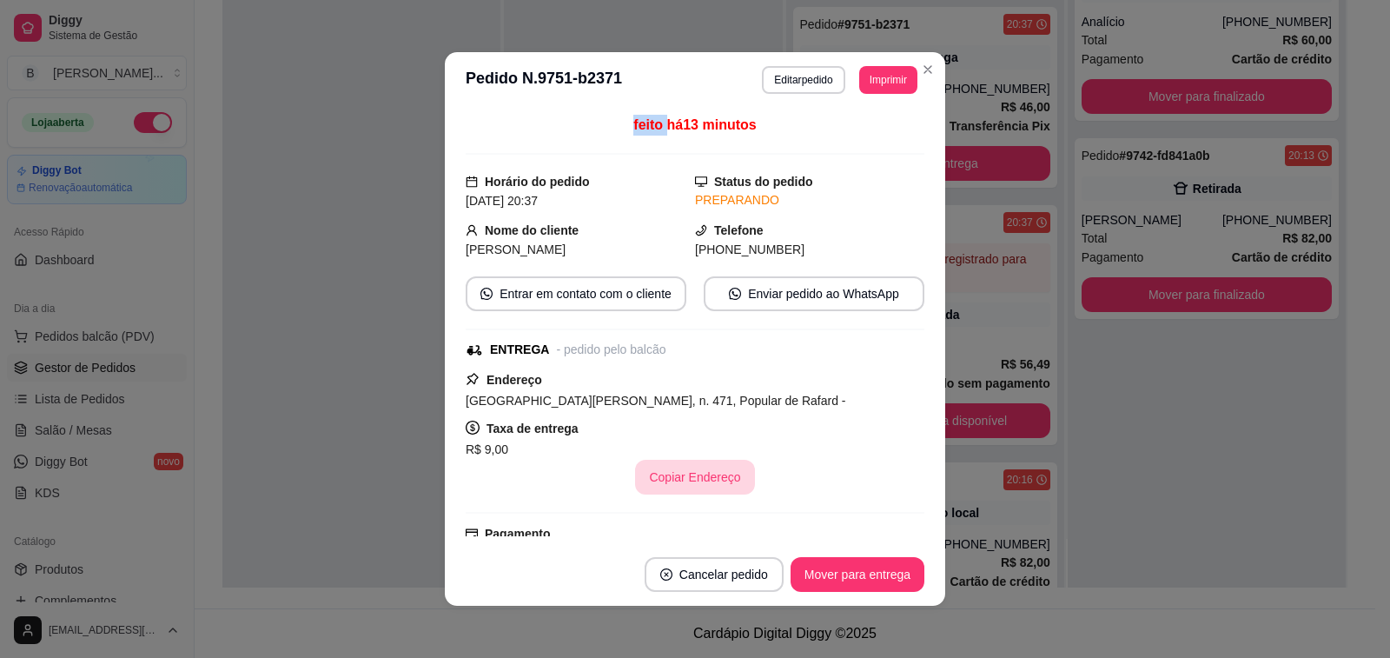
click at [685, 471] on button "Copiar Endereço" at bounding box center [694, 477] width 119 height 35
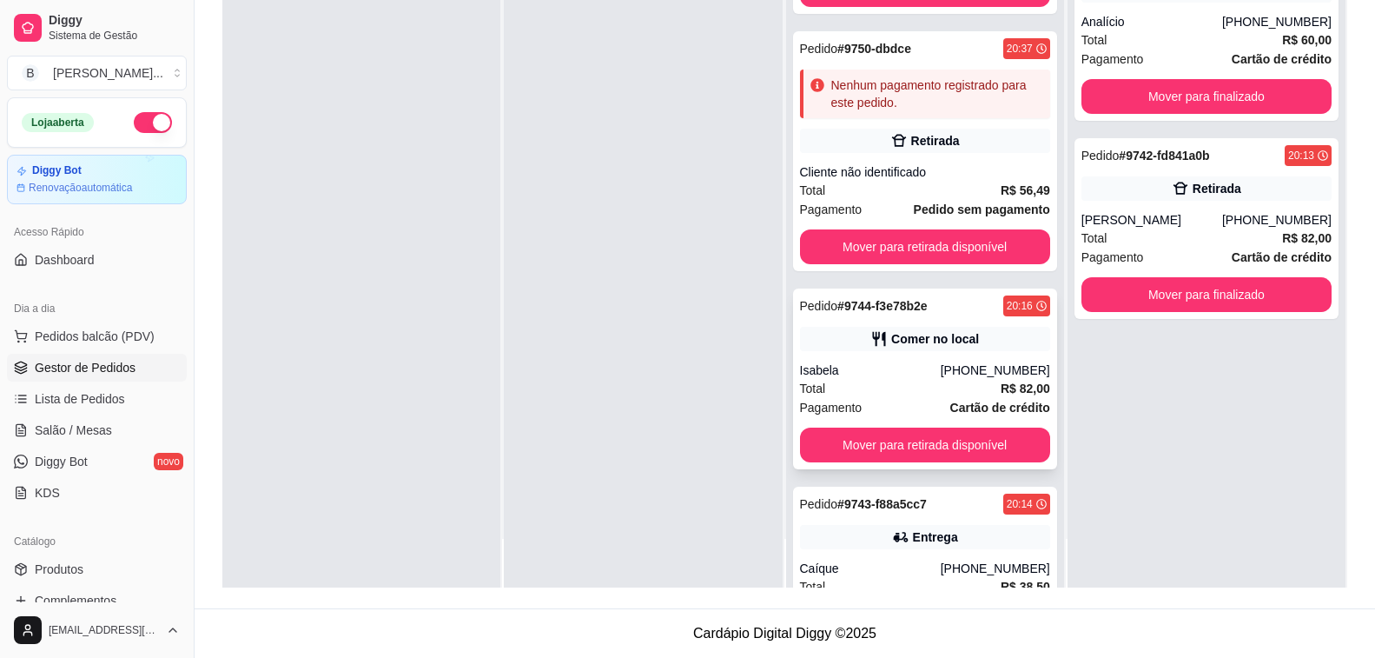
scroll to position [409, 0]
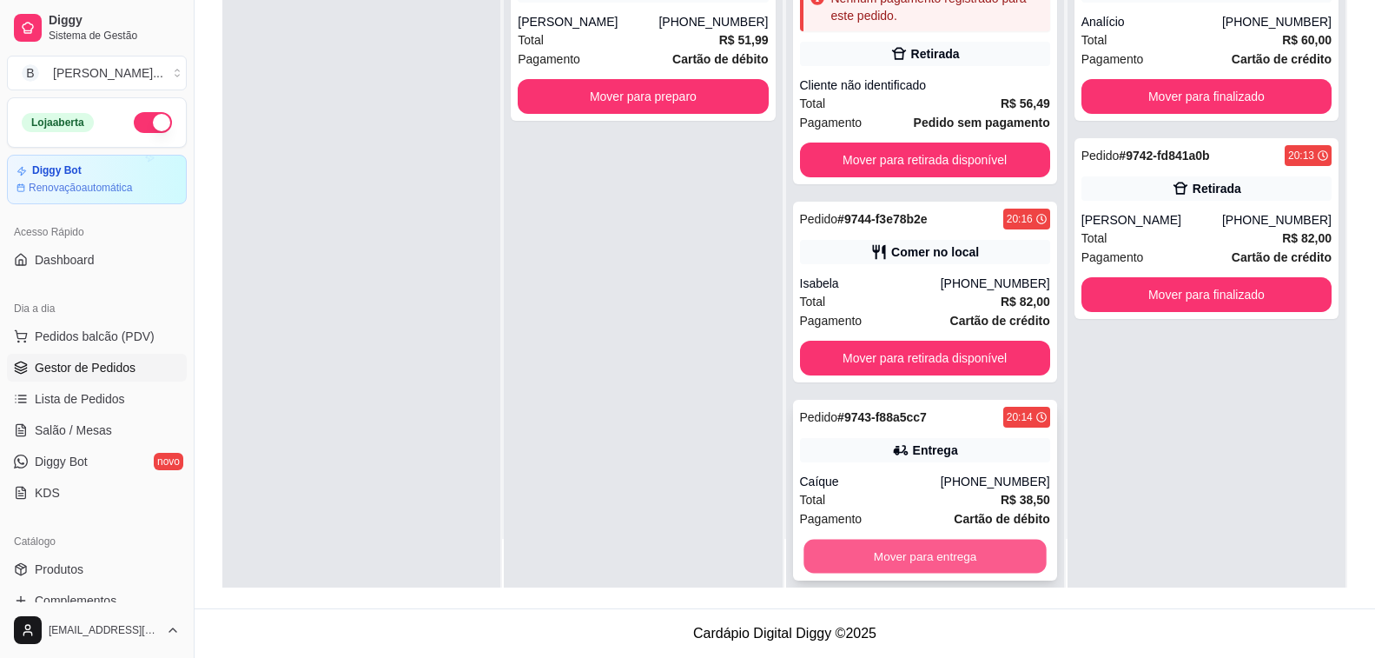
click at [966, 540] on button "Mover para entrega" at bounding box center [925, 557] width 243 height 34
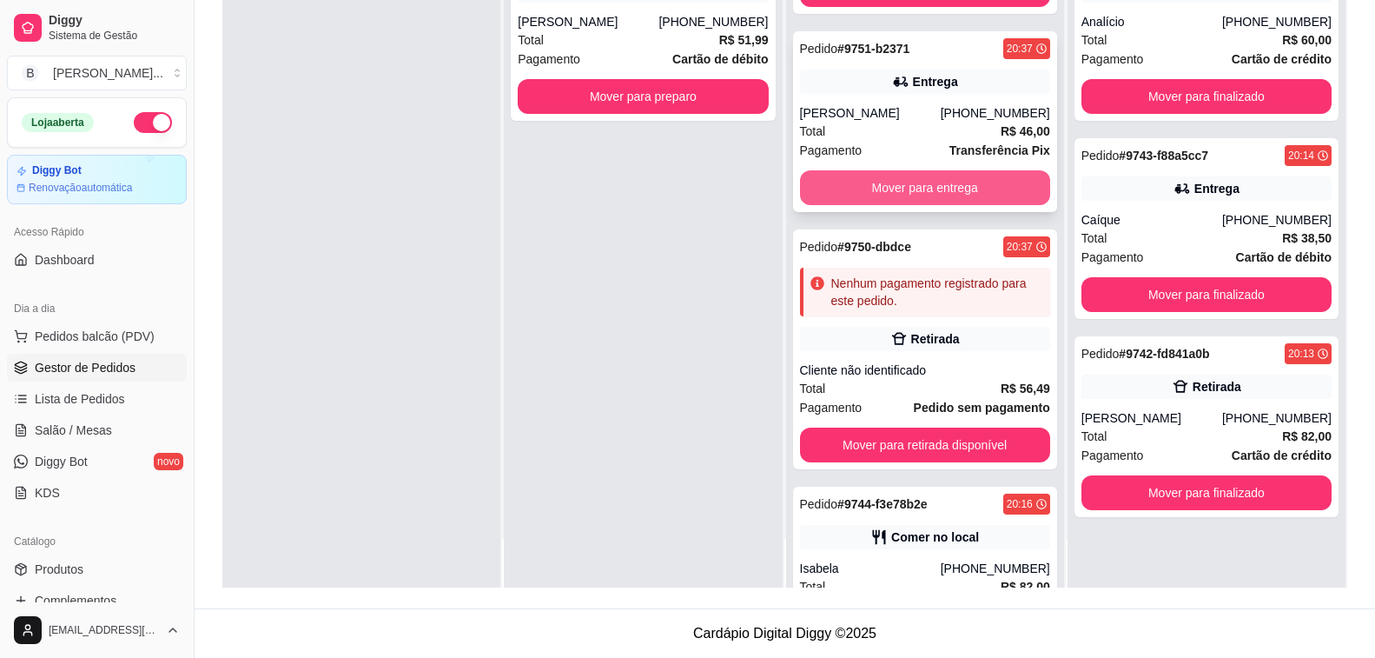
click at [898, 181] on button "Mover para entrega" at bounding box center [925, 187] width 250 height 35
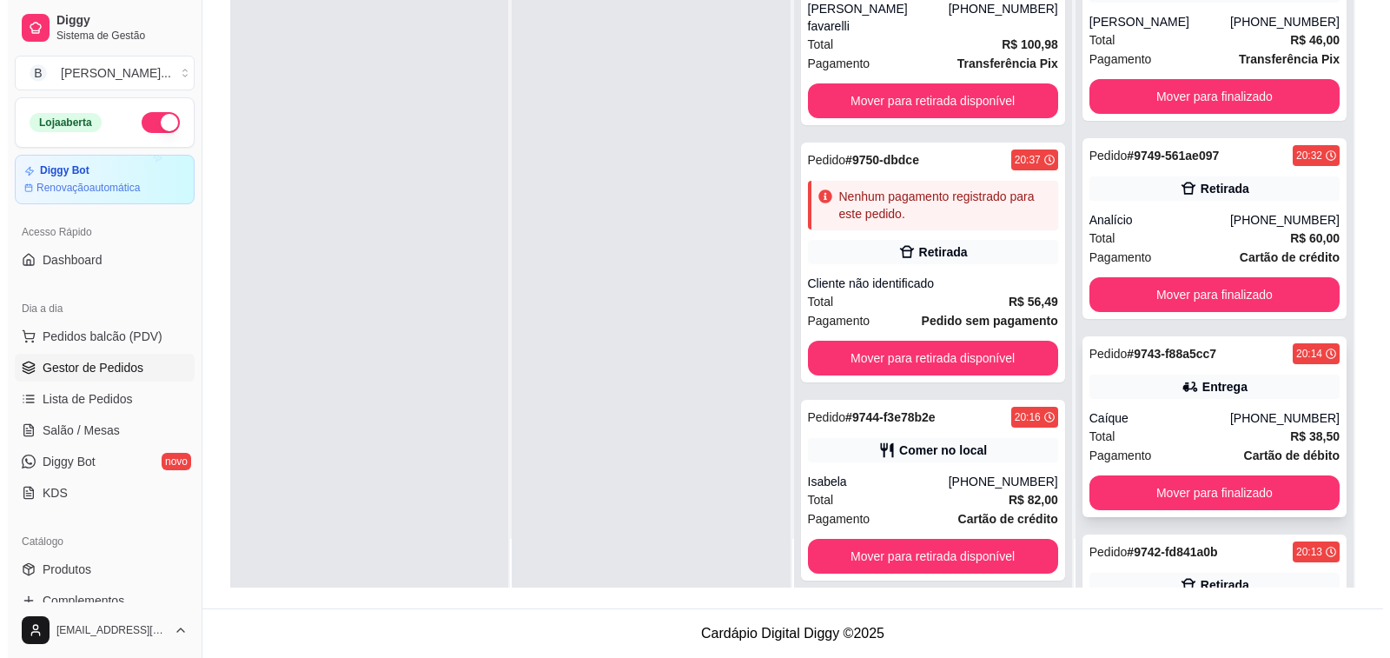
scroll to position [152, 0]
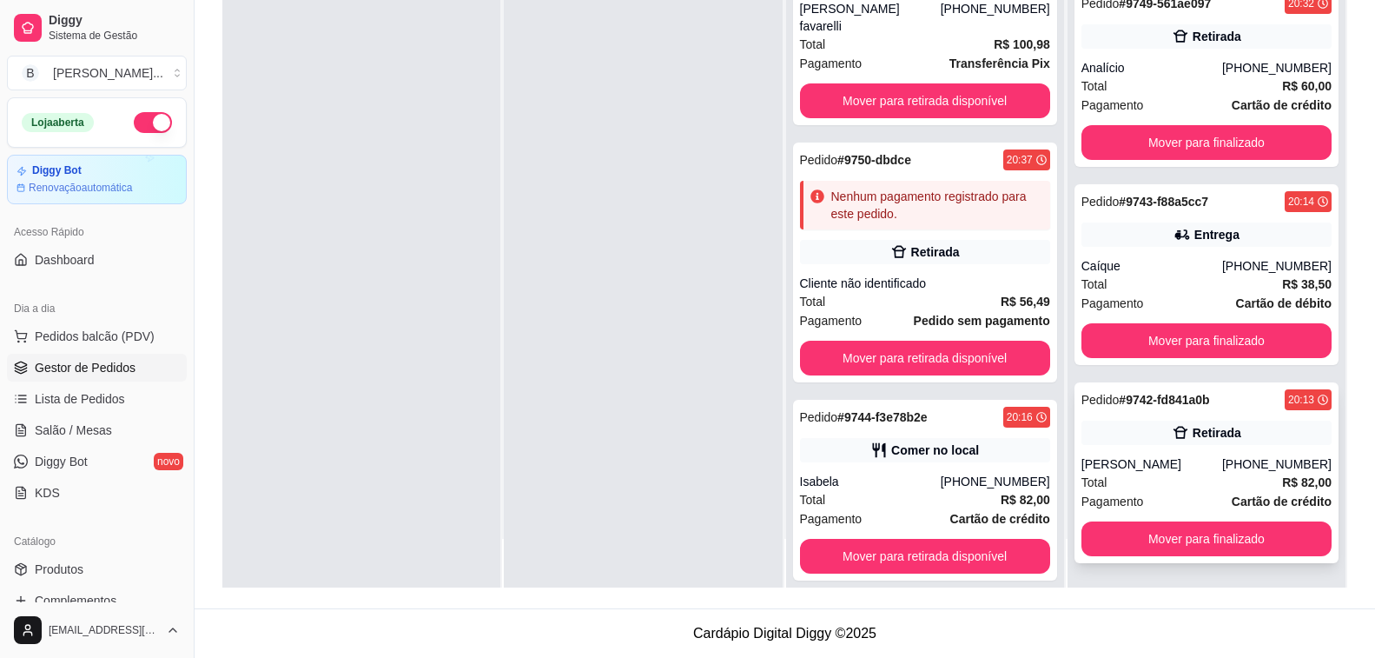
click at [1193, 470] on div "[PERSON_NAME]" at bounding box center [1152, 463] width 141 height 17
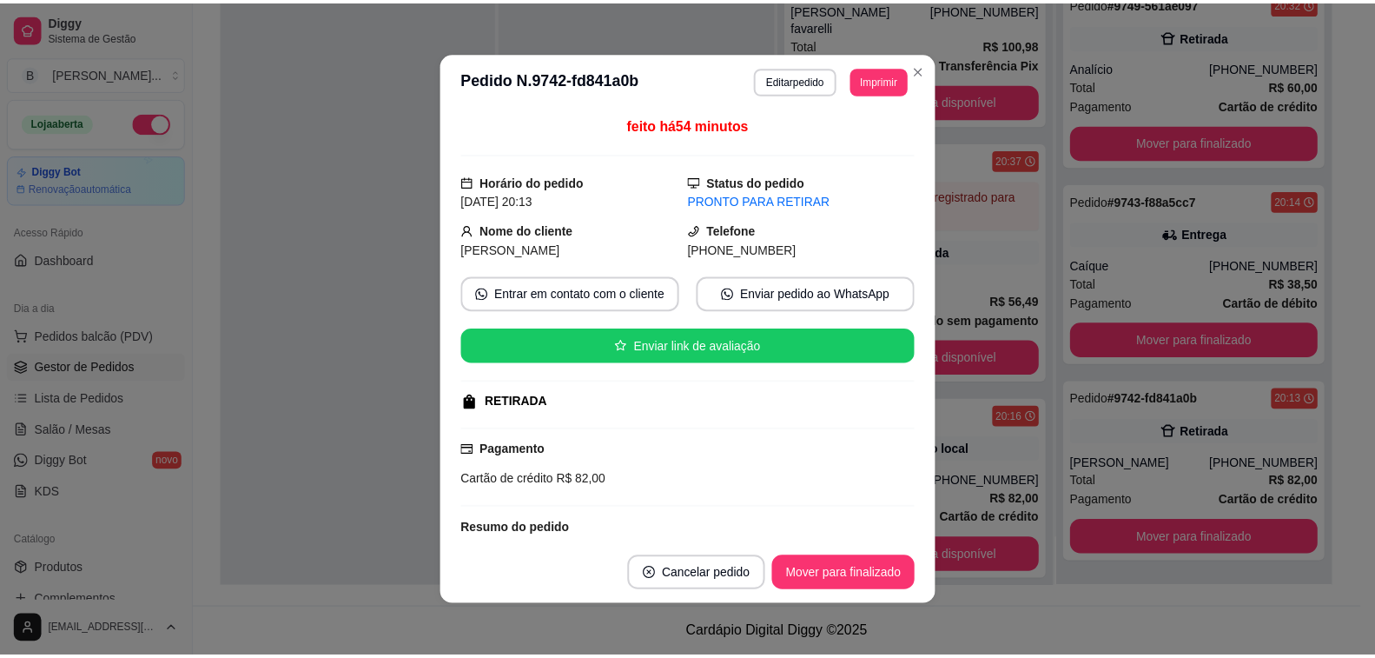
scroll to position [169, 0]
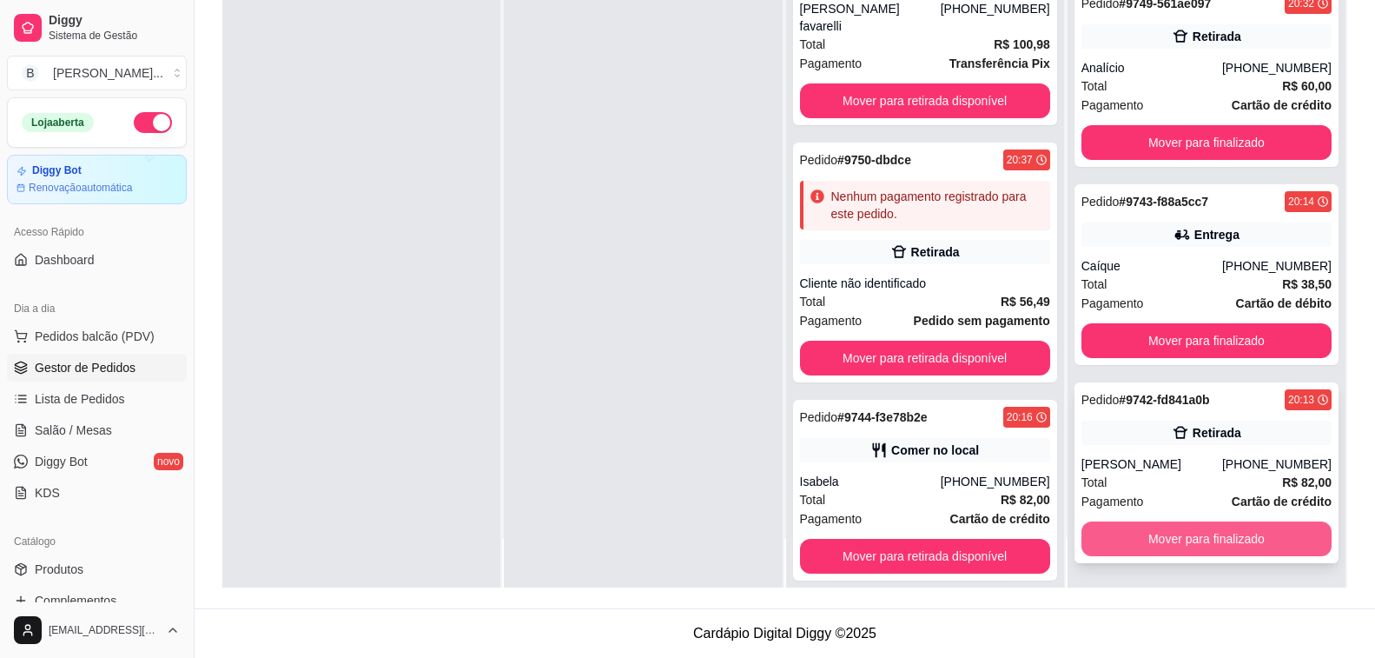
click at [1183, 540] on button "Mover para finalizado" at bounding box center [1207, 538] width 250 height 35
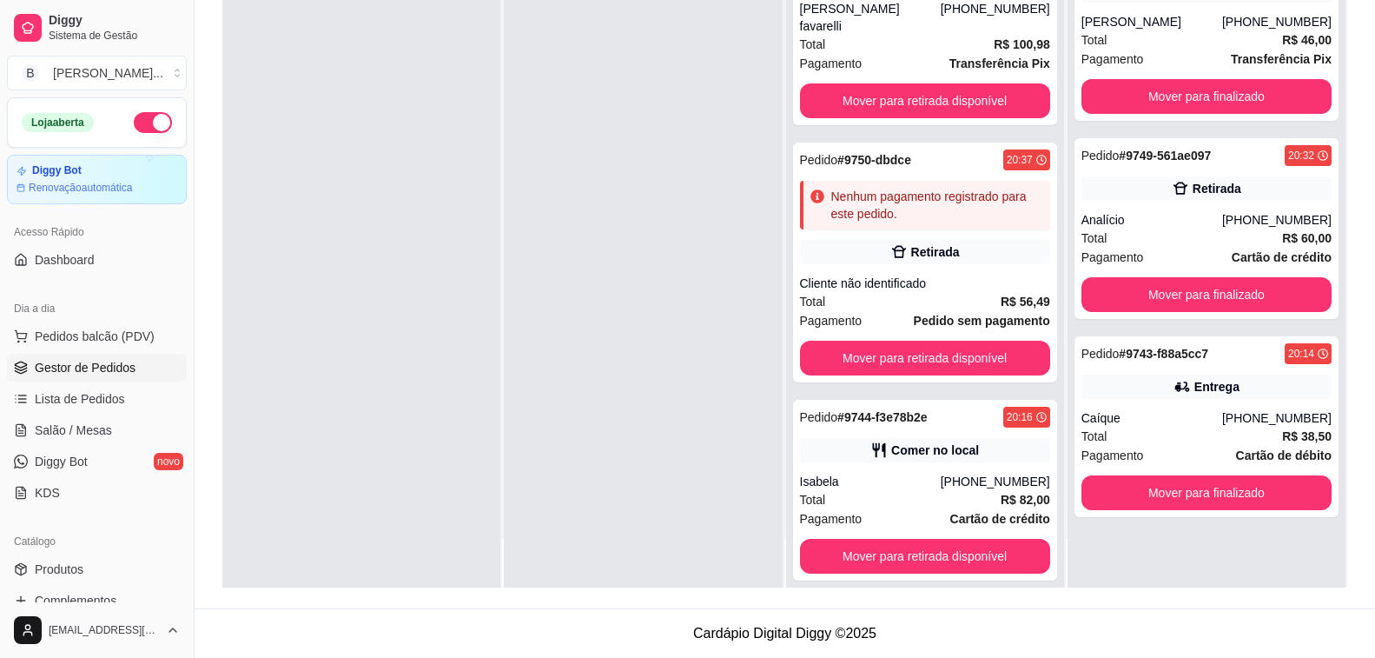
scroll to position [0, 0]
click at [1190, 491] on button "Mover para finalizado" at bounding box center [1206, 493] width 243 height 34
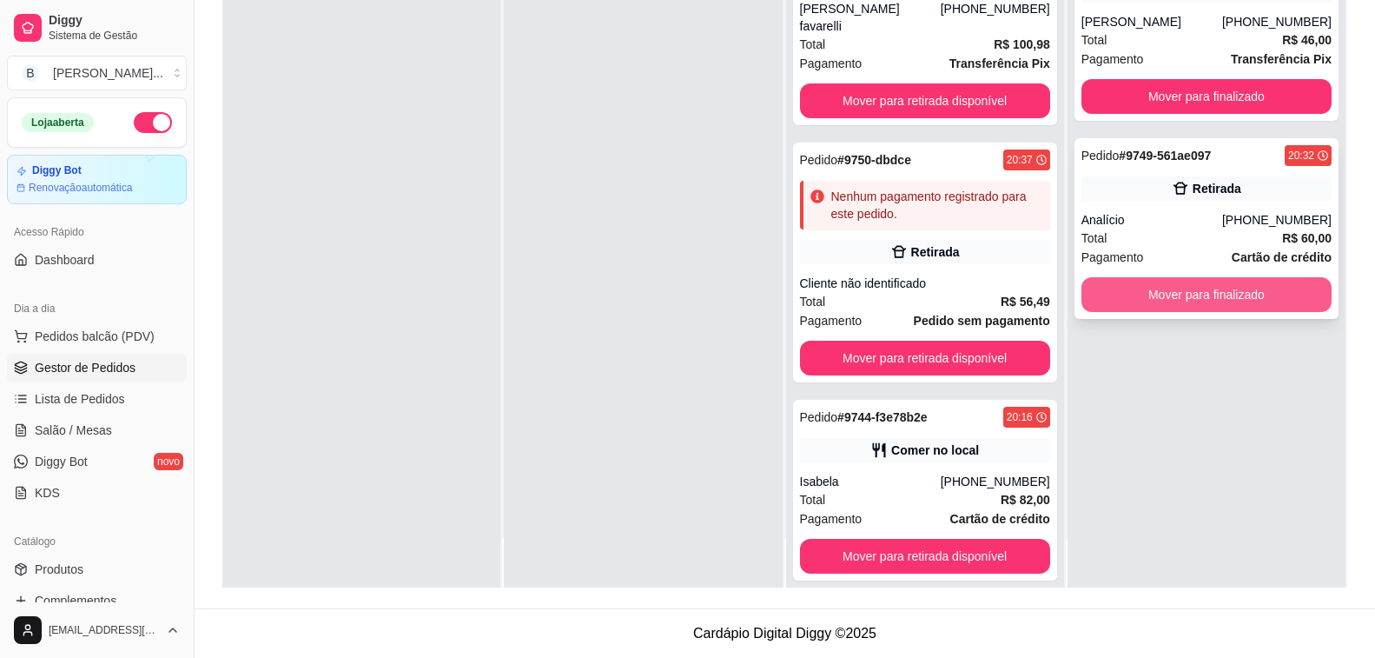
click at [1211, 299] on button "Mover para finalizado" at bounding box center [1207, 294] width 250 height 35
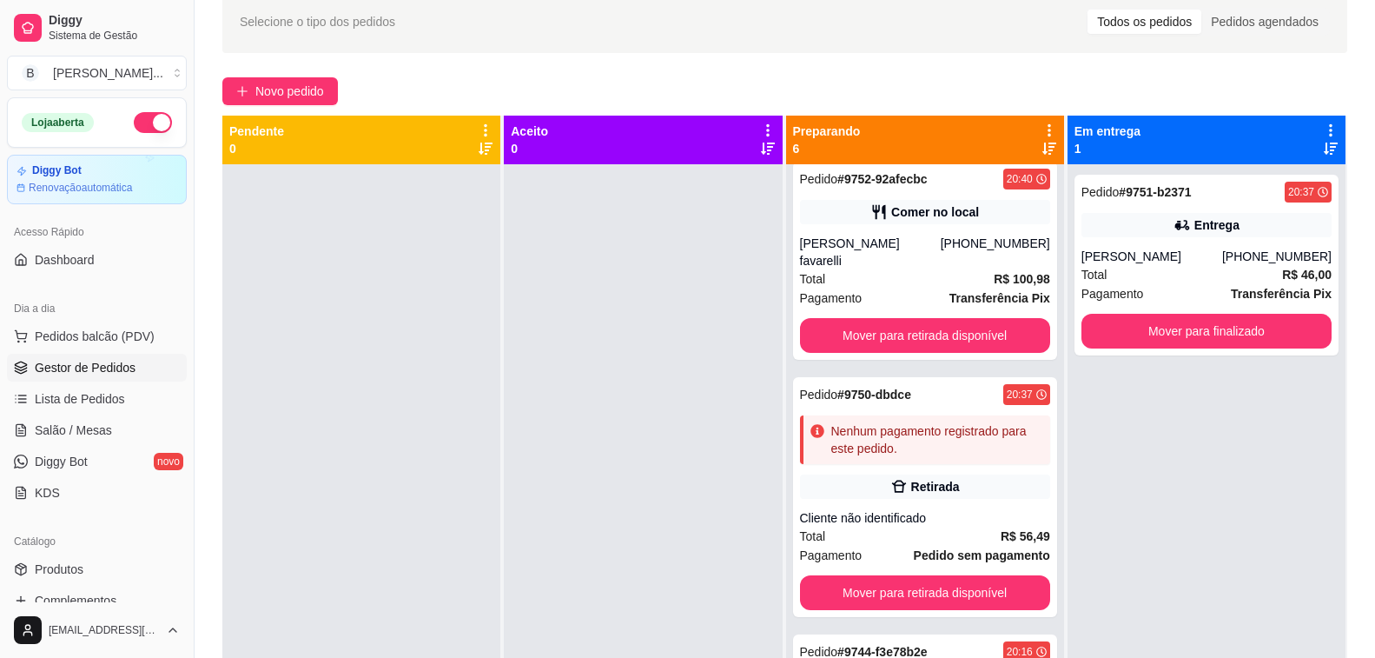
scroll to position [19, 0]
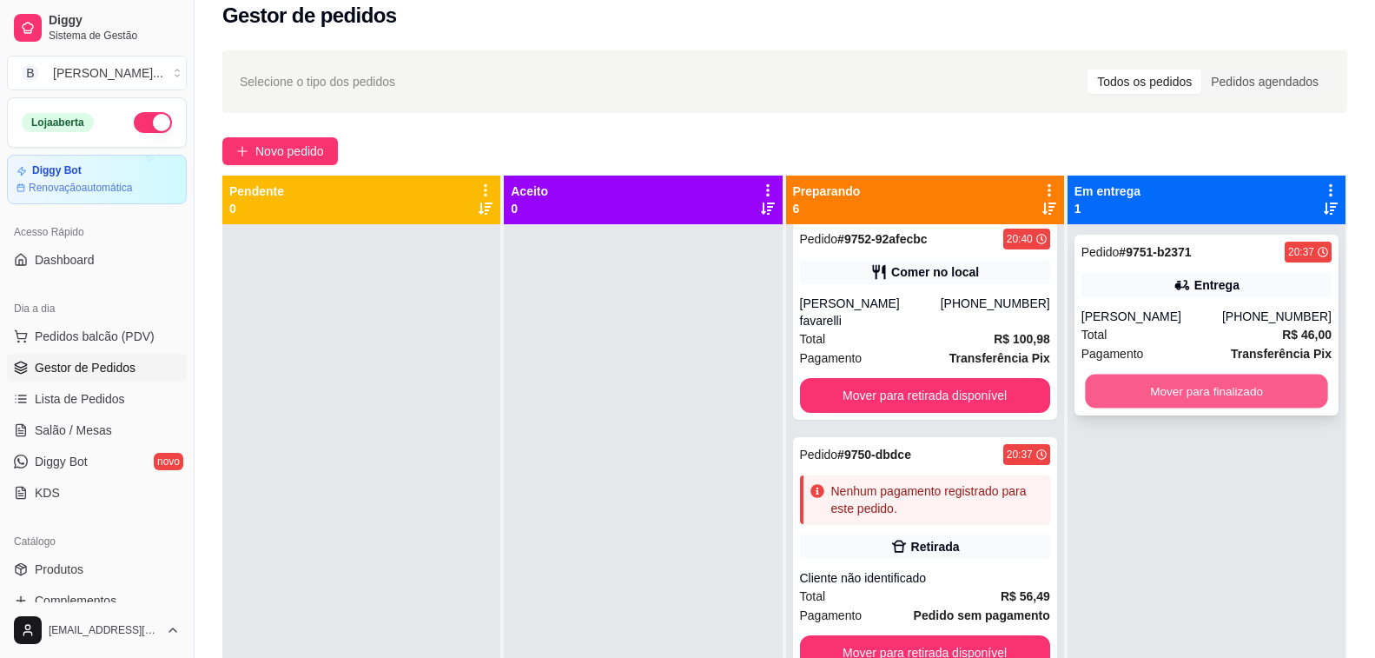
click at [1229, 389] on button "Mover para finalizado" at bounding box center [1206, 391] width 243 height 34
click at [1229, 389] on div "Mover para finalizado" at bounding box center [1207, 391] width 250 height 35
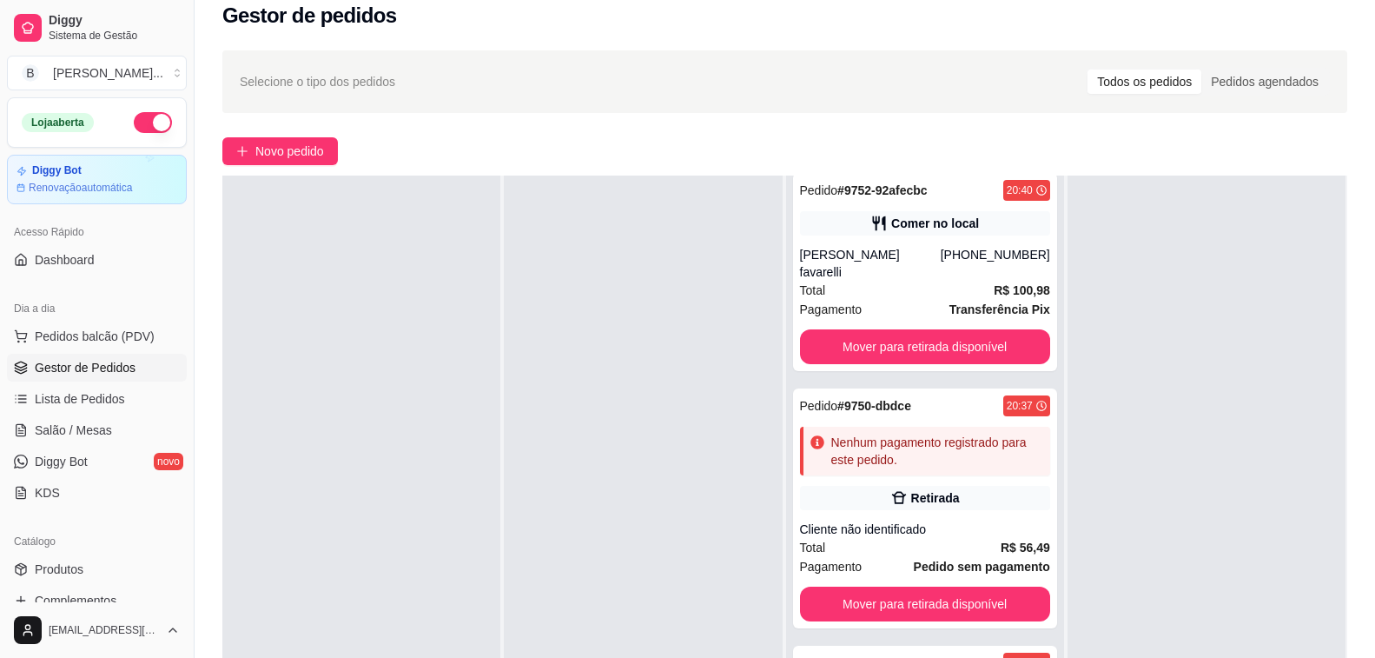
scroll to position [193, 0]
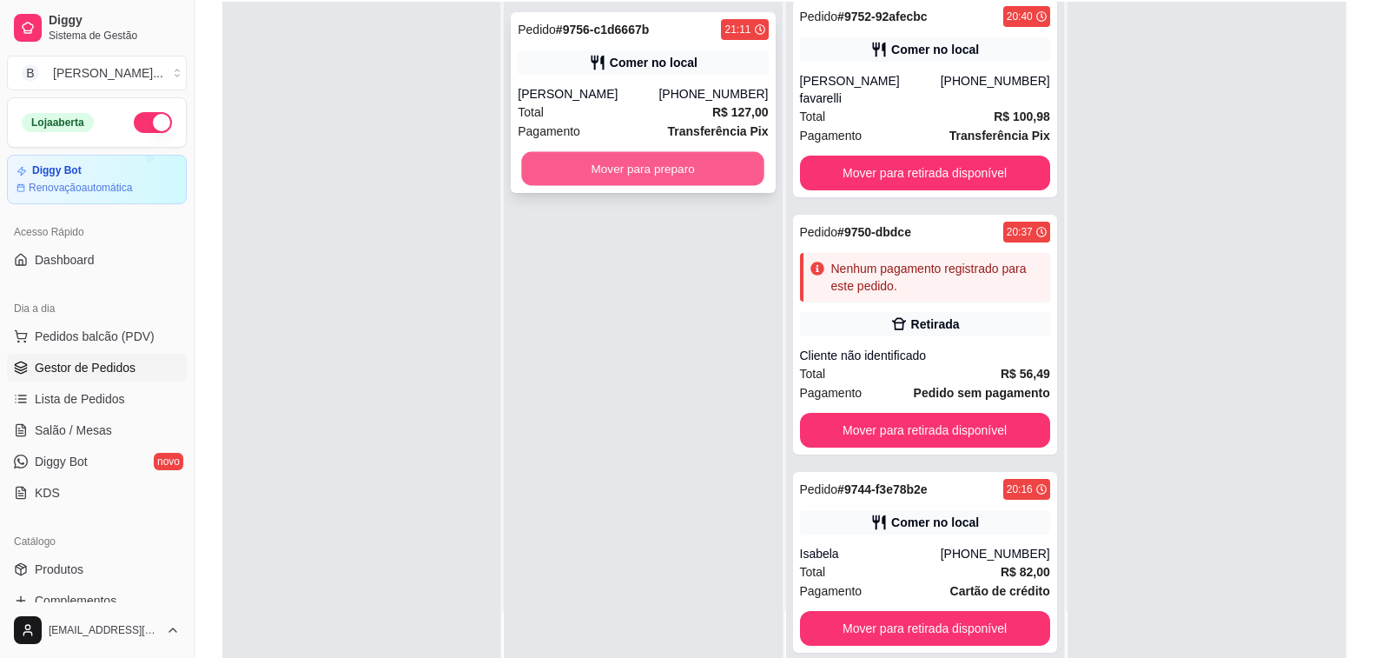
click at [566, 180] on button "Mover para preparo" at bounding box center [643, 169] width 243 height 34
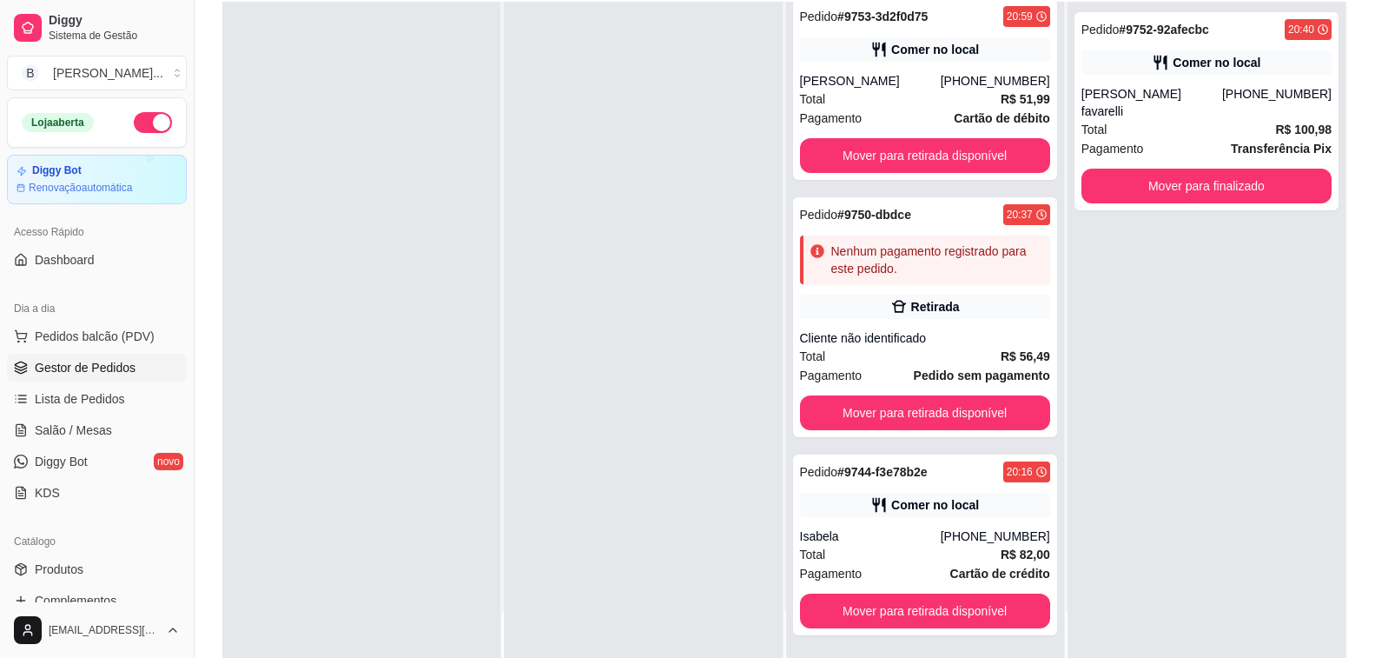
scroll to position [265, 0]
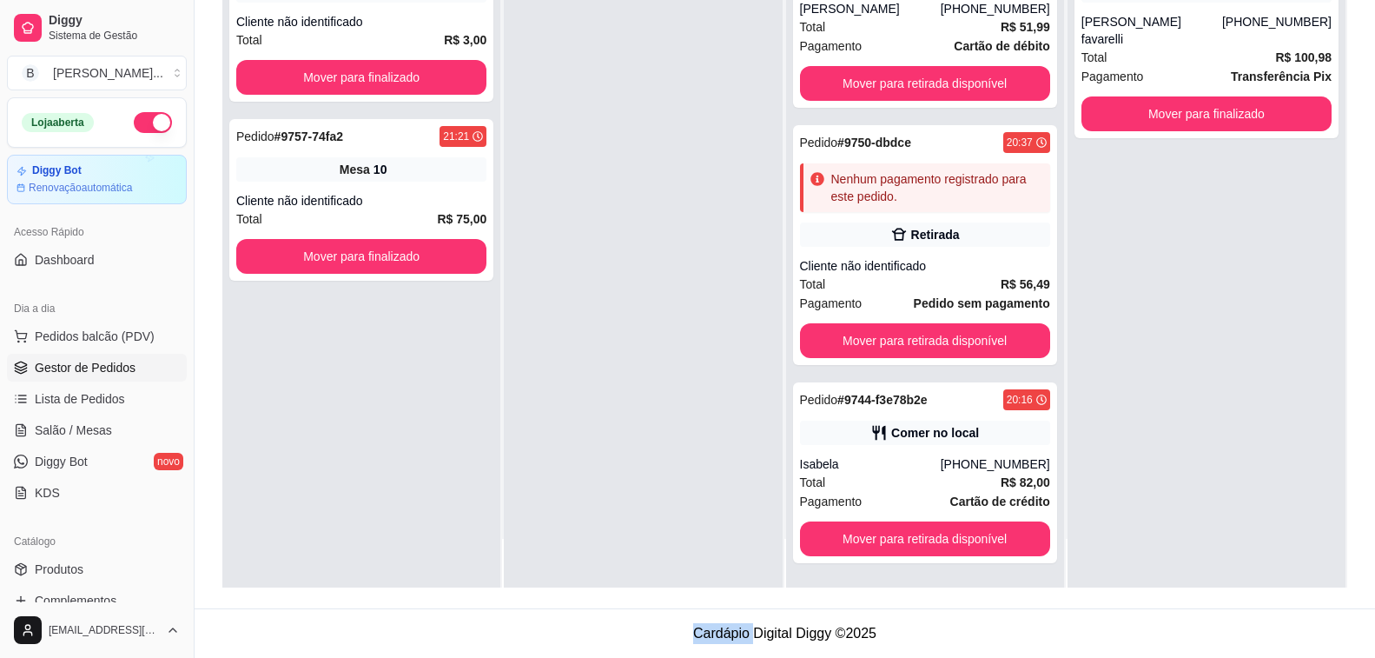
click at [324, 506] on div "Pedido # 9758-b859b 21:23 Mesa 10 Cliente não identificado Total R$ 3,00 Mover …" at bounding box center [361, 259] width 278 height 658
